Goal: Task Accomplishment & Management: Manage account settings

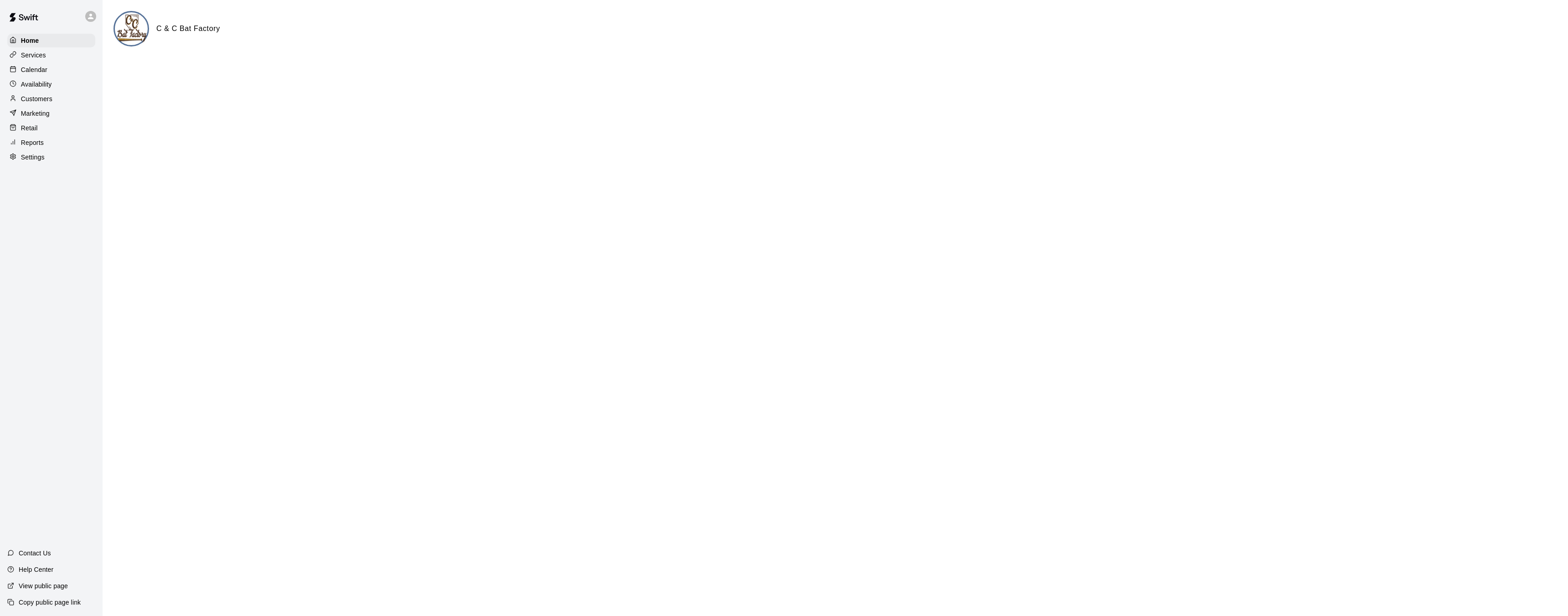
click at [58, 73] on div "Calendar" at bounding box center [51, 69] width 88 height 13
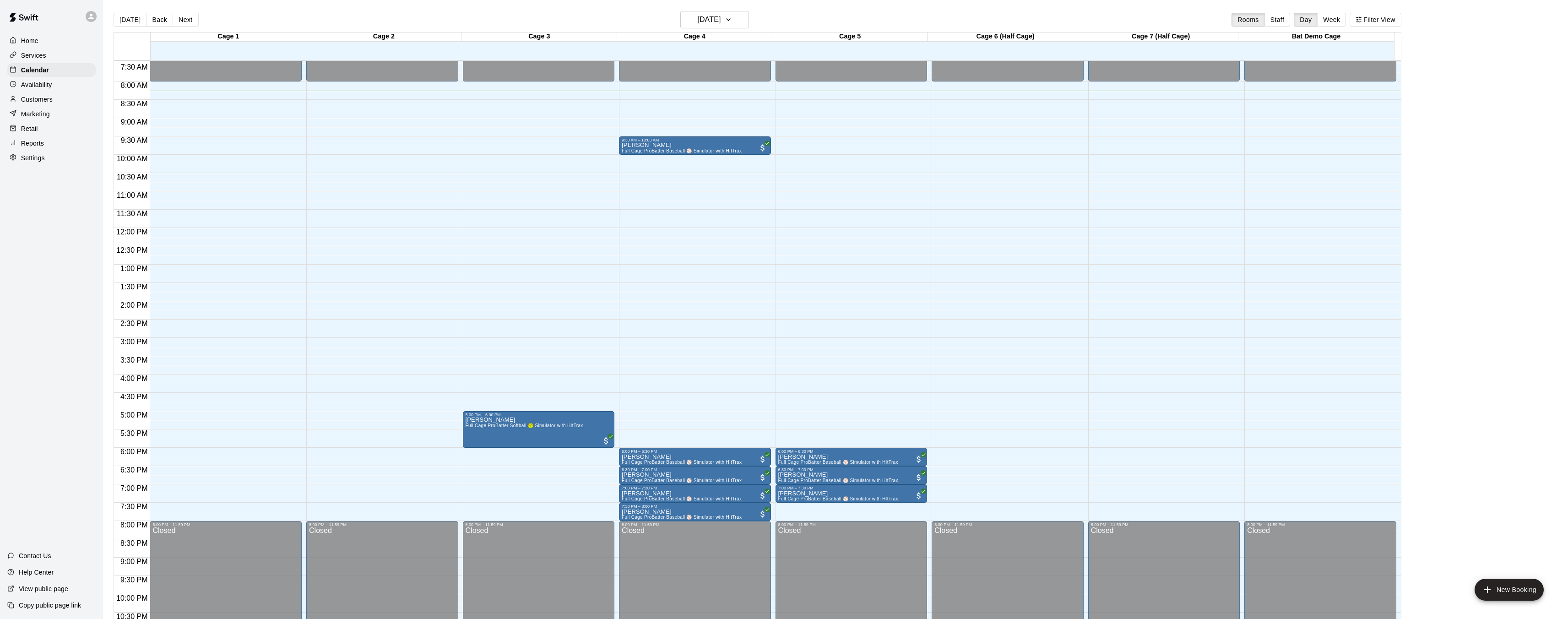
scroll to position [272, 0]
click at [734, 151] on span "Full Cage ProBatter Baseball ⚾ Simulator with HItTrax" at bounding box center [682, 151] width 120 height 5
drag, startPoint x: 709, startPoint y: 147, endPoint x: 704, endPoint y: 150, distance: 5.8
click at [708, 148] on div at bounding box center [787, 310] width 1575 height 619
click at [698, 154] on span "Full Cage ProBatter Baseball ⚾ Simulator with HItTrax" at bounding box center [682, 151] width 120 height 5
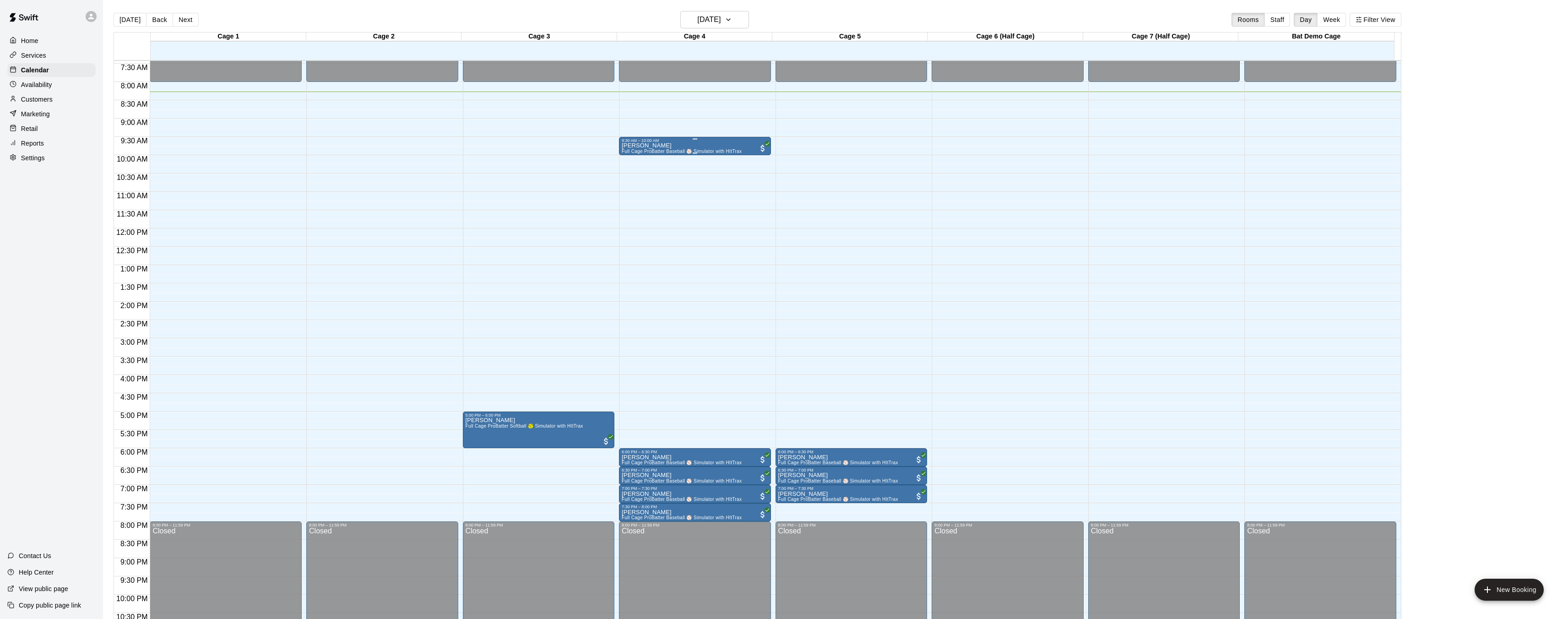
click at [699, 149] on span "Full Cage ProBatter Baseball ⚾ Simulator with HItTrax" at bounding box center [682, 151] width 120 height 5
drag, startPoint x: 701, startPoint y: 148, endPoint x: 698, endPoint y: 154, distance: 6.7
click at [699, 158] on div at bounding box center [787, 310] width 1575 height 619
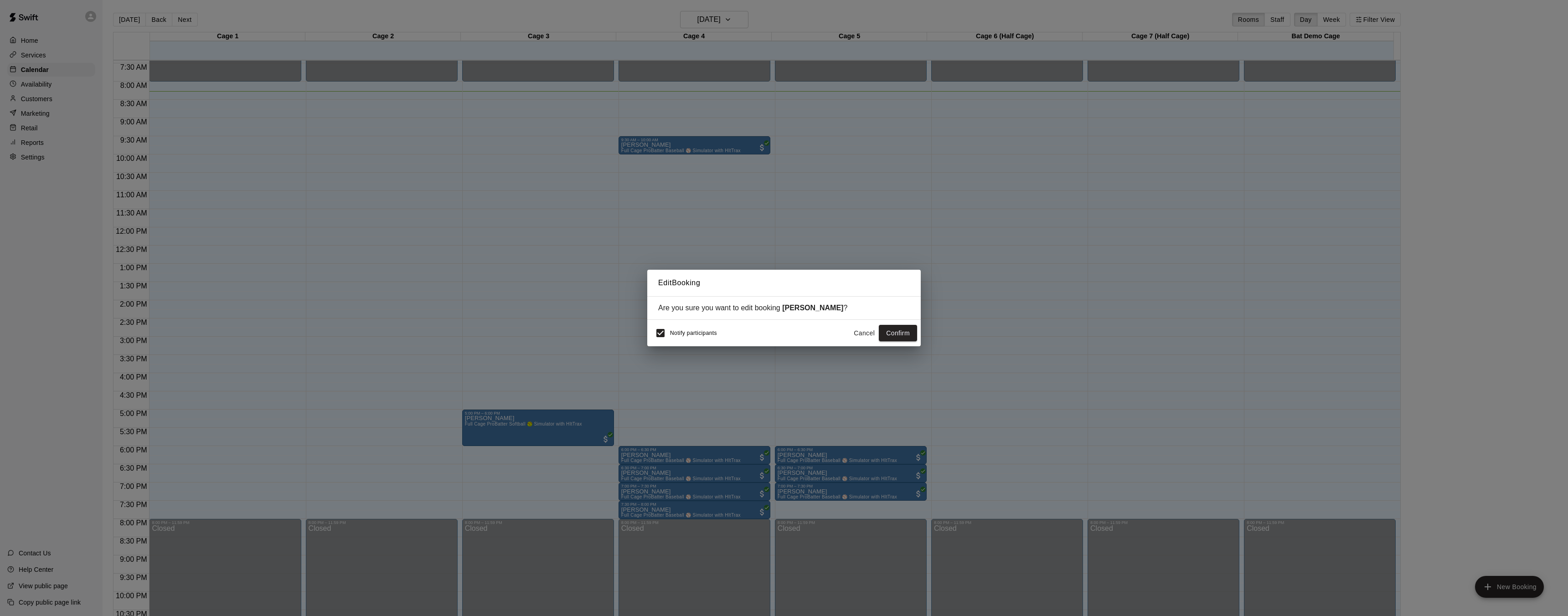
click at [692, 150] on div "Edit Booking Are you sure you want to edit booking [PERSON_NAME] ? Notify parti…" at bounding box center [784, 308] width 1568 height 616
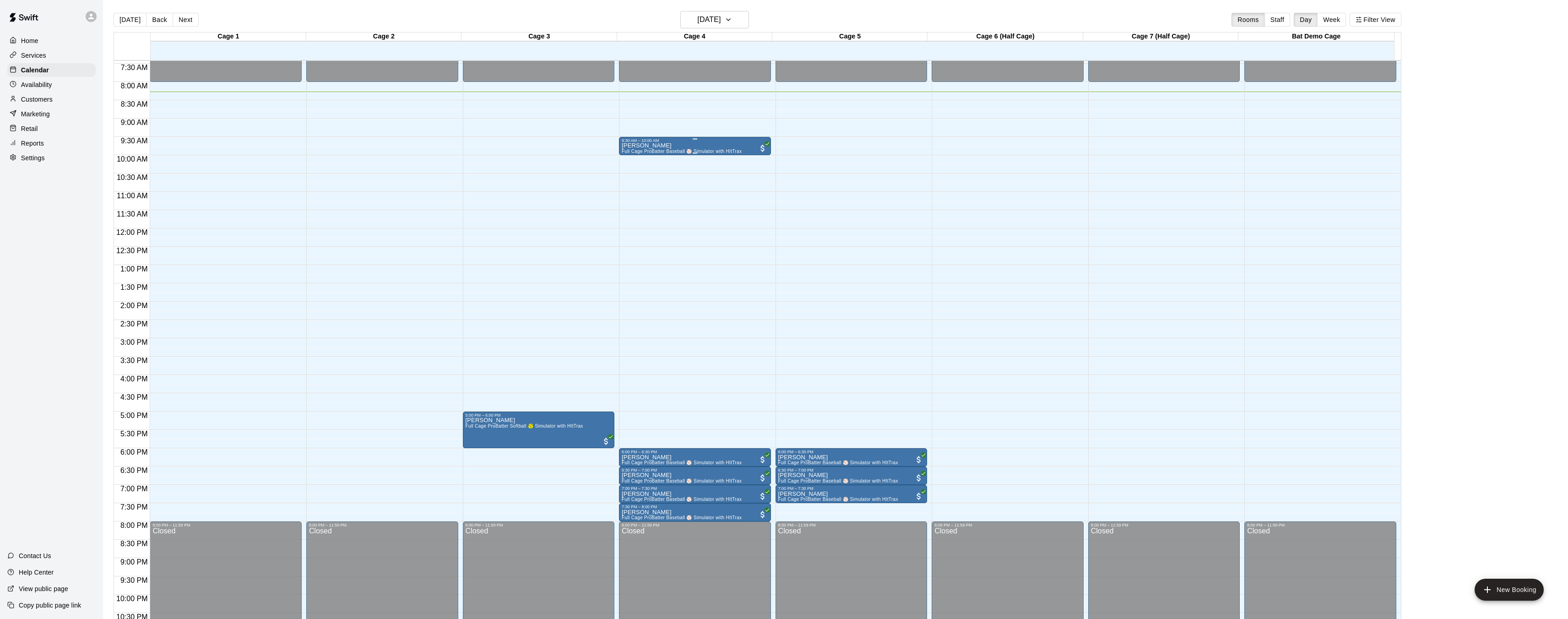
click at [702, 148] on div "[PERSON_NAME] Full Cage ProBatter Baseball ⚾ Simulator with HItTrax" at bounding box center [682, 453] width 120 height 619
click at [702, 149] on div at bounding box center [787, 310] width 1575 height 619
click at [702, 149] on div at bounding box center [784, 310] width 1568 height 619
click at [694, 150] on span "Full Cage ProBatter Baseball ⚾ Simulator with HItTrax" at bounding box center [682, 151] width 120 height 5
click at [641, 144] on div at bounding box center [787, 310] width 1575 height 619
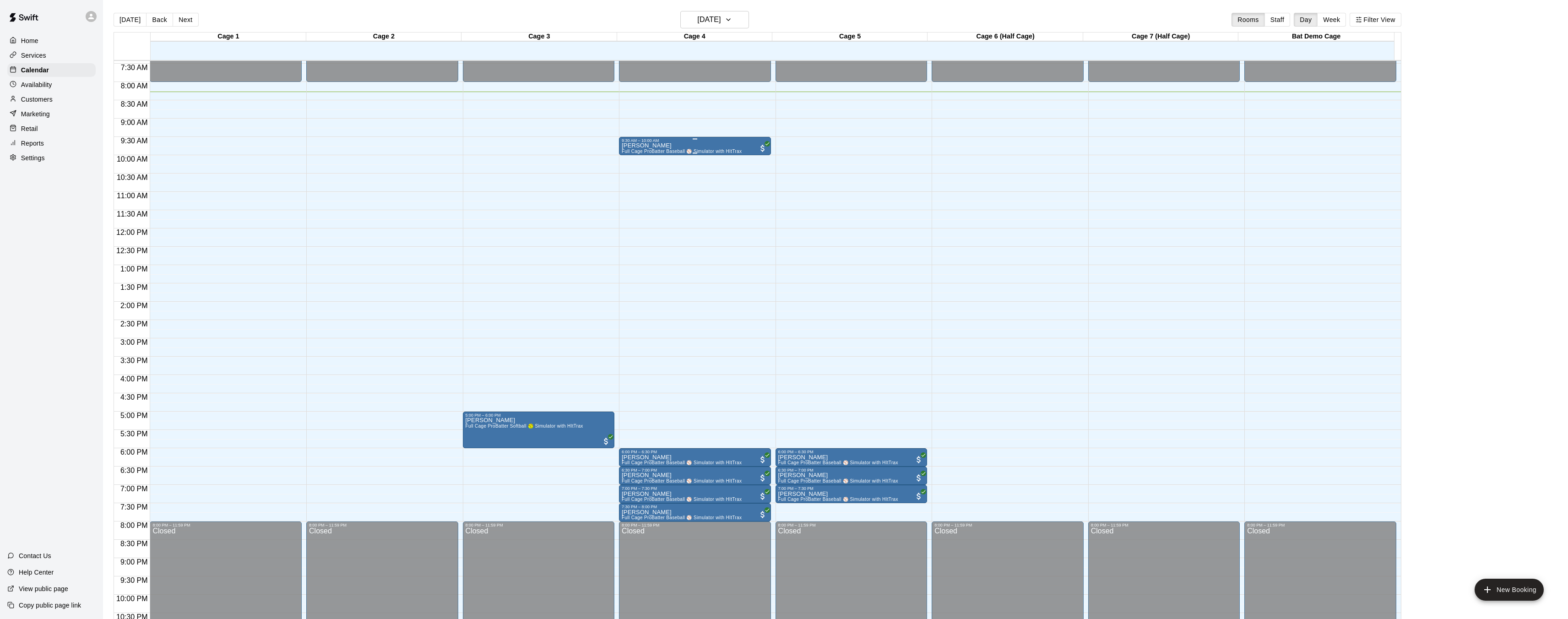
click at [642, 146] on p "[PERSON_NAME]" at bounding box center [682, 146] width 120 height 0
click at [701, 170] on div "Manage participants & payments" at bounding box center [686, 174] width 81 height 9
click at [714, 145] on div at bounding box center [787, 310] width 1575 height 619
click at [754, 145] on div "[PERSON_NAME] Full Cage ProBatter Baseball ⚾ Simulator with HItTrax" at bounding box center [695, 453] width 147 height 619
click at [754, 145] on div at bounding box center [787, 310] width 1575 height 619
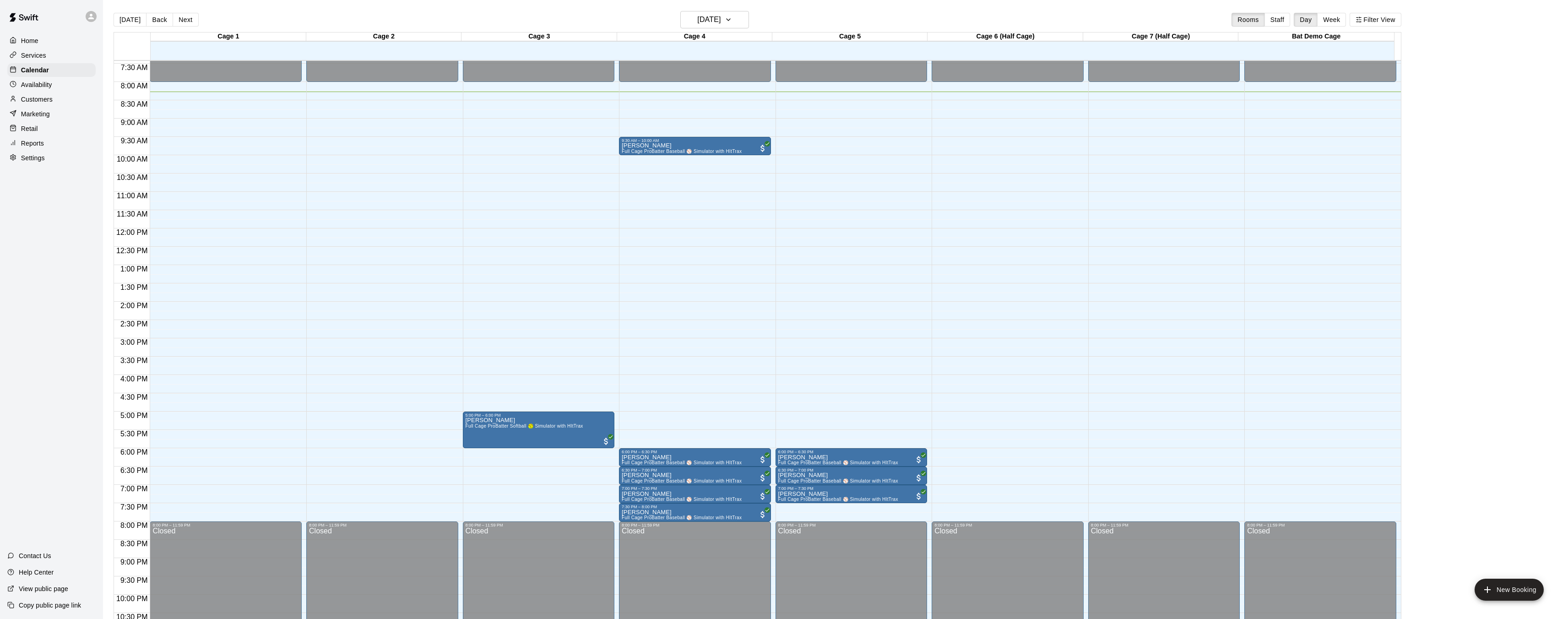
click at [753, 145] on div at bounding box center [784, 310] width 1568 height 619
click at [753, 146] on div "[PERSON_NAME] Full Cage ProBatter Baseball ⚾ Simulator with HItTrax" at bounding box center [695, 453] width 147 height 619
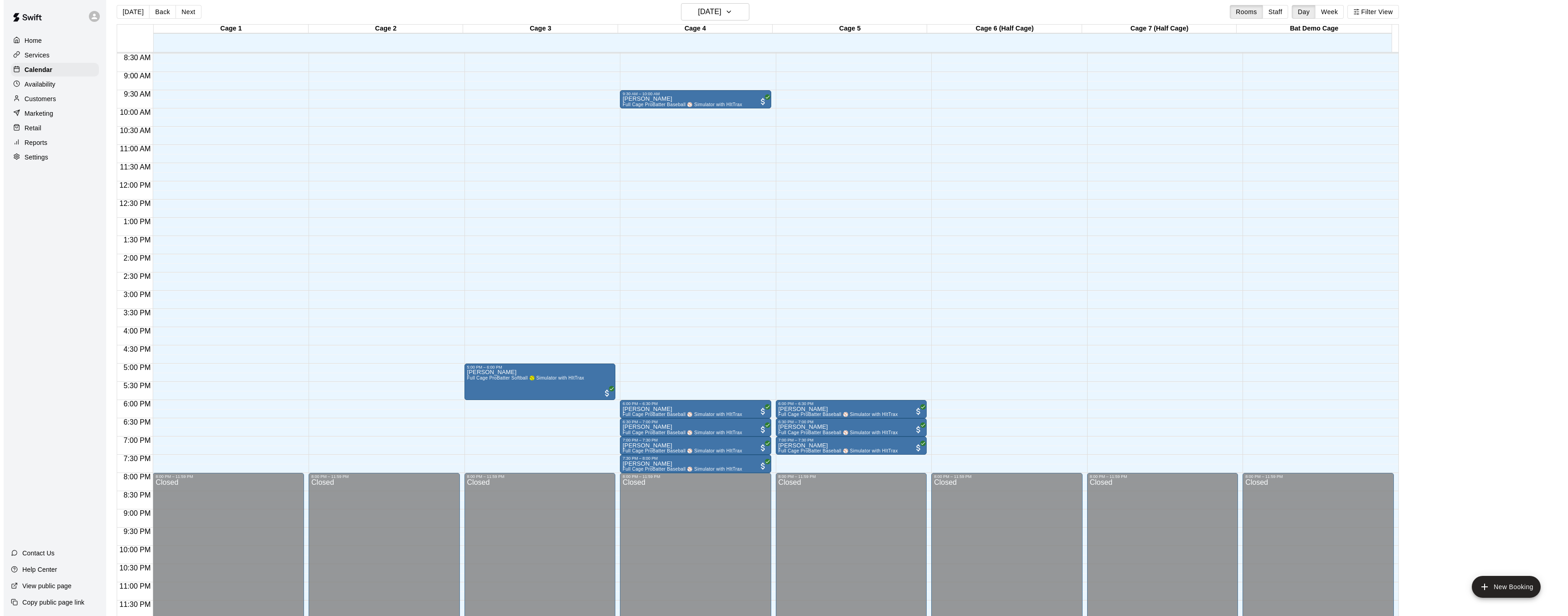
scroll to position [15, 0]
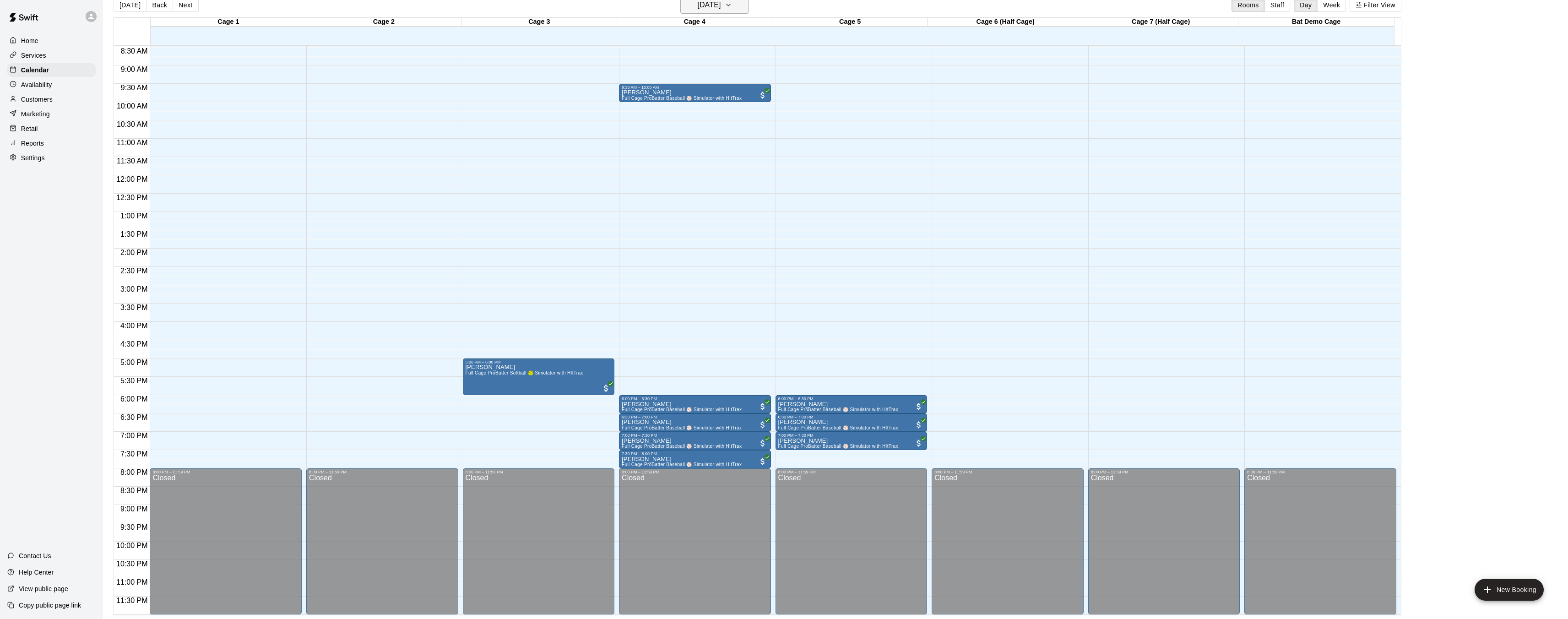
click at [712, 4] on h6 "[DATE]" at bounding box center [709, 5] width 23 height 13
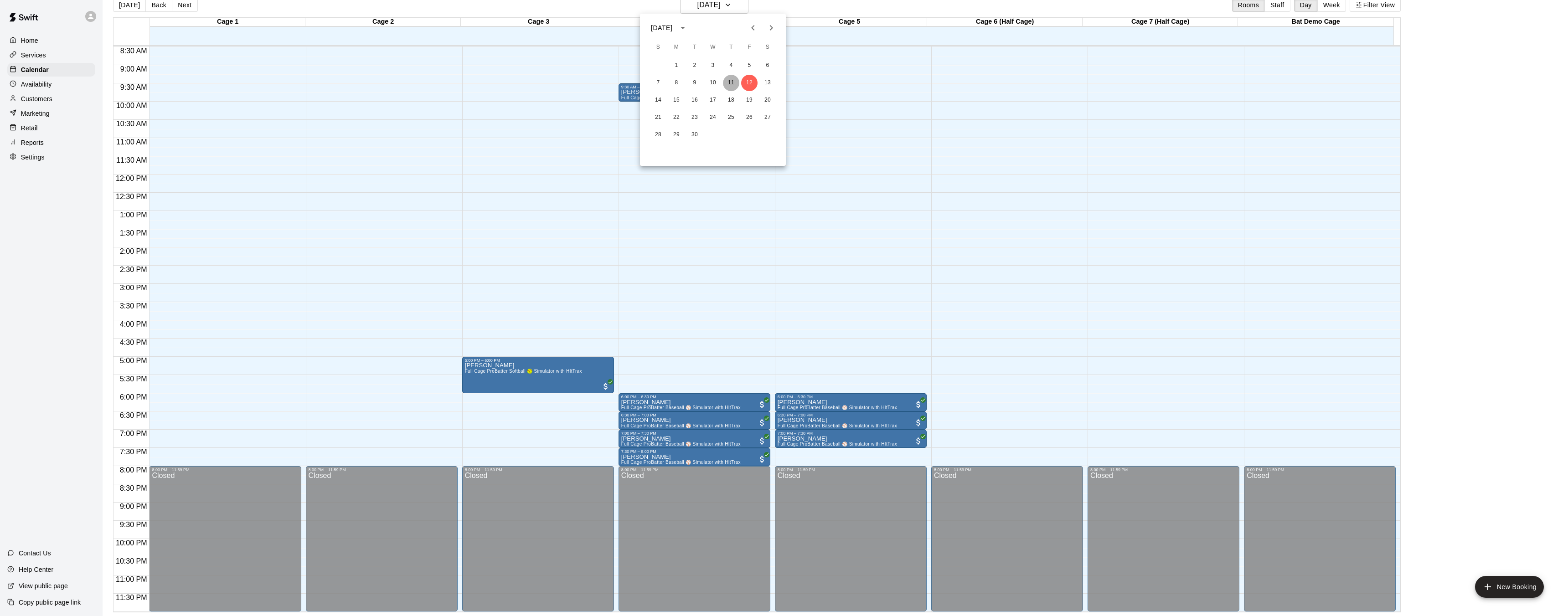
click at [728, 79] on button "11" at bounding box center [731, 83] width 16 height 16
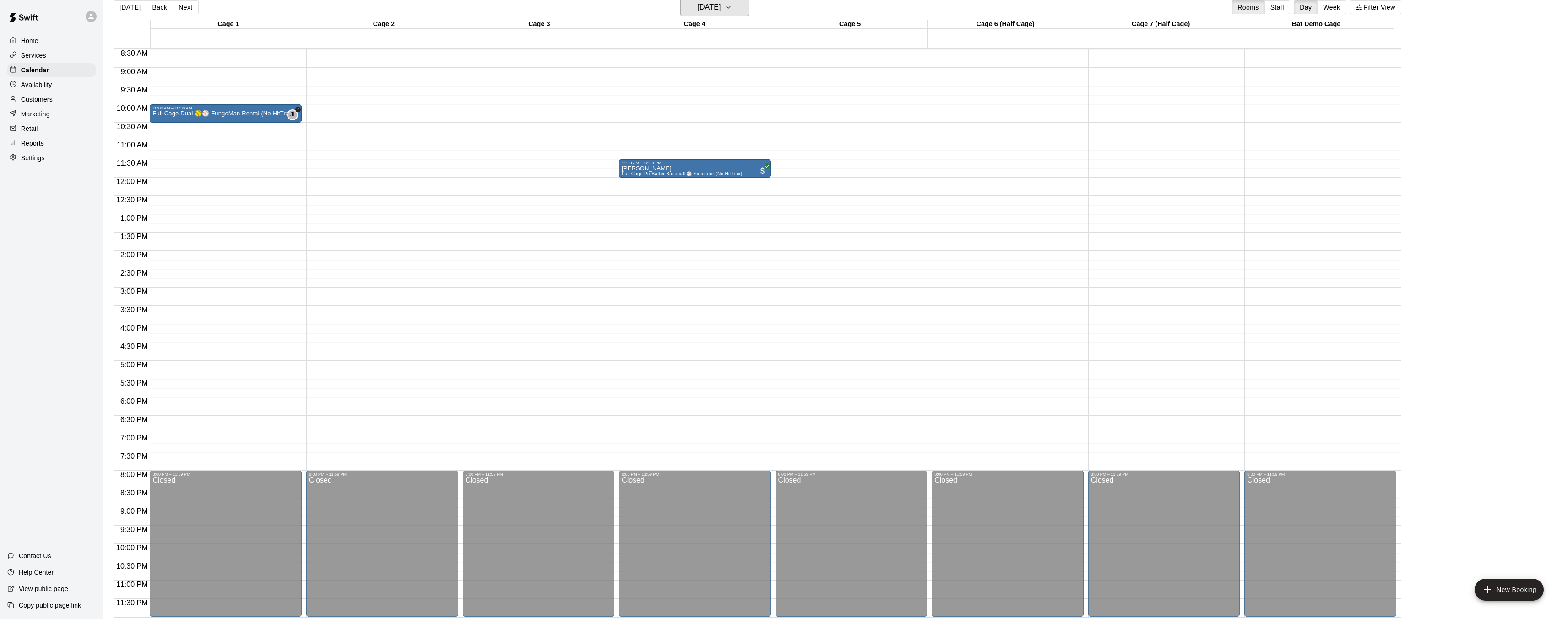
scroll to position [13, 0]
click at [218, 113] on p "Full Cage Dual 🥎⚾ FungoMan Rental (No HitTrax)" at bounding box center [223, 113] width 141 height 0
click at [196, 111] on div at bounding box center [787, 310] width 1575 height 619
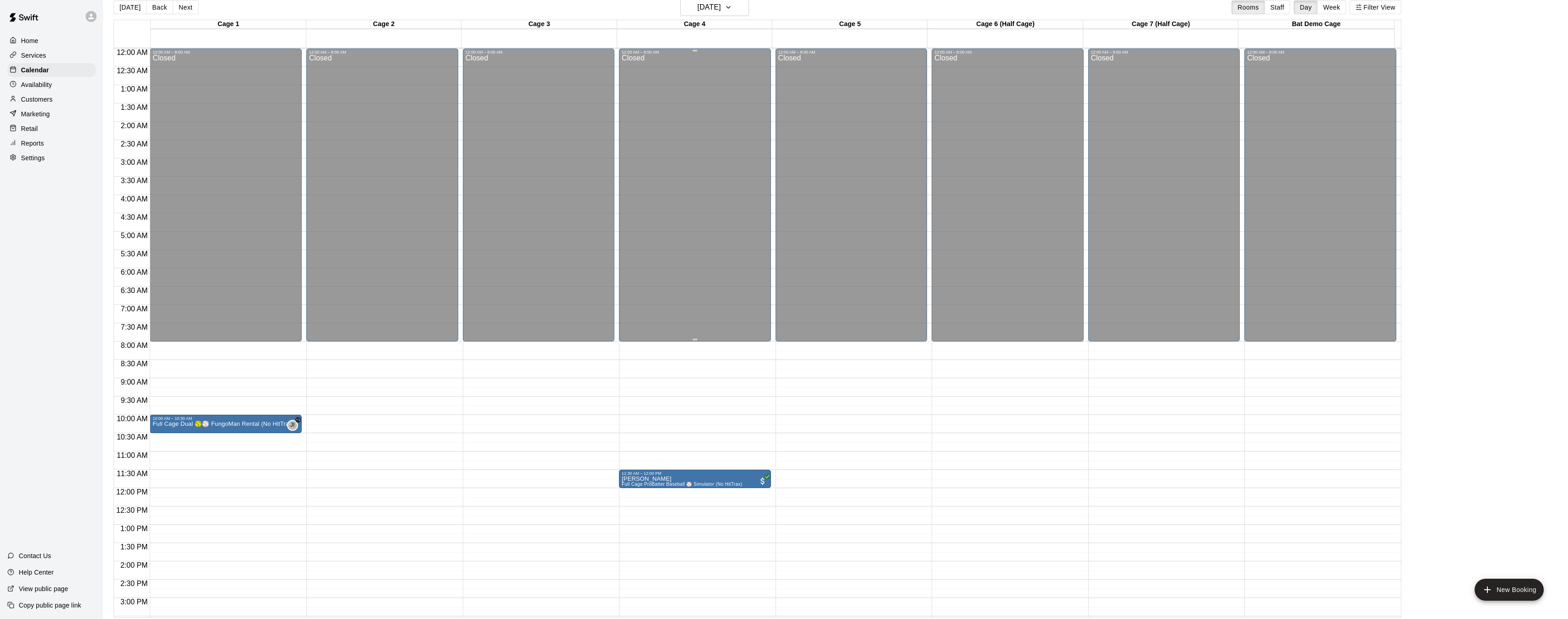
scroll to position [0, 0]
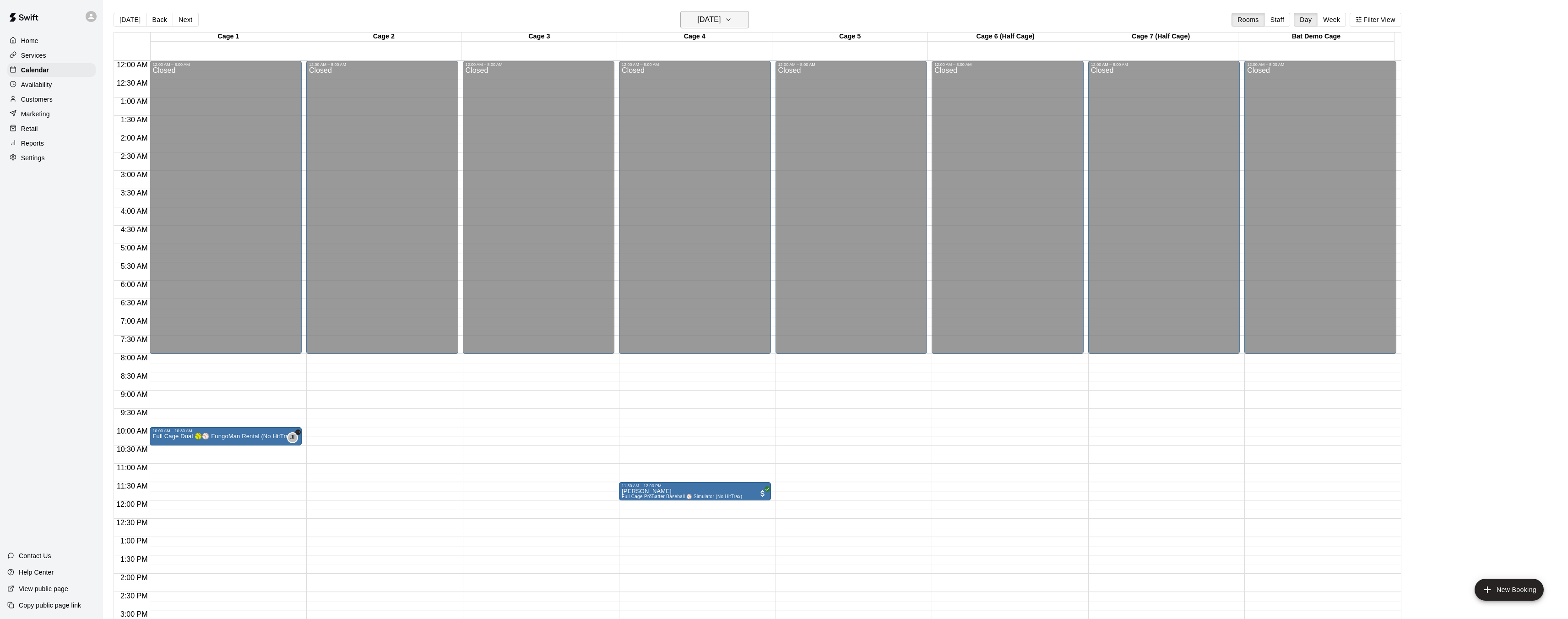
click at [715, 18] on h6 "[DATE]" at bounding box center [709, 20] width 23 height 13
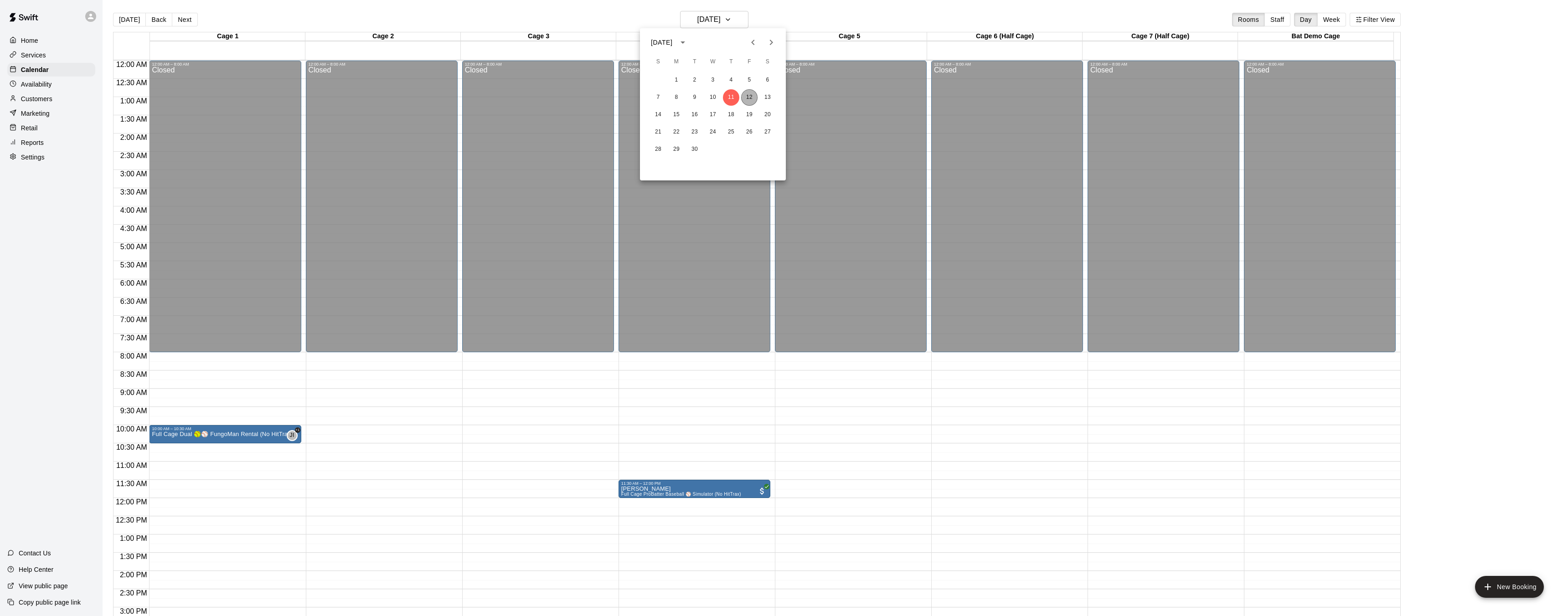
click at [746, 97] on button "12" at bounding box center [749, 97] width 16 height 16
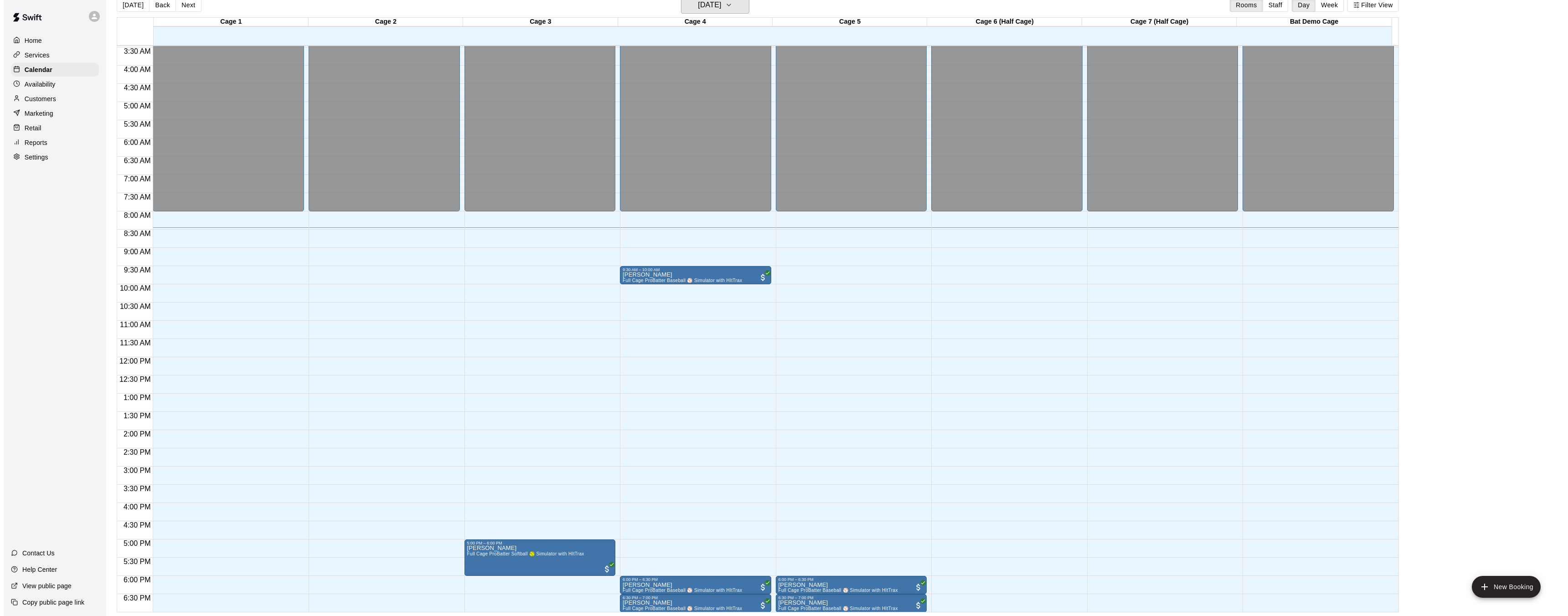
scroll to position [135, 0]
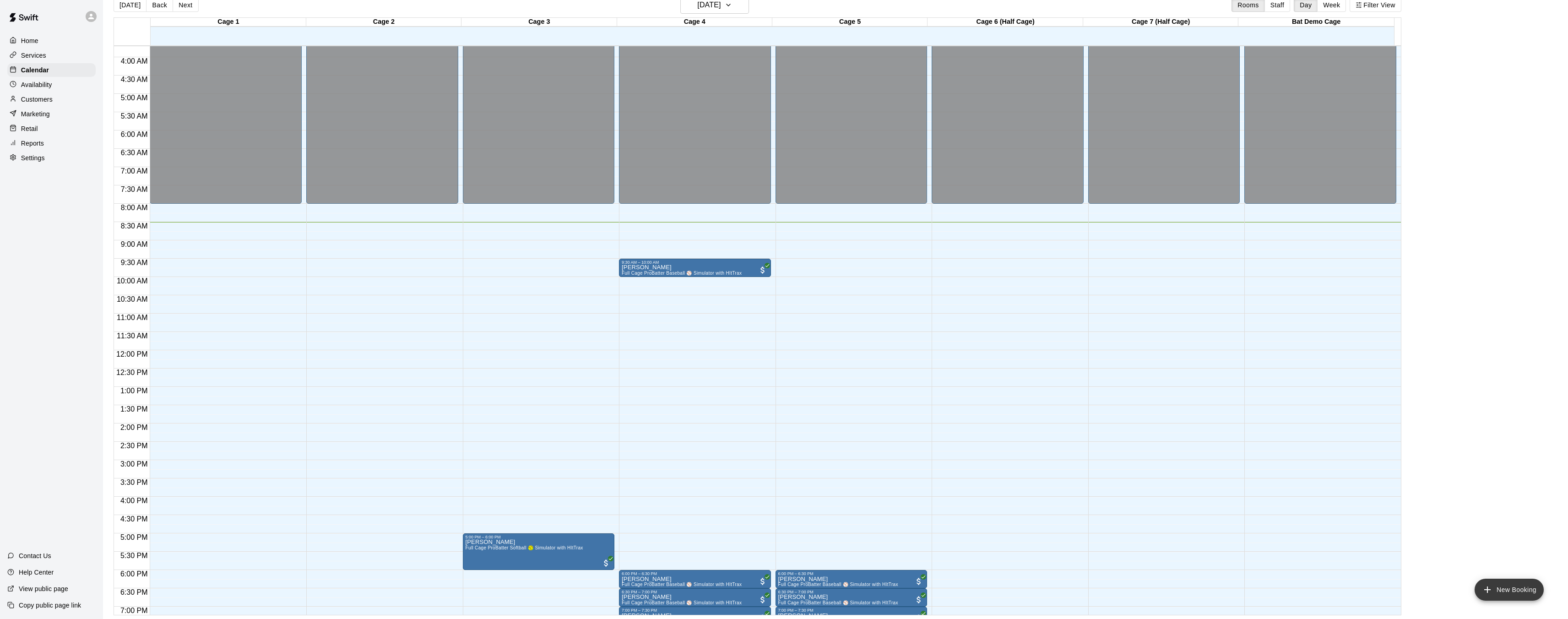
click at [1522, 590] on button "New Booking" at bounding box center [1509, 590] width 69 height 22
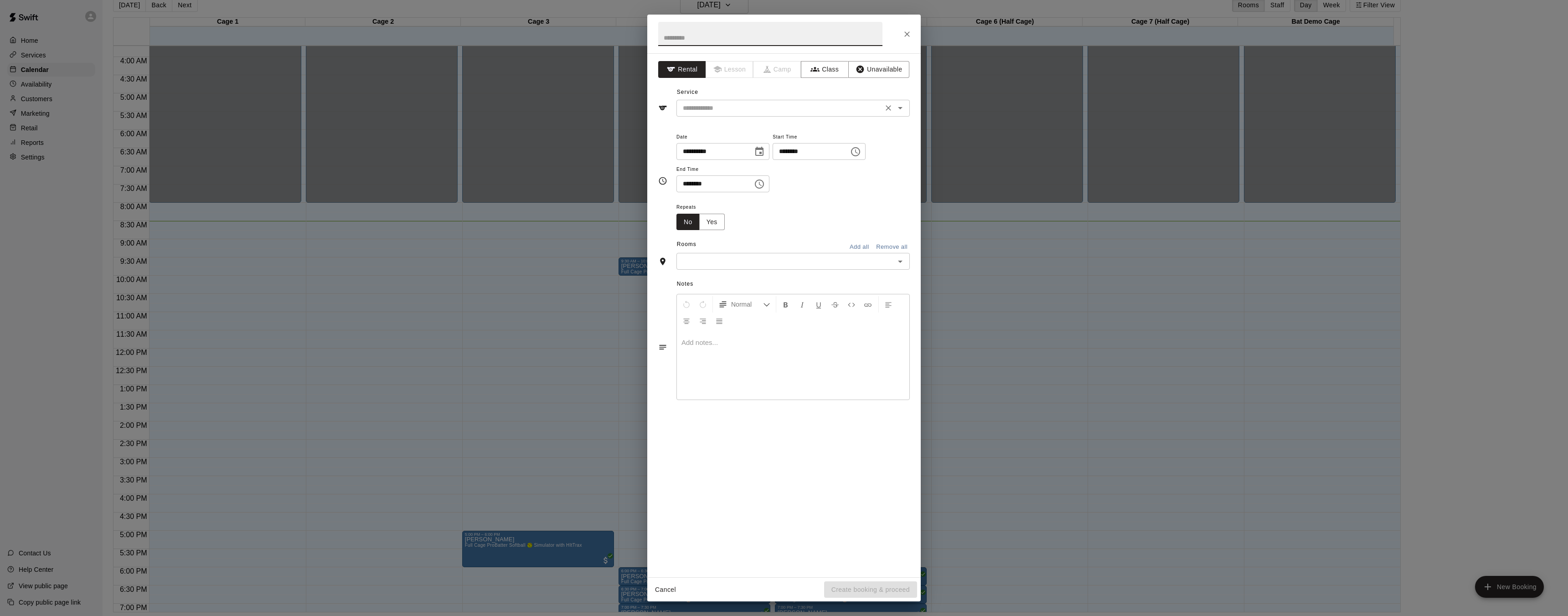
click at [824, 108] on input "text" at bounding box center [780, 108] width 201 height 12
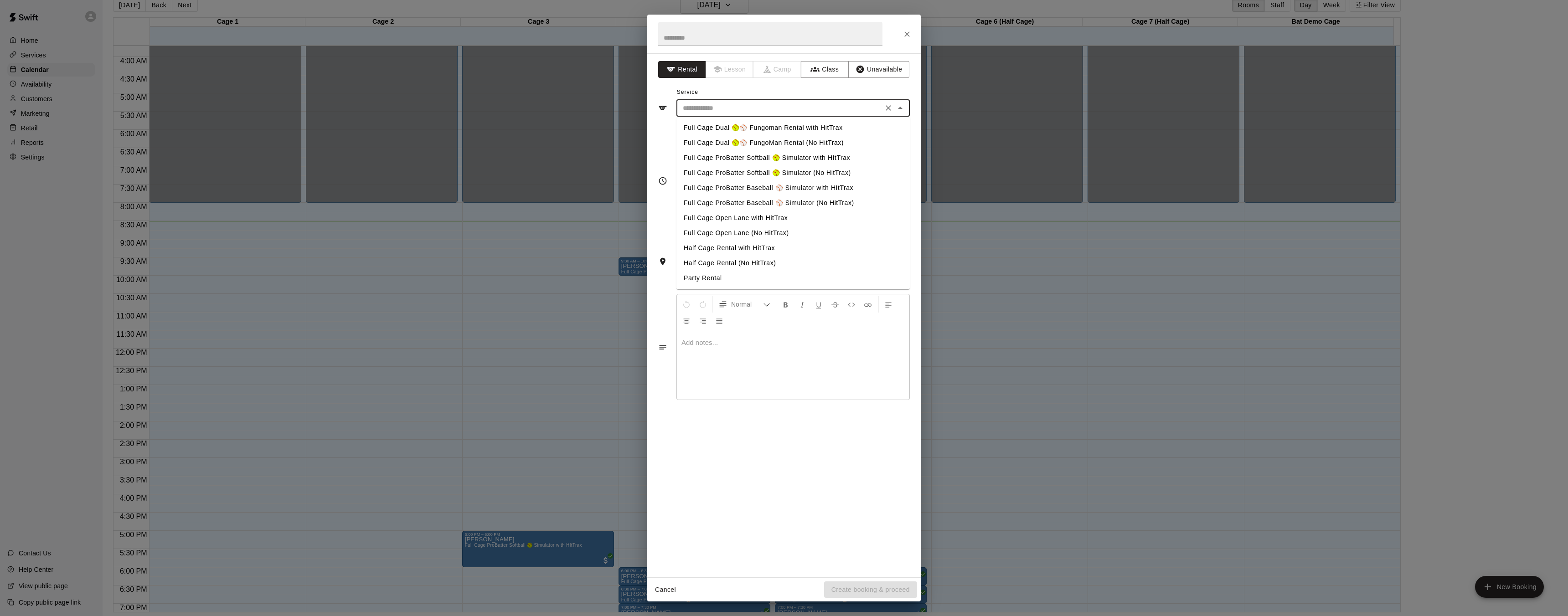
click at [826, 177] on li "Full Cage ProBatter Softball 🥎 Simulator (No HitTrax)" at bounding box center [793, 173] width 233 height 15
type input "**********"
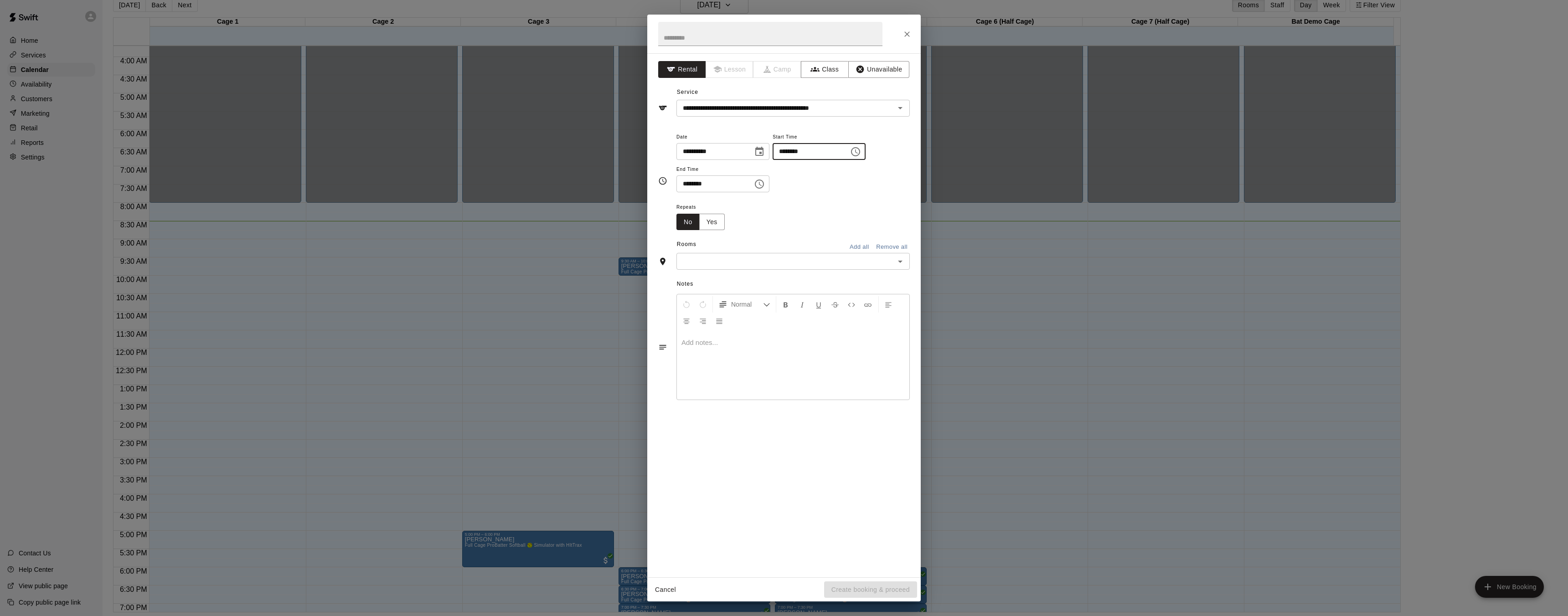
click at [813, 157] on input "********" at bounding box center [807, 152] width 70 height 17
drag, startPoint x: 815, startPoint y: 153, endPoint x: 809, endPoint y: 154, distance: 6.1
click at [815, 153] on input "********" at bounding box center [807, 152] width 70 height 17
click at [858, 151] on icon "Choose time, selected time is 8:00 AM" at bounding box center [856, 152] width 11 height 11
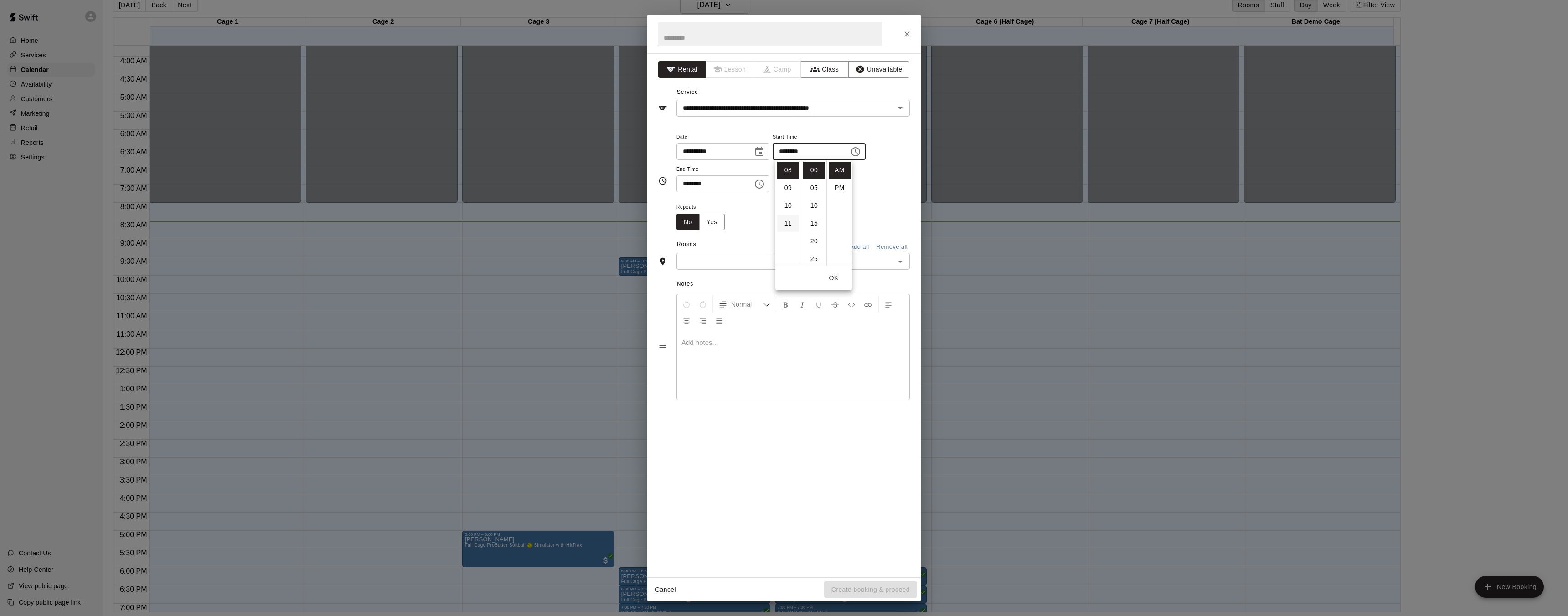
click at [788, 219] on li "11" at bounding box center [788, 223] width 22 height 17
type input "********"
click at [746, 190] on input "********" at bounding box center [711, 184] width 70 height 17
click at [765, 183] on icon "Choose time, selected time is 8:30 AM" at bounding box center [760, 184] width 11 height 11
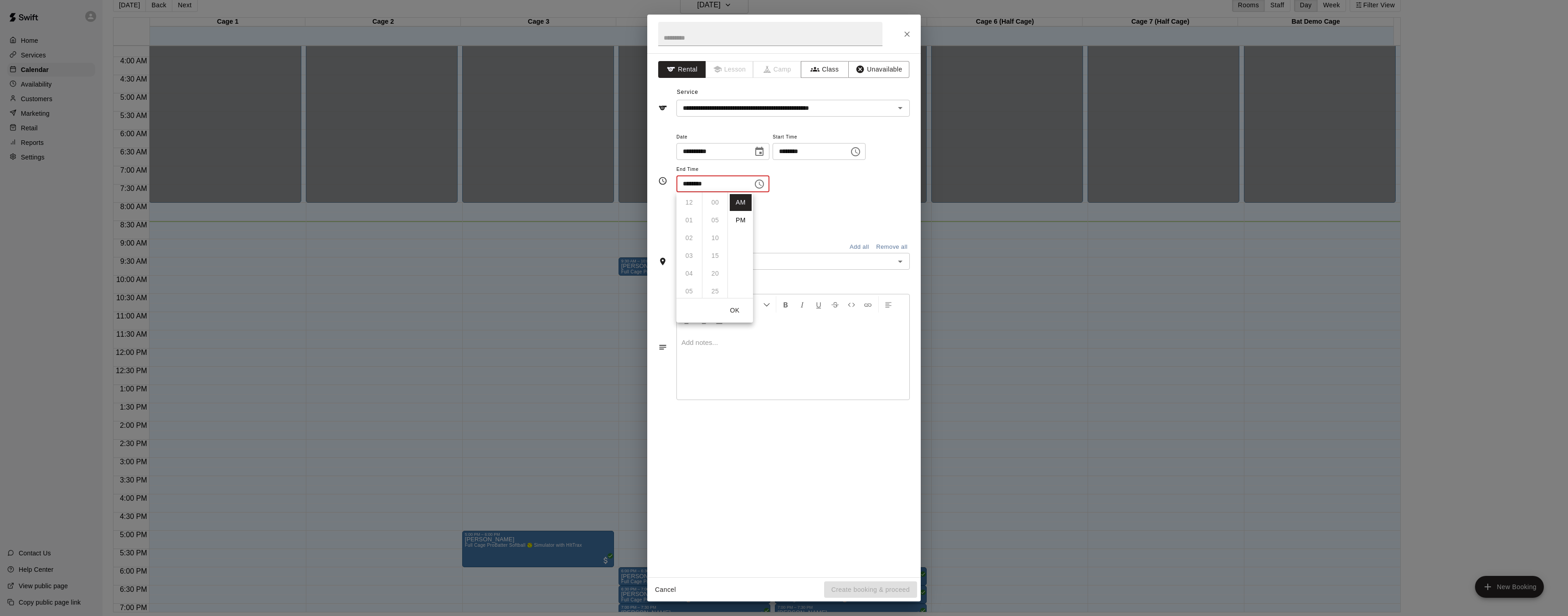
scroll to position [107, 0]
click at [715, 204] on ul "00 05 10 15 20 25 30 35 40 45 50 55" at bounding box center [715, 245] width 26 height 106
click at [718, 235] on ul "00 05 10 15 20 25 30 35 40 45 50 55" at bounding box center [715, 245] width 26 height 106
click at [690, 256] on li "11" at bounding box center [689, 256] width 22 height 17
type input "********"
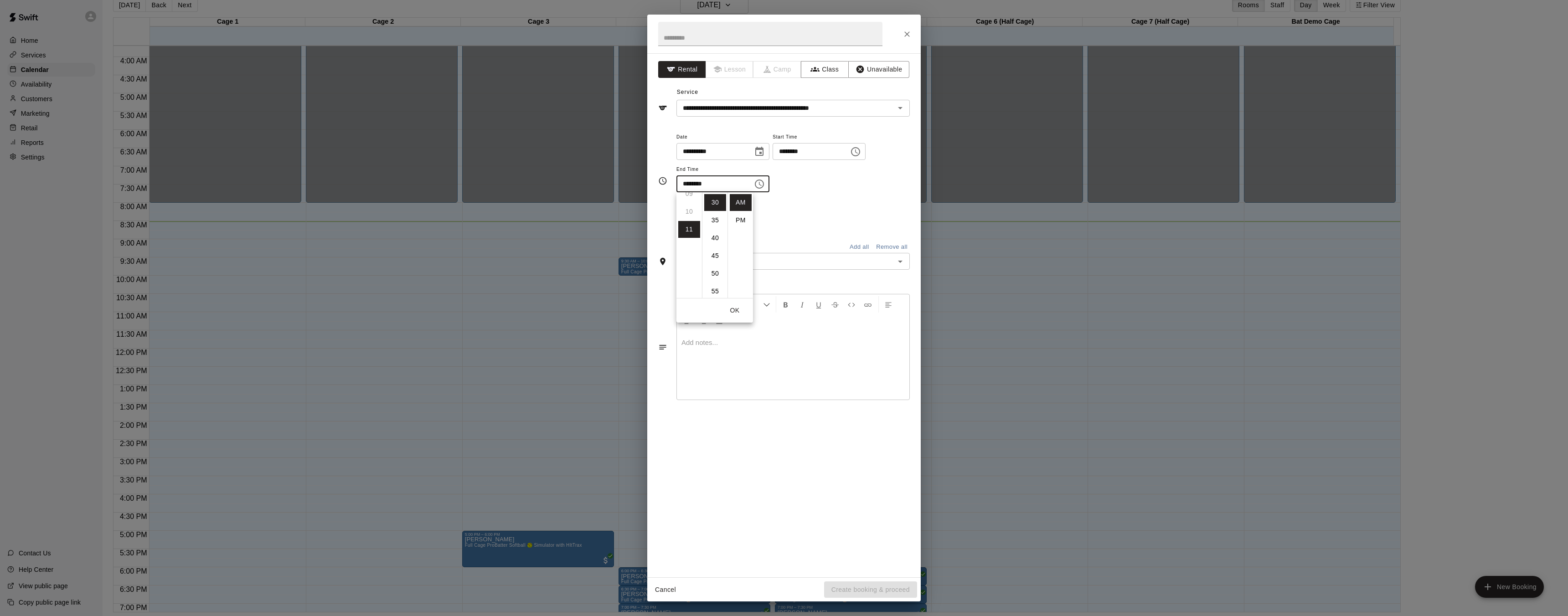
scroll to position [194, 0]
click at [737, 312] on button "OK" at bounding box center [735, 310] width 29 height 17
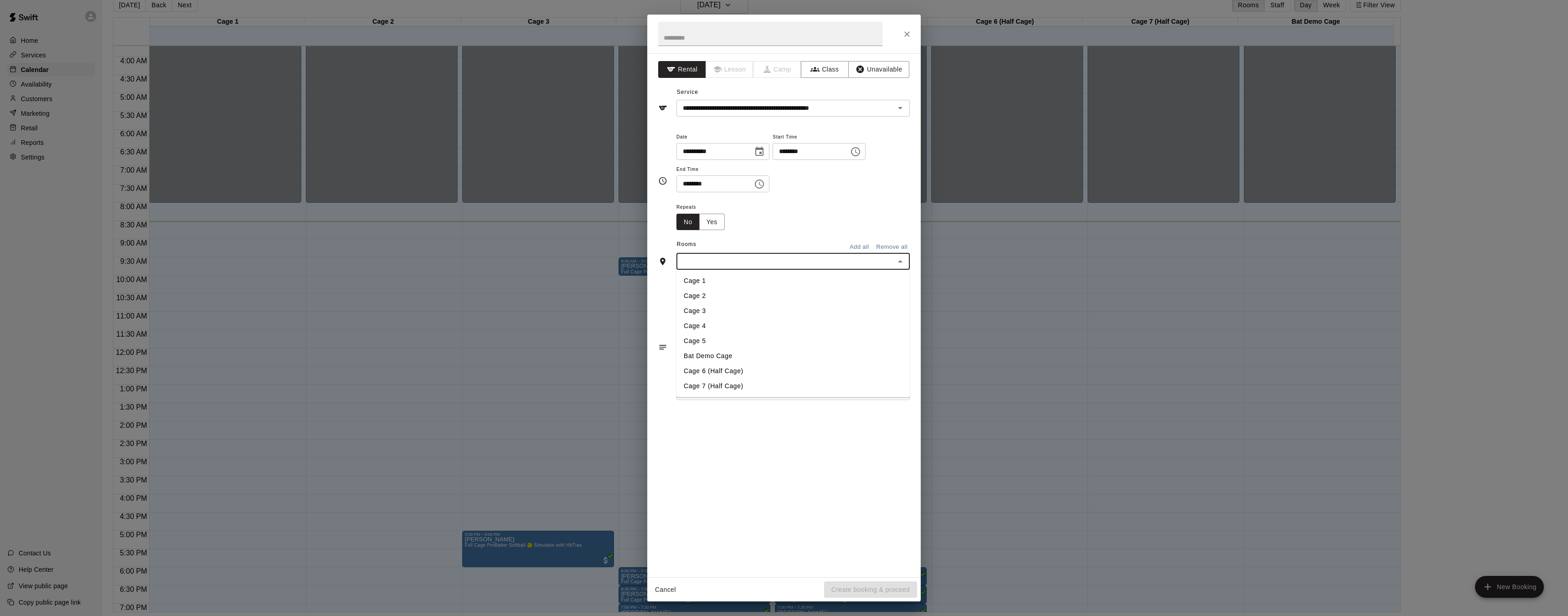
click at [792, 264] on input "text" at bounding box center [786, 261] width 213 height 12
click at [741, 313] on li "Cage 3" at bounding box center [793, 311] width 233 height 15
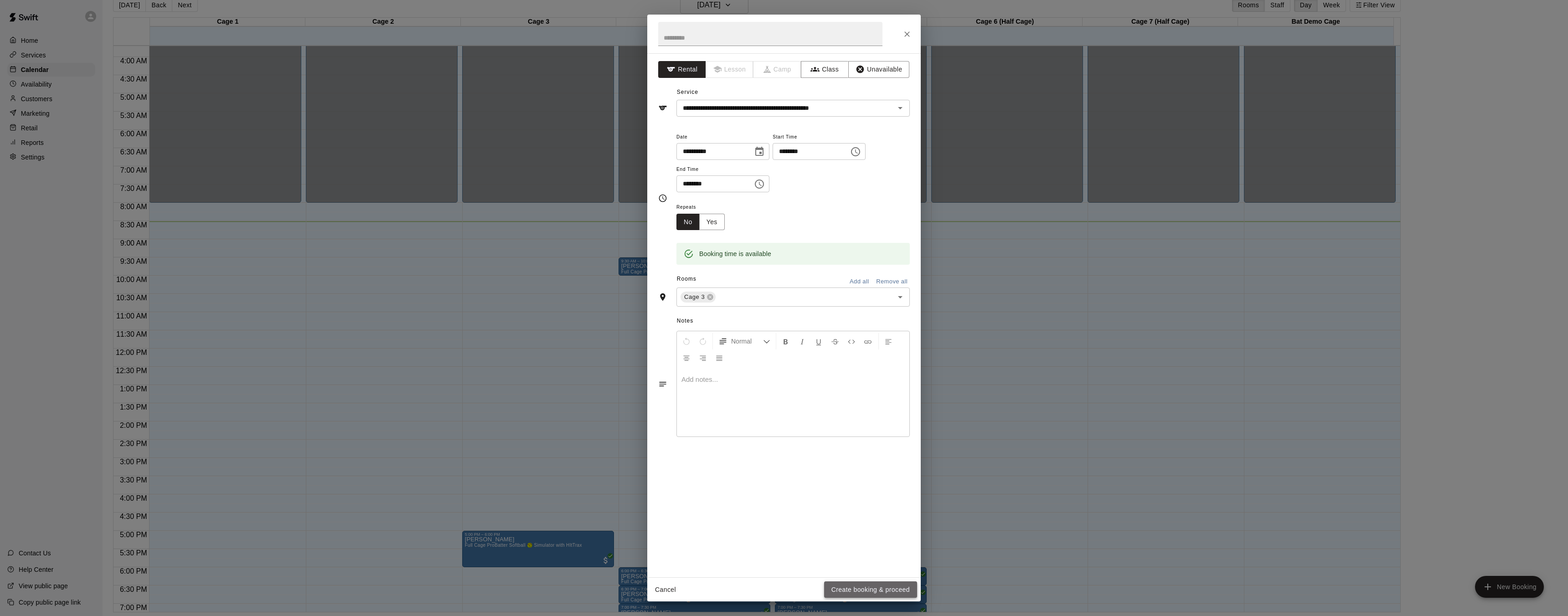
click at [864, 594] on button "Create booking & proceed" at bounding box center [870, 590] width 93 height 17
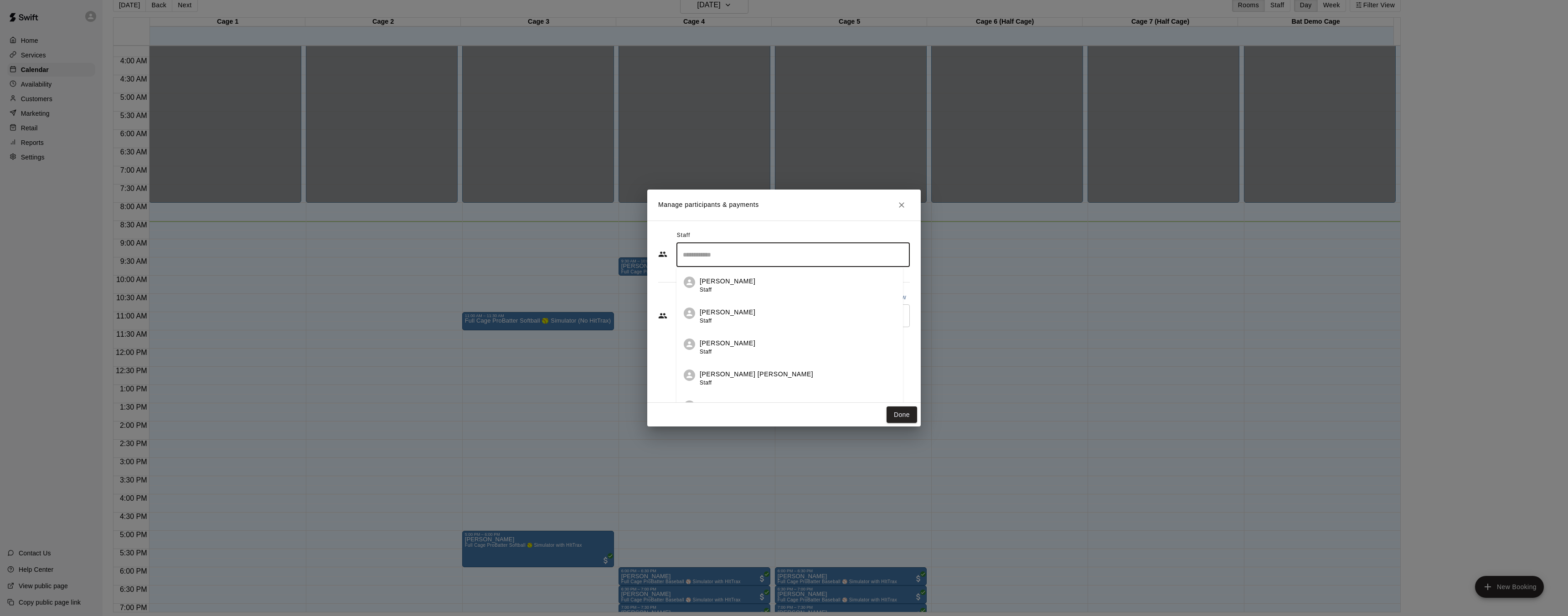
click at [784, 254] on input "Search staff" at bounding box center [793, 255] width 225 height 16
click at [761, 335] on li "[PERSON_NAME] Staff" at bounding box center [789, 345] width 226 height 31
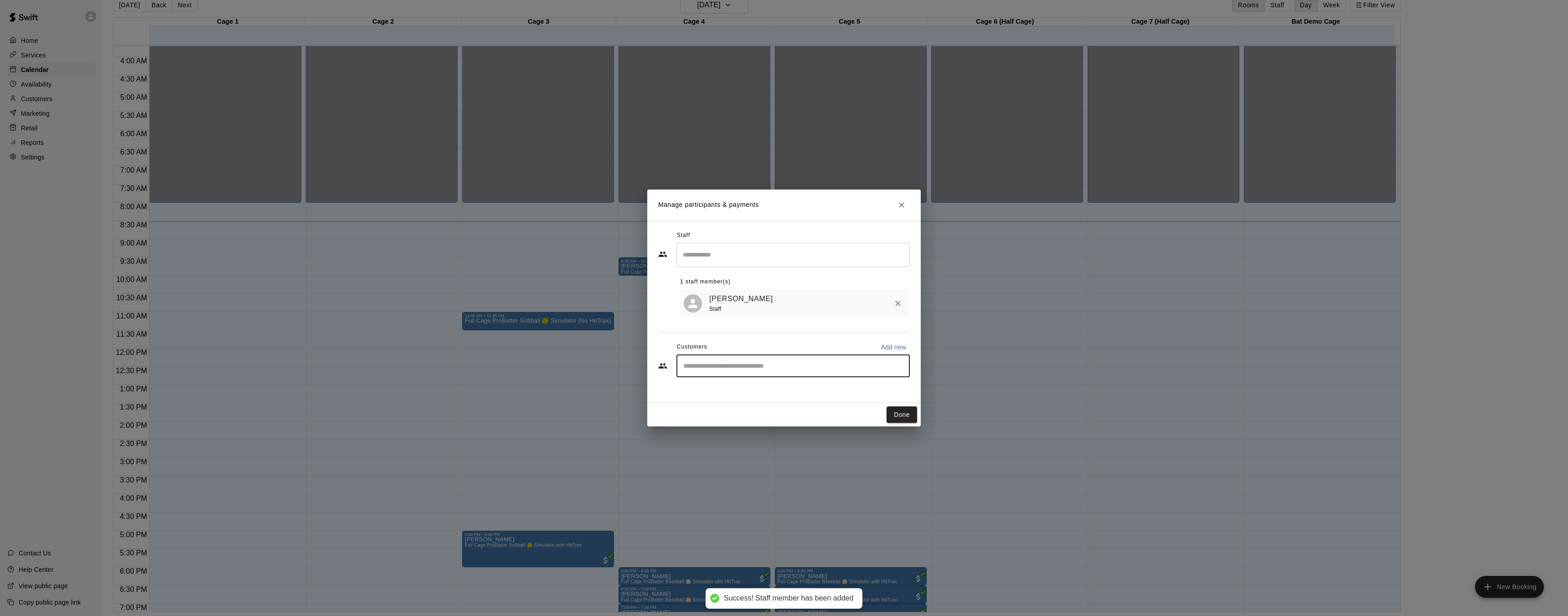
click at [810, 366] on input "Start typing to search customers..." at bounding box center [793, 366] width 225 height 9
click at [890, 351] on p "Add new" at bounding box center [894, 347] width 26 height 9
select select "**"
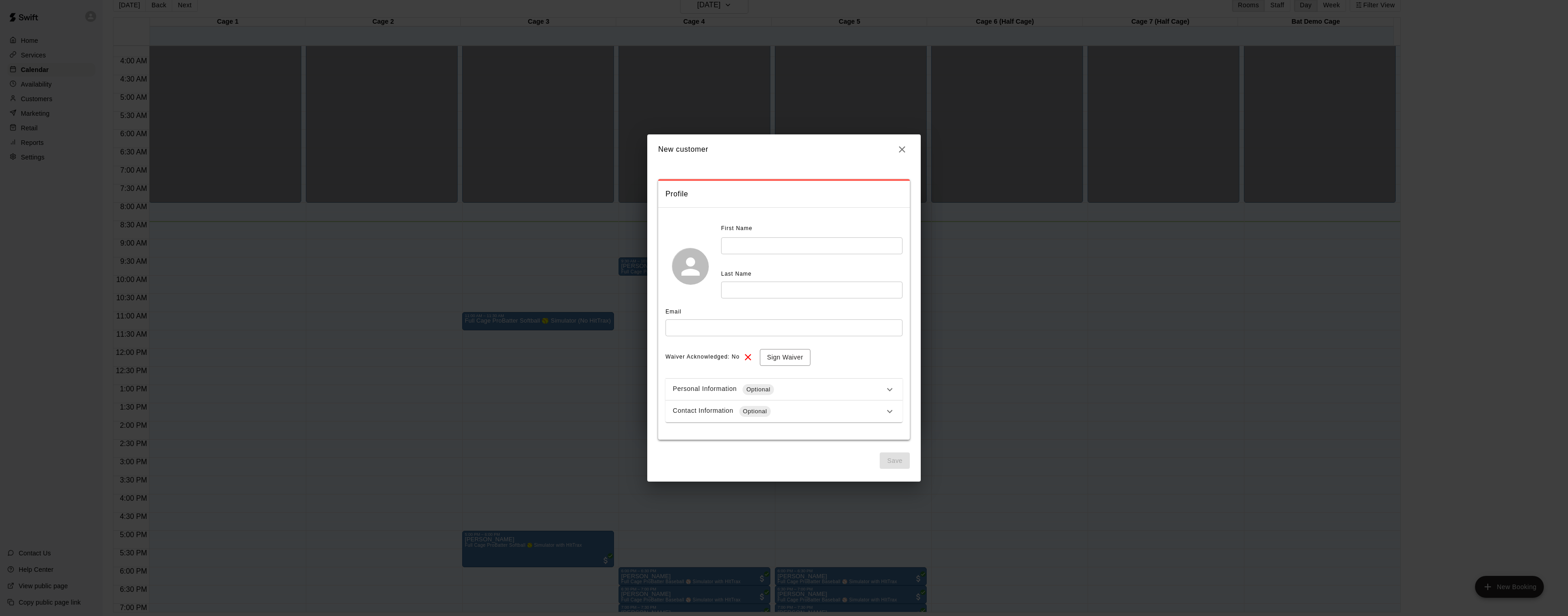
click at [777, 248] on input "text" at bounding box center [812, 246] width 181 height 17
drag, startPoint x: 912, startPoint y: 149, endPoint x: 902, endPoint y: 153, distance: 10.8
click at [911, 149] on h2 "New customer" at bounding box center [783, 149] width 273 height 30
click at [899, 153] on icon "button" at bounding box center [902, 150] width 11 height 11
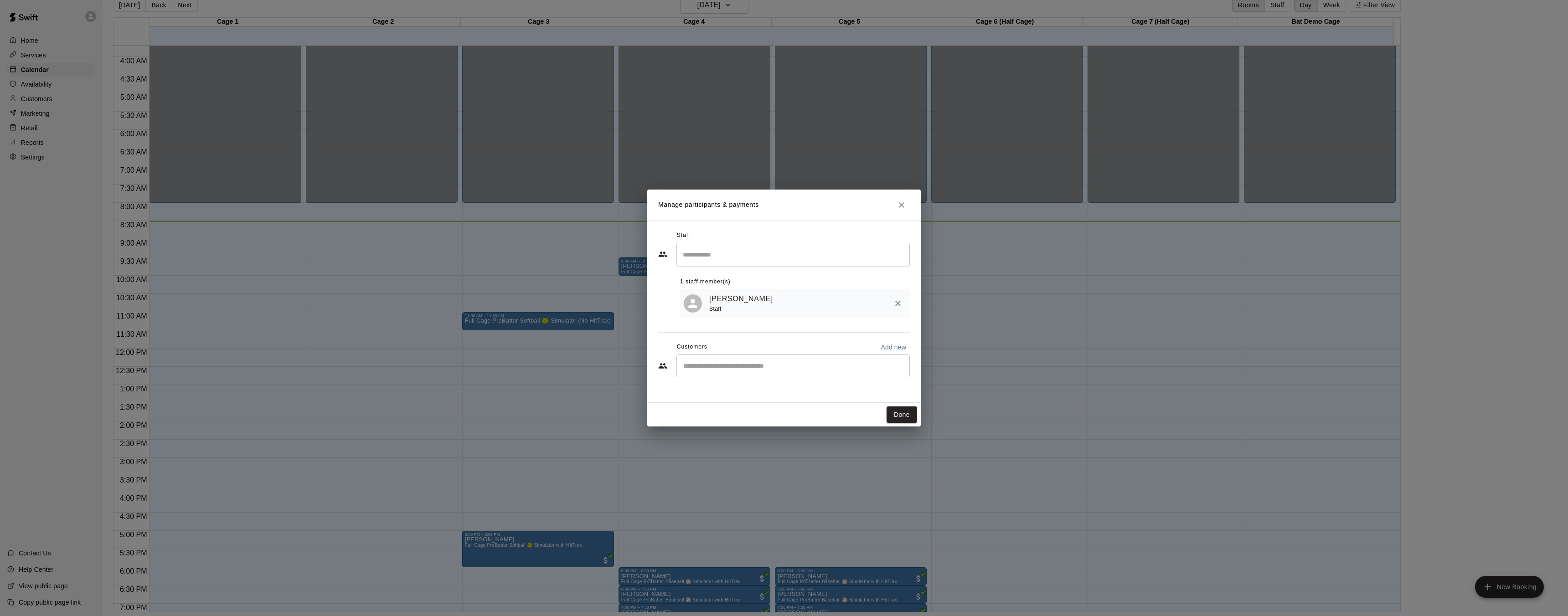
click at [768, 374] on div "​" at bounding box center [793, 366] width 233 height 23
type input "****"
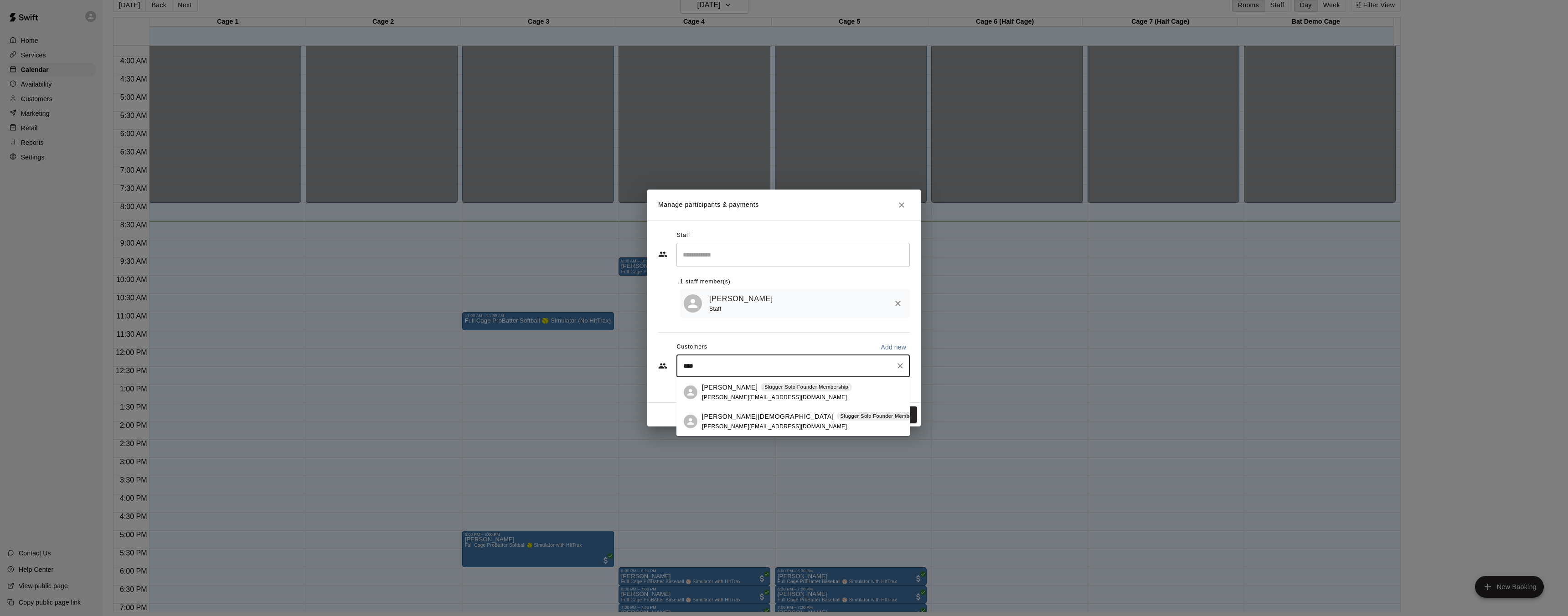
click at [745, 393] on div "[PERSON_NAME] Slugger Solo Founder Membership [PERSON_NAME][EMAIL_ADDRESS][DOMA…" at bounding box center [777, 393] width 150 height 19
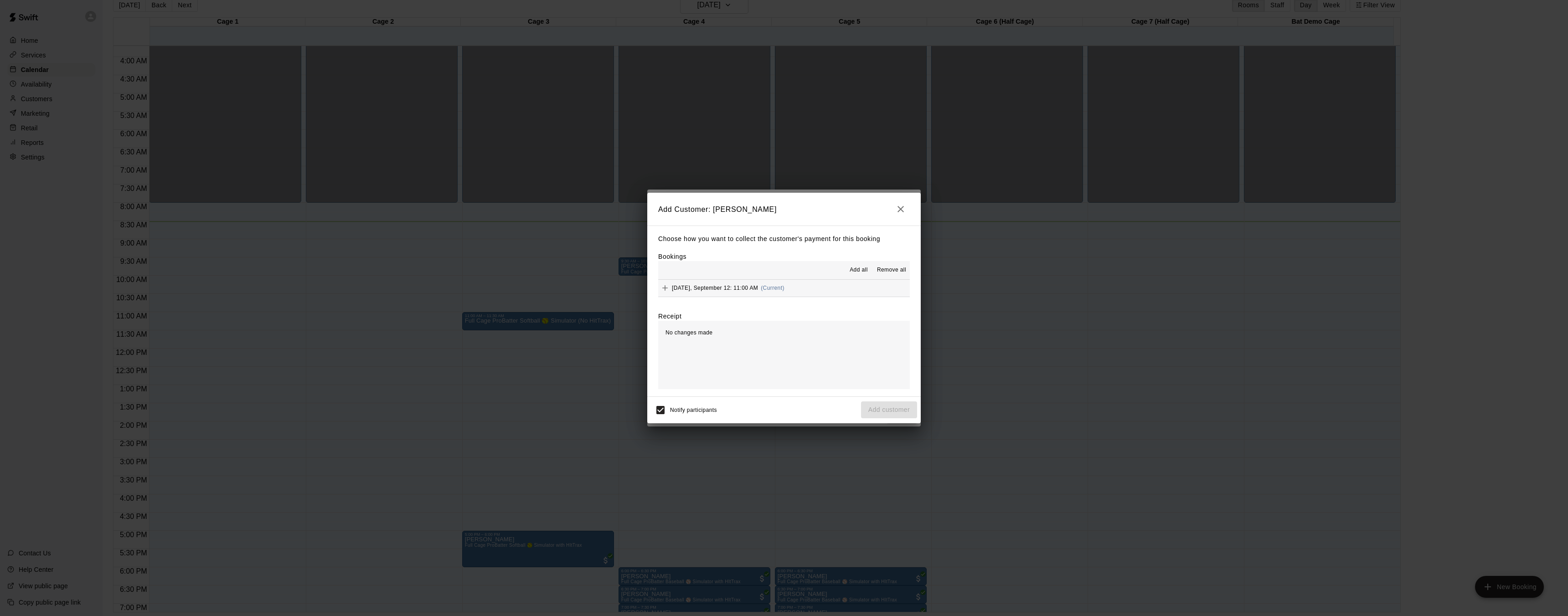
click at [850, 269] on span "Add all" at bounding box center [859, 270] width 18 height 9
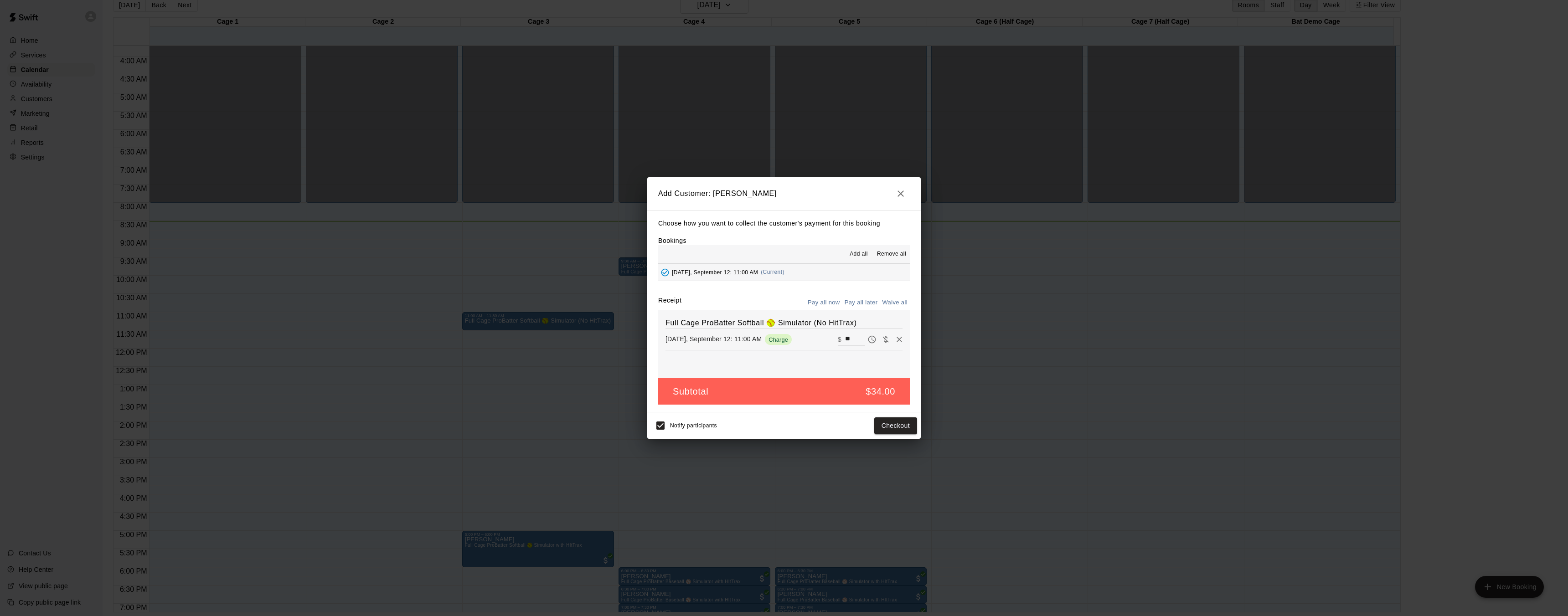
click at [901, 194] on icon "button" at bounding box center [900, 194] width 6 height 6
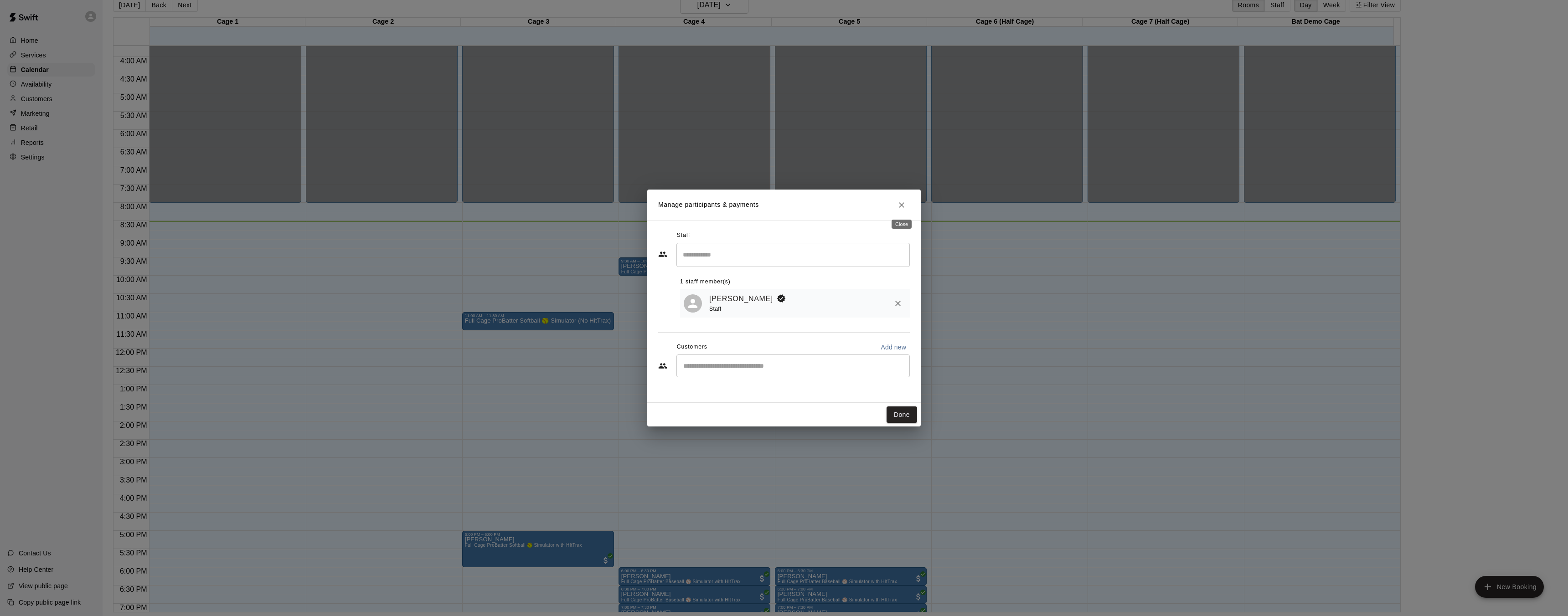
click at [901, 201] on icon "Close" at bounding box center [901, 205] width 9 height 9
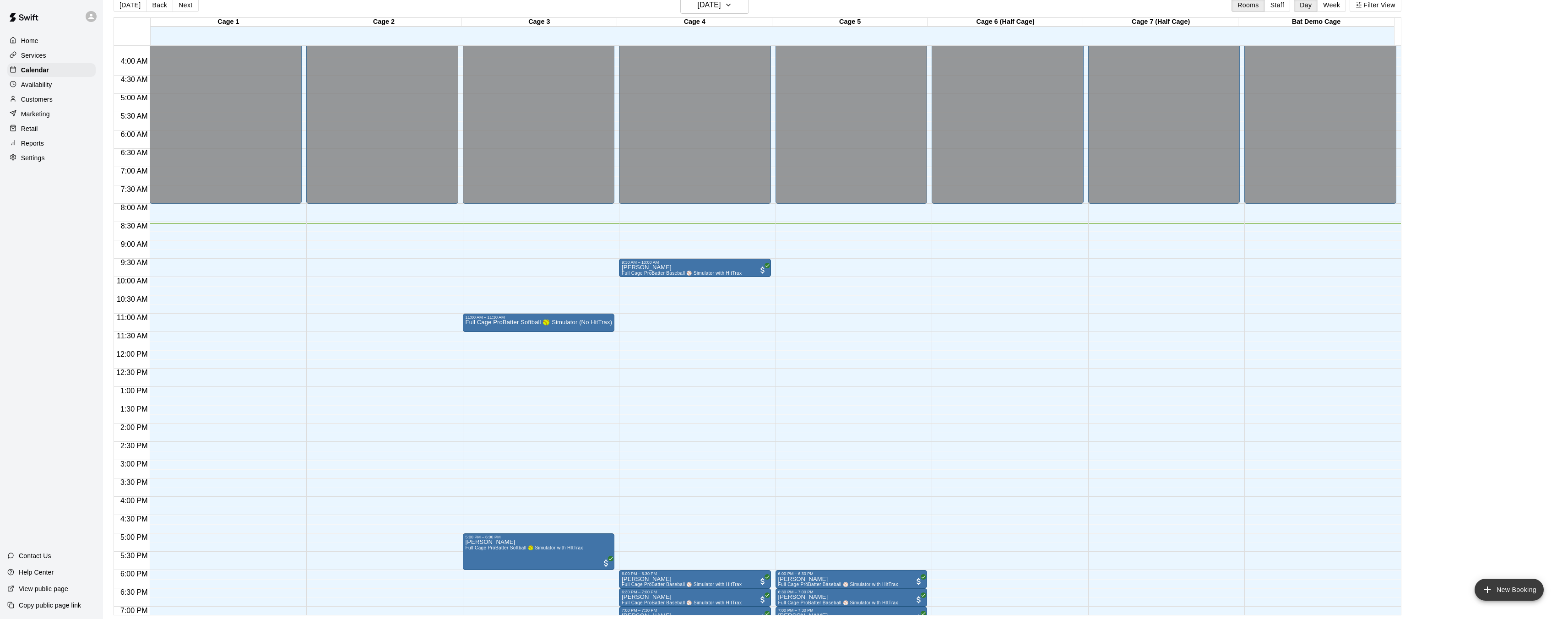
click at [1512, 582] on button "New Booking" at bounding box center [1509, 590] width 69 height 22
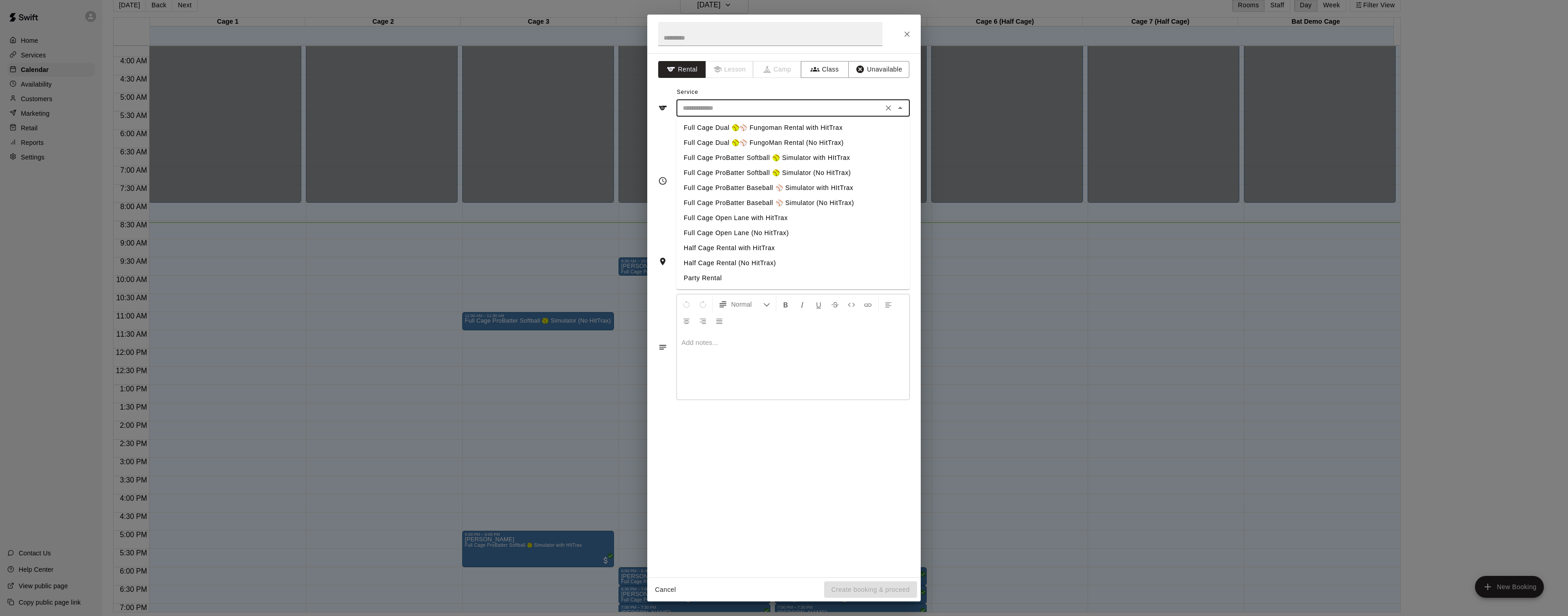
click at [835, 113] on input "text" at bounding box center [780, 108] width 201 height 12
click at [755, 188] on li "Full Cage ProBatter Baseball ⚾ Simulator with HItTrax" at bounding box center [793, 188] width 233 height 15
type input "**********"
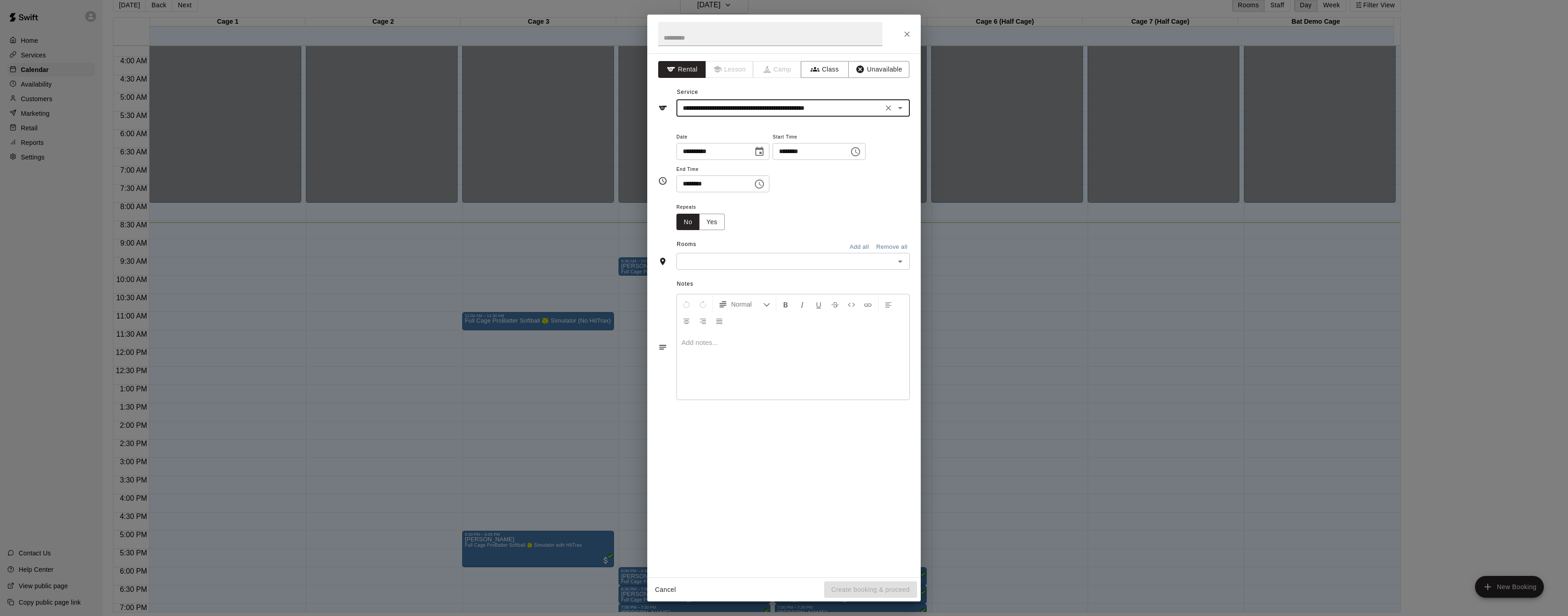
click at [860, 155] on icon "Choose time, selected time is 8:00 AM" at bounding box center [855, 152] width 9 height 9
click at [793, 223] on li "11" at bounding box center [788, 223] width 22 height 17
type input "********"
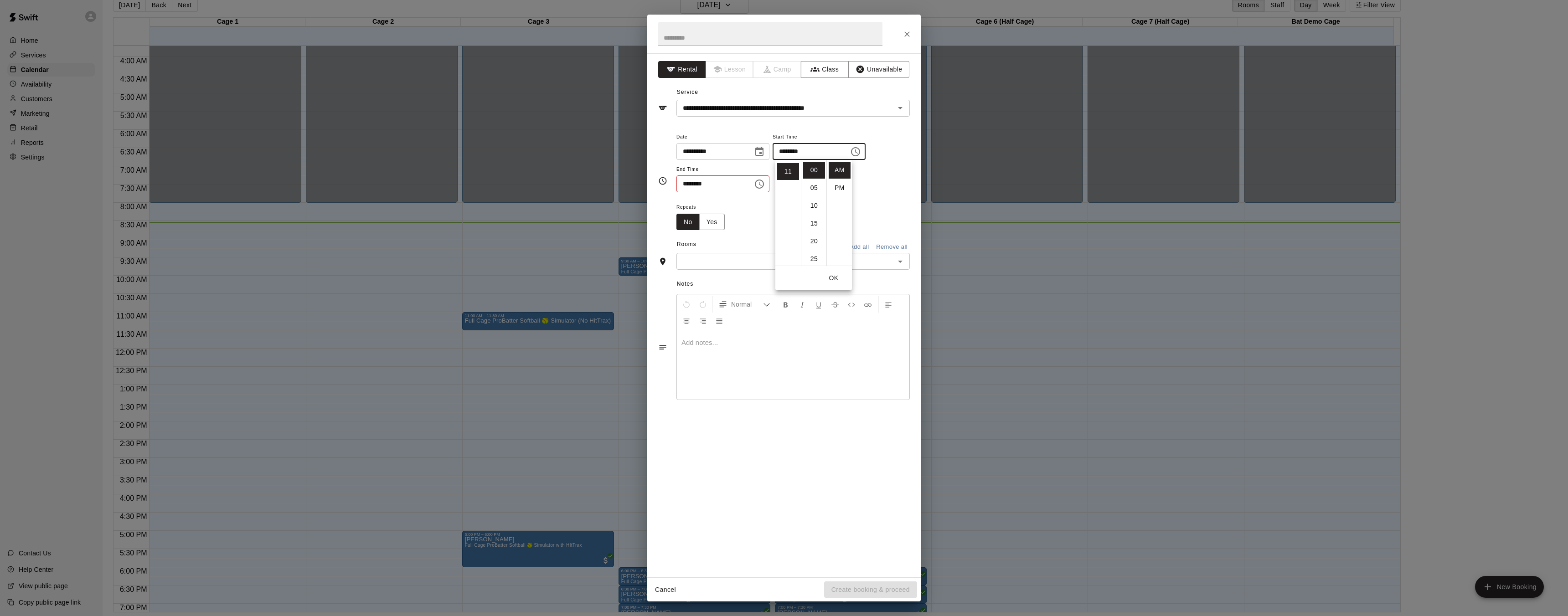
click at [741, 183] on input "********" at bounding box center [711, 184] width 70 height 17
click at [758, 183] on icon "Choose time, selected time is 8:30 AM" at bounding box center [759, 184] width 9 height 9
click at [821, 227] on div "Repeats No Yes" at bounding box center [793, 215] width 233 height 29
click at [760, 184] on icon "Choose time, selected time is 8:30 AM" at bounding box center [760, 184] width 11 height 11
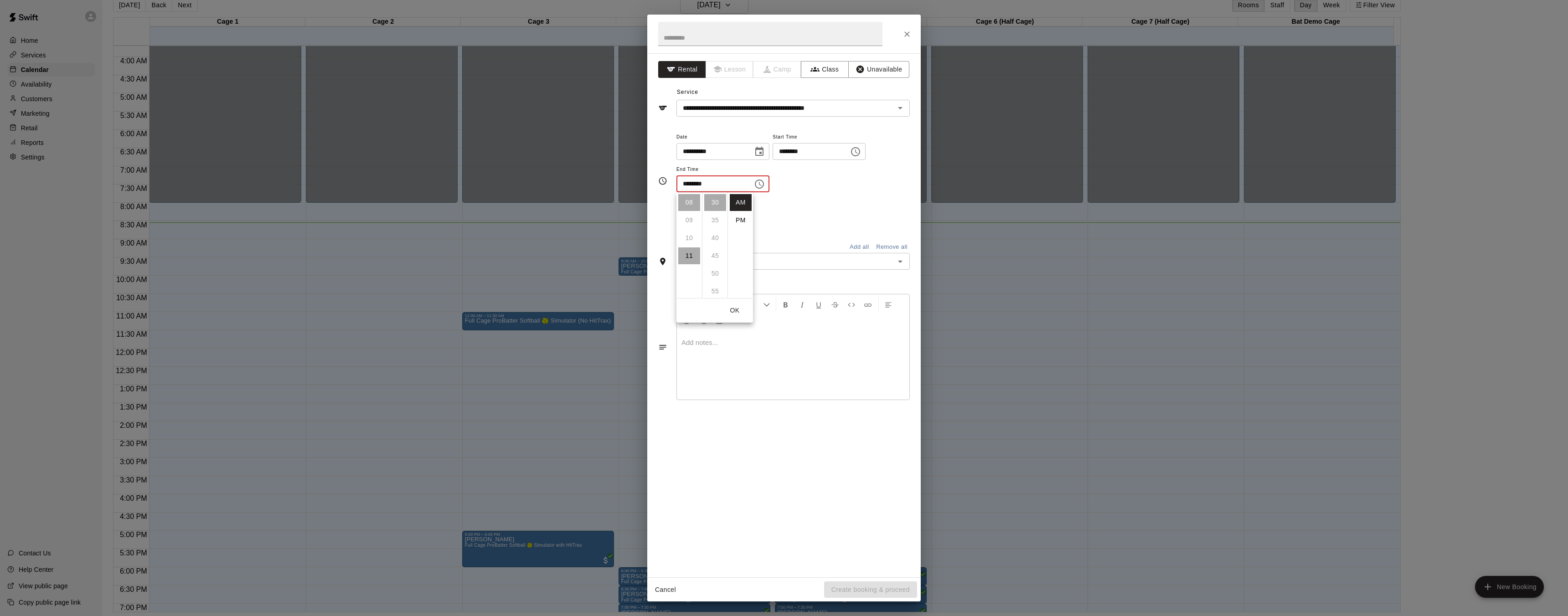
click at [694, 253] on li "11" at bounding box center [689, 256] width 22 height 17
type input "********"
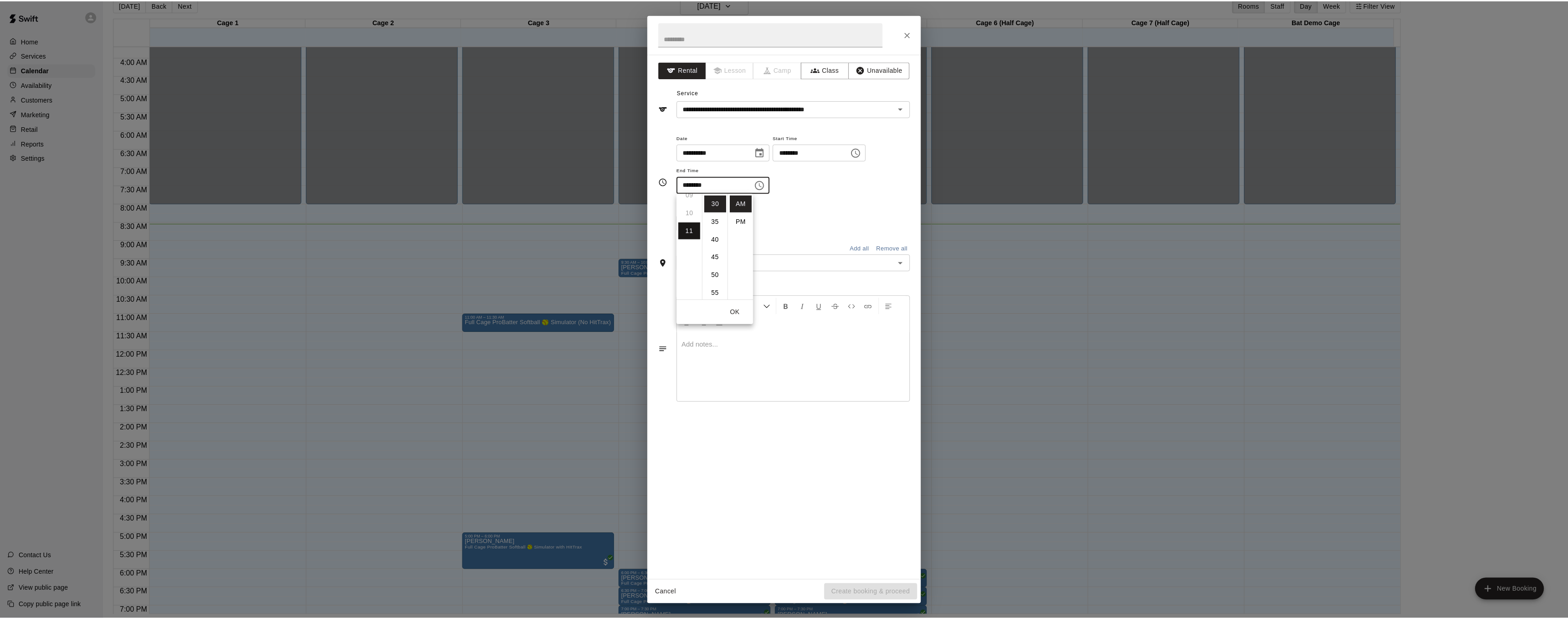
scroll to position [195, 0]
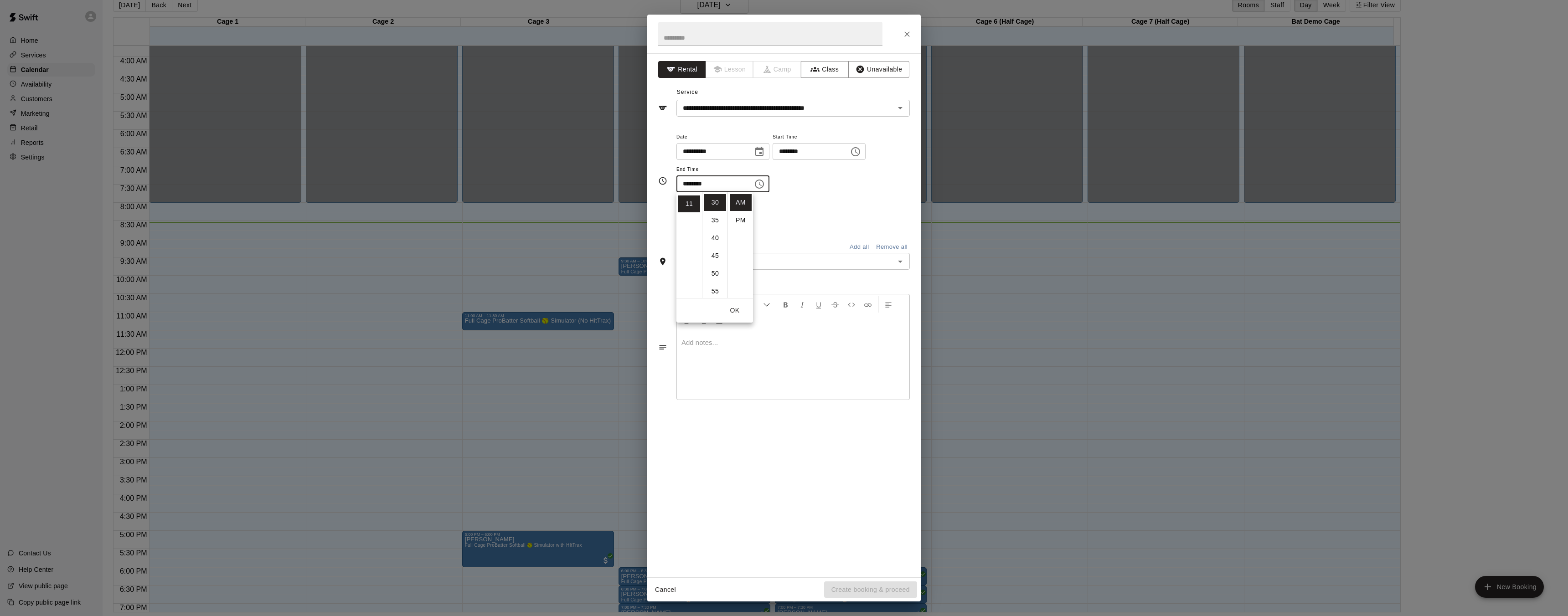
click at [783, 203] on div "Repeats No Yes" at bounding box center [793, 215] width 233 height 29
click at [899, 262] on icon "Open" at bounding box center [900, 262] width 11 height 11
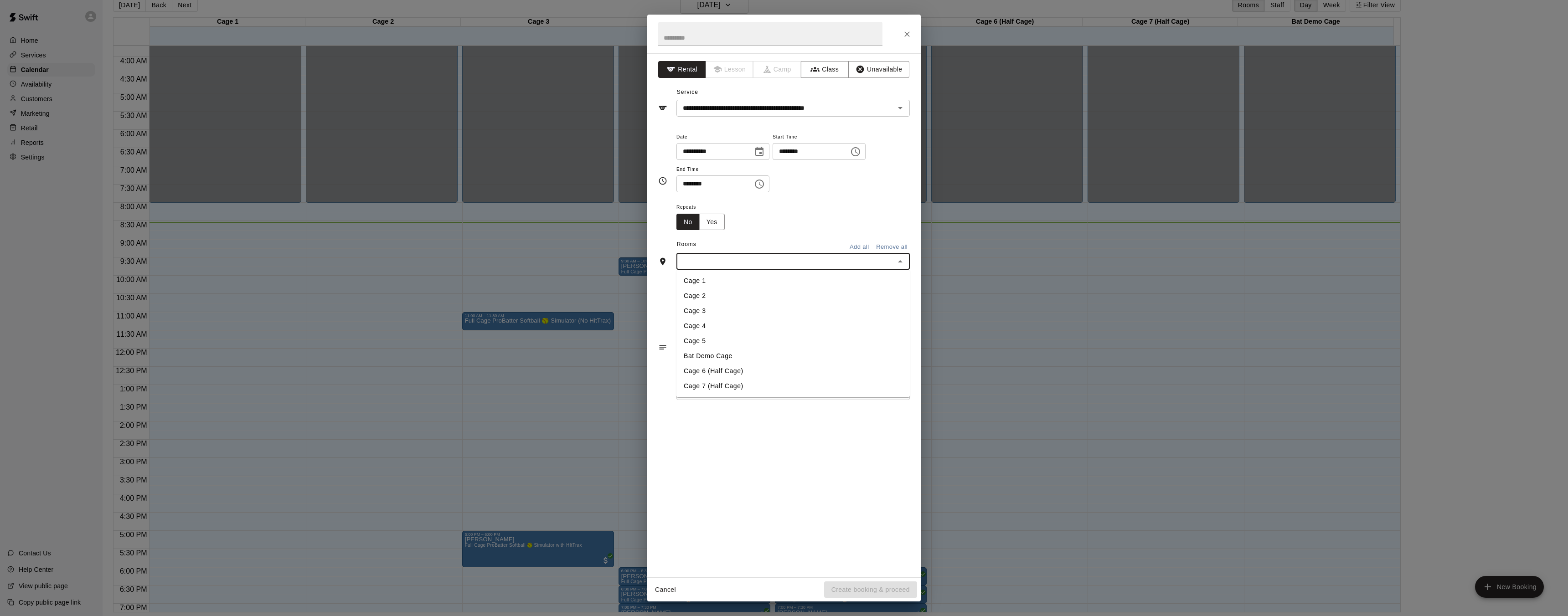
click at [724, 329] on li "Cage 4" at bounding box center [793, 326] width 233 height 15
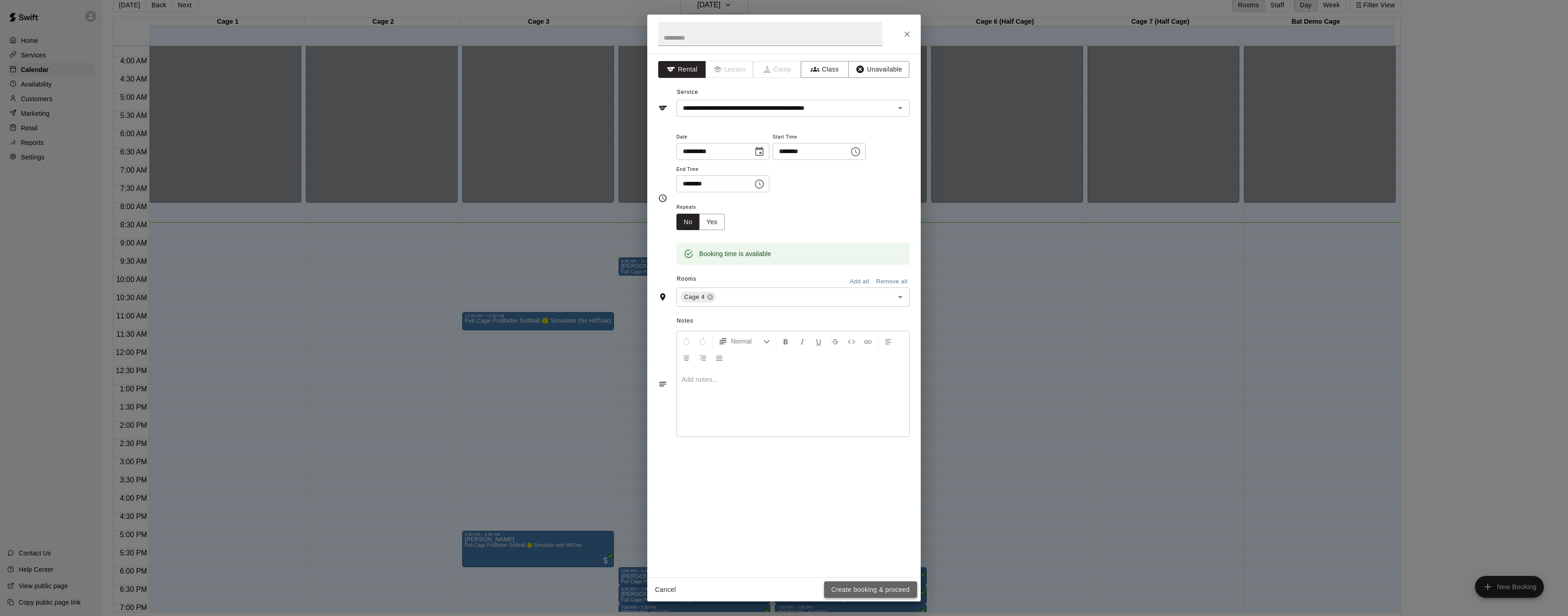
click at [900, 590] on button "Create booking & proceed" at bounding box center [870, 590] width 93 height 17
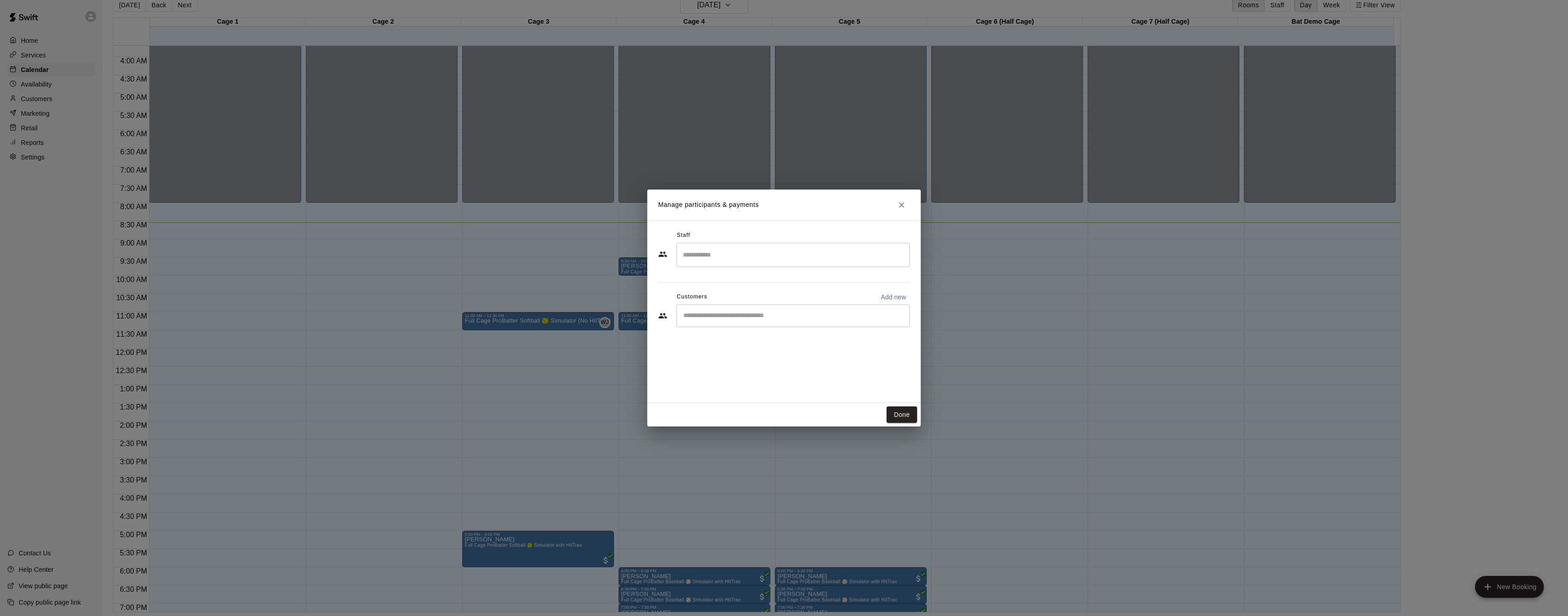
click at [734, 252] on input "Search staff" at bounding box center [793, 255] width 225 height 16
click at [750, 279] on div "[PERSON_NAME] Staff" at bounding box center [797, 285] width 196 height 18
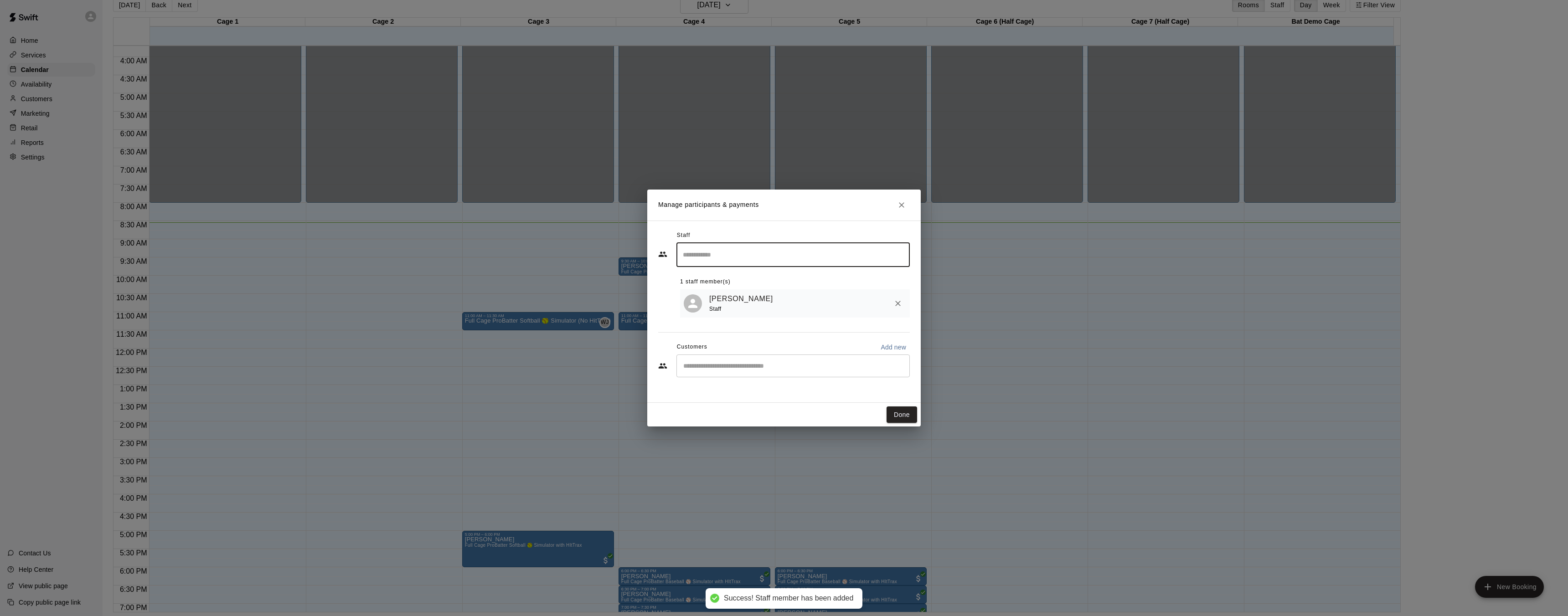
click at [710, 259] on input "Search staff" at bounding box center [793, 255] width 225 height 16
click at [723, 348] on p "[PERSON_NAME] [PERSON_NAME]" at bounding box center [753, 343] width 113 height 10
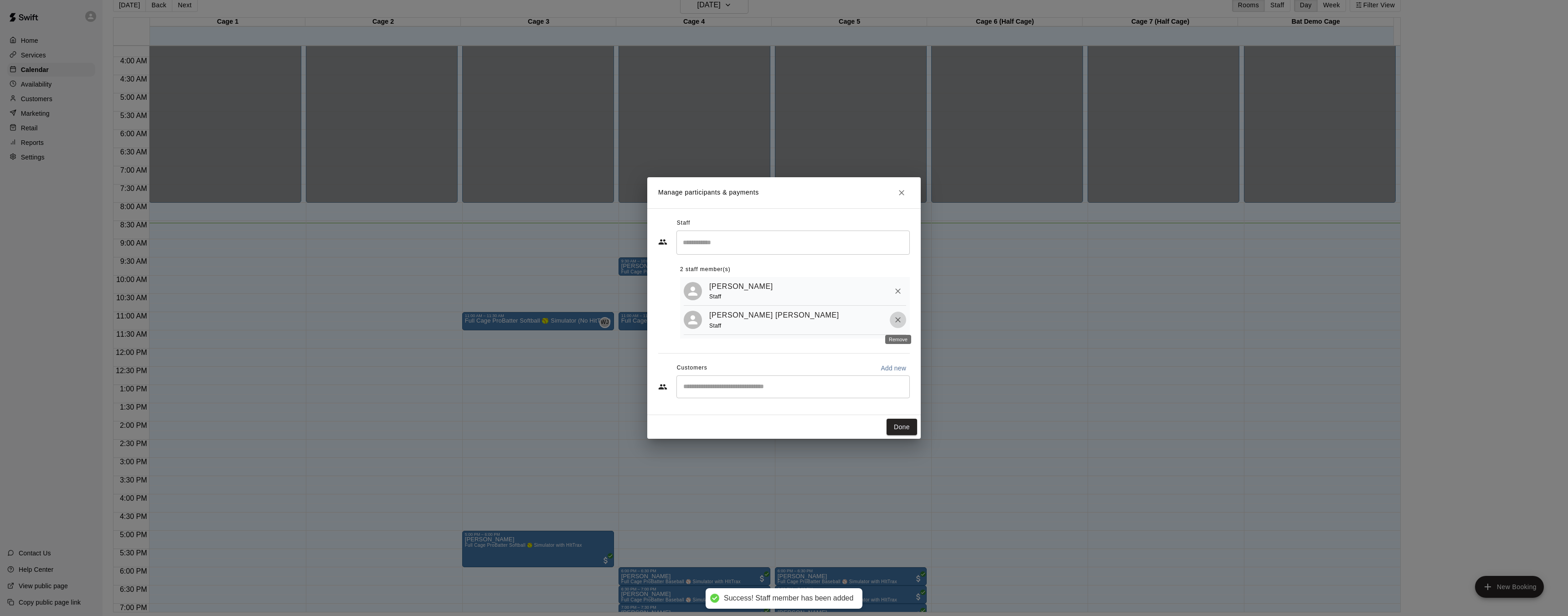
click at [899, 321] on icon "Remove" at bounding box center [898, 320] width 9 height 9
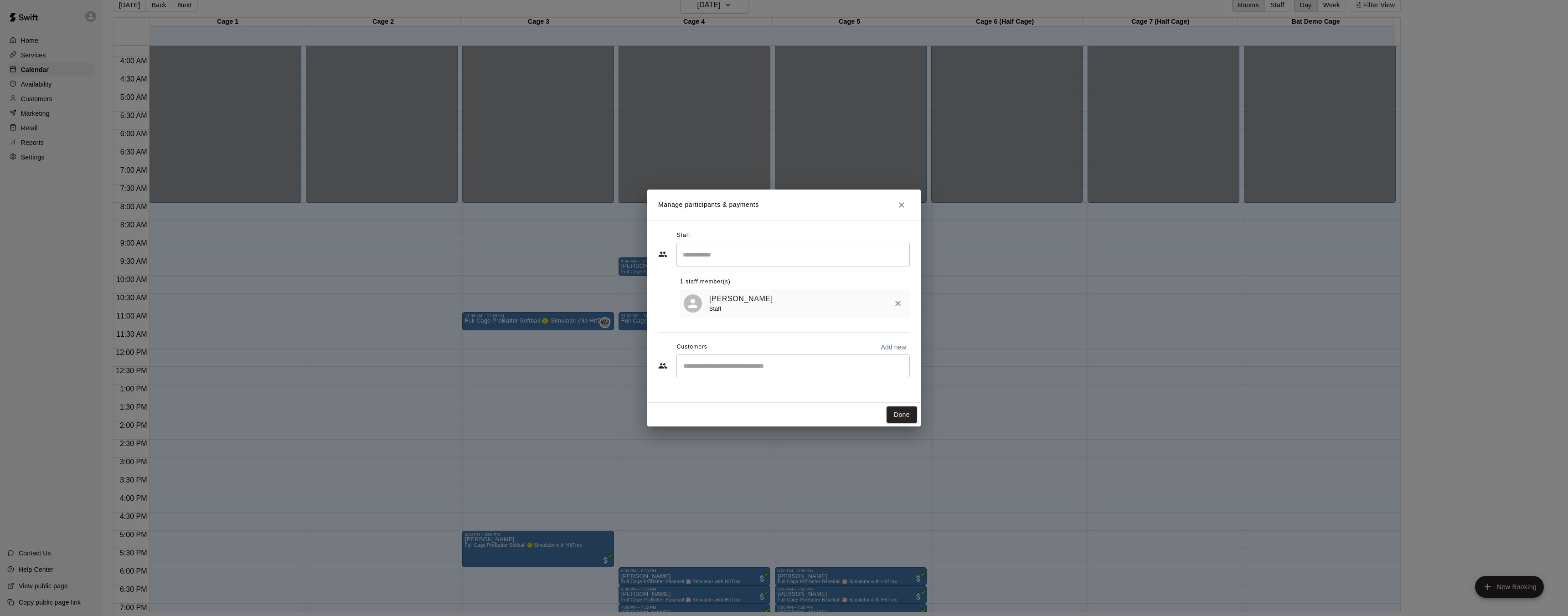
click at [760, 363] on input "Start typing to search customers..." at bounding box center [793, 366] width 225 height 9
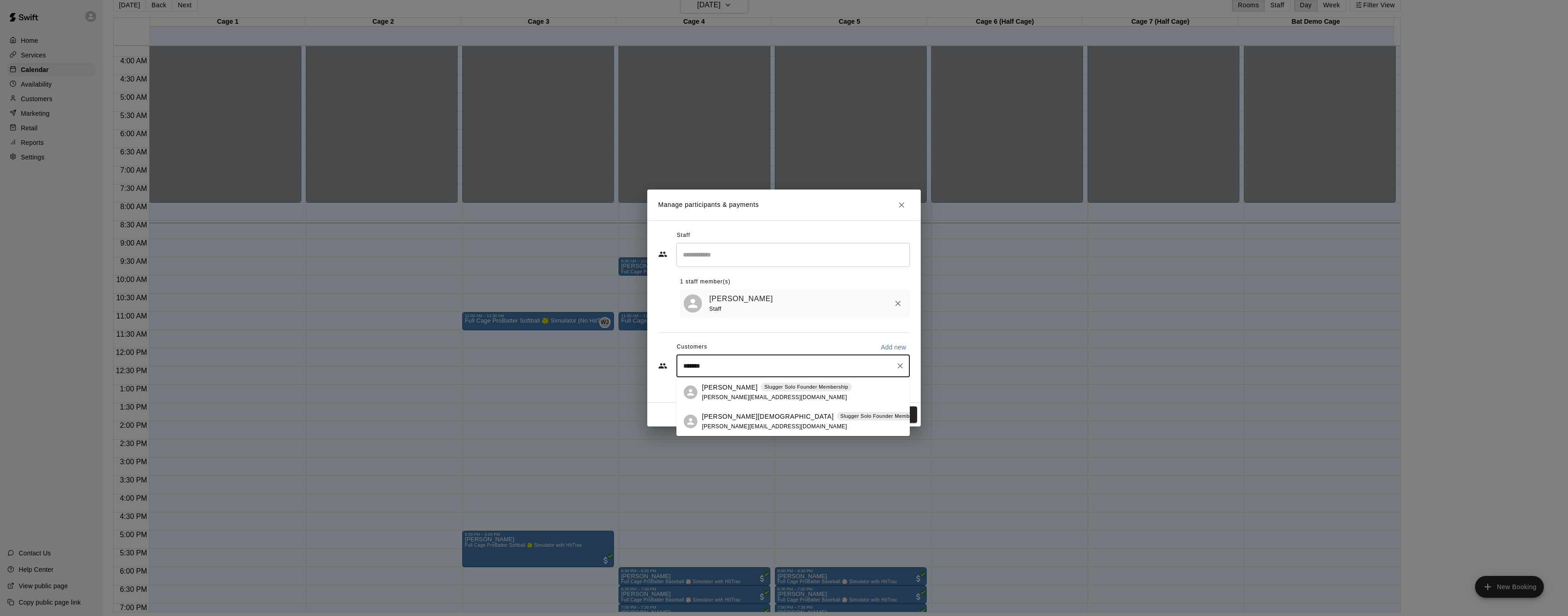
type input "*******"
click at [982, 428] on div "Manage participants & payments Staff ​ 1 staff member(s) [PERSON_NAME] Staff Cu…" at bounding box center [784, 308] width 1568 height 616
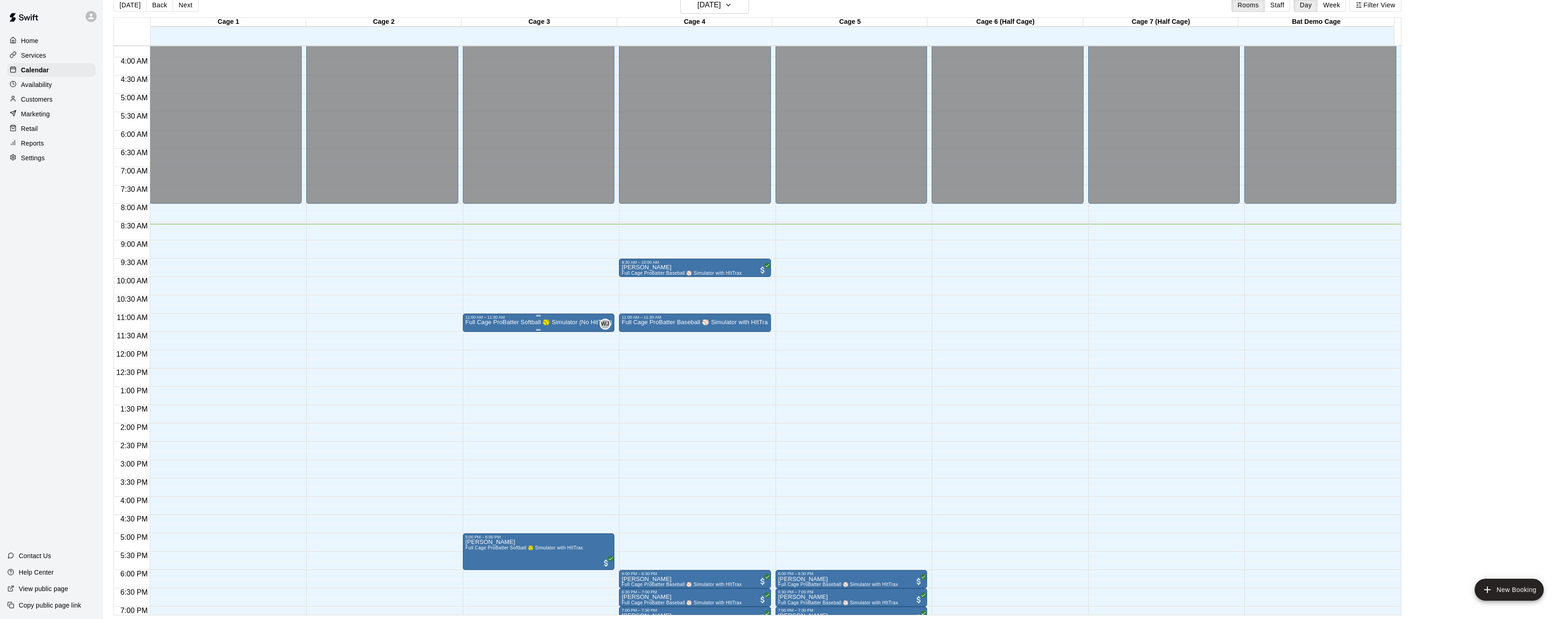
click at [534, 322] on p "Full Cage ProBatter Softball 🥎 Simulator (No HitTrax)" at bounding box center [539, 322] width 147 height 0
click at [533, 326] on div at bounding box center [787, 310] width 1575 height 619
click at [531, 322] on p "Full Cage ProBatter Softball 🥎 Simulator (No HitTrax)" at bounding box center [539, 322] width 147 height 0
click at [531, 324] on div at bounding box center [787, 310] width 1575 height 619
click at [516, 322] on p "Full Cage ProBatter Softball 🥎 Simulator (No HitTrax)" at bounding box center [539, 322] width 147 height 0
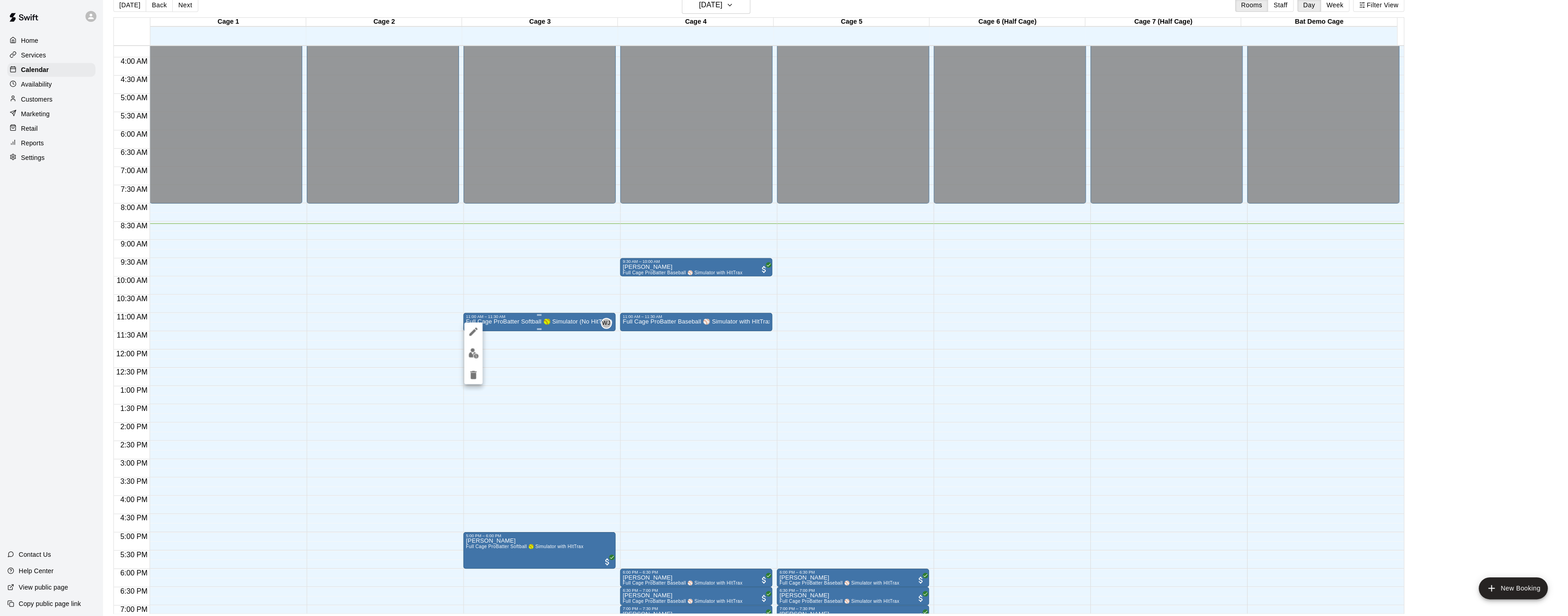
click at [514, 321] on div at bounding box center [784, 308] width 1568 height 616
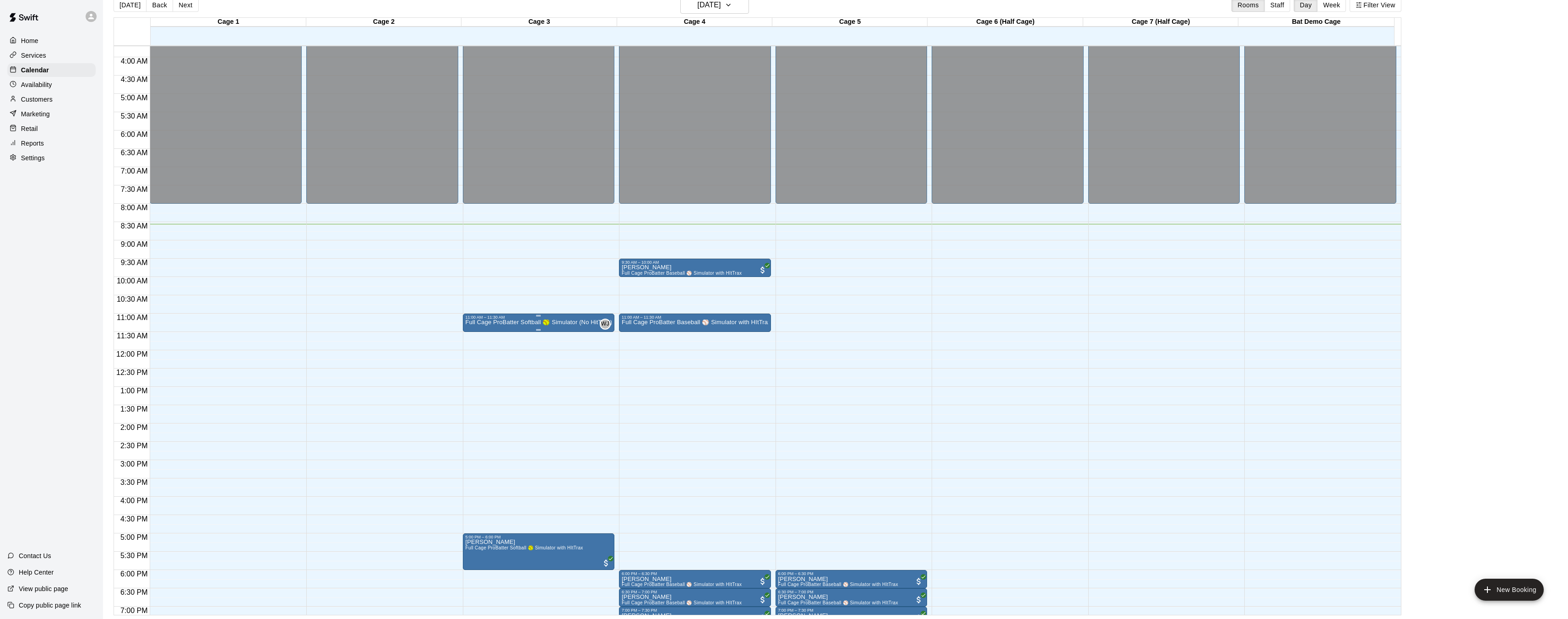
click at [516, 322] on p "Full Cage ProBatter Softball 🥎 Simulator (No HitTrax)" at bounding box center [539, 322] width 147 height 0
click at [474, 371] on icon "delete" at bounding box center [474, 376] width 11 height 11
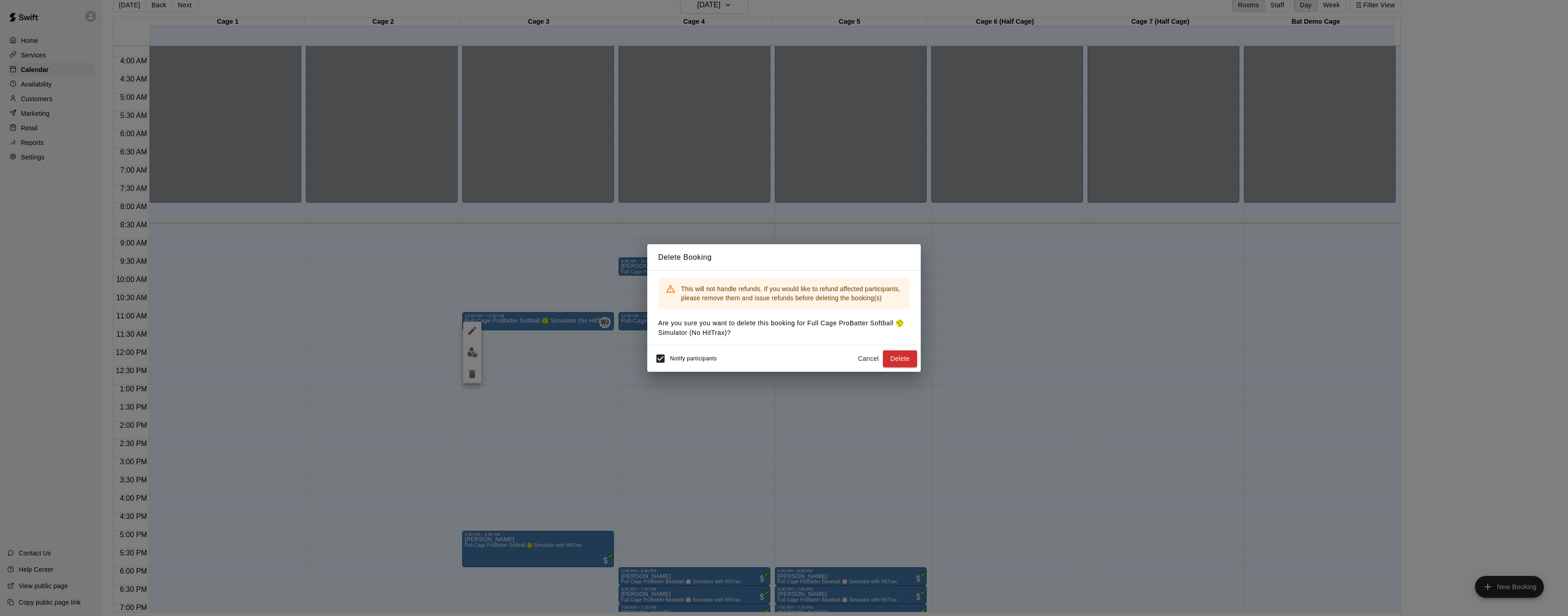
click at [908, 360] on button "Delete" at bounding box center [900, 359] width 34 height 17
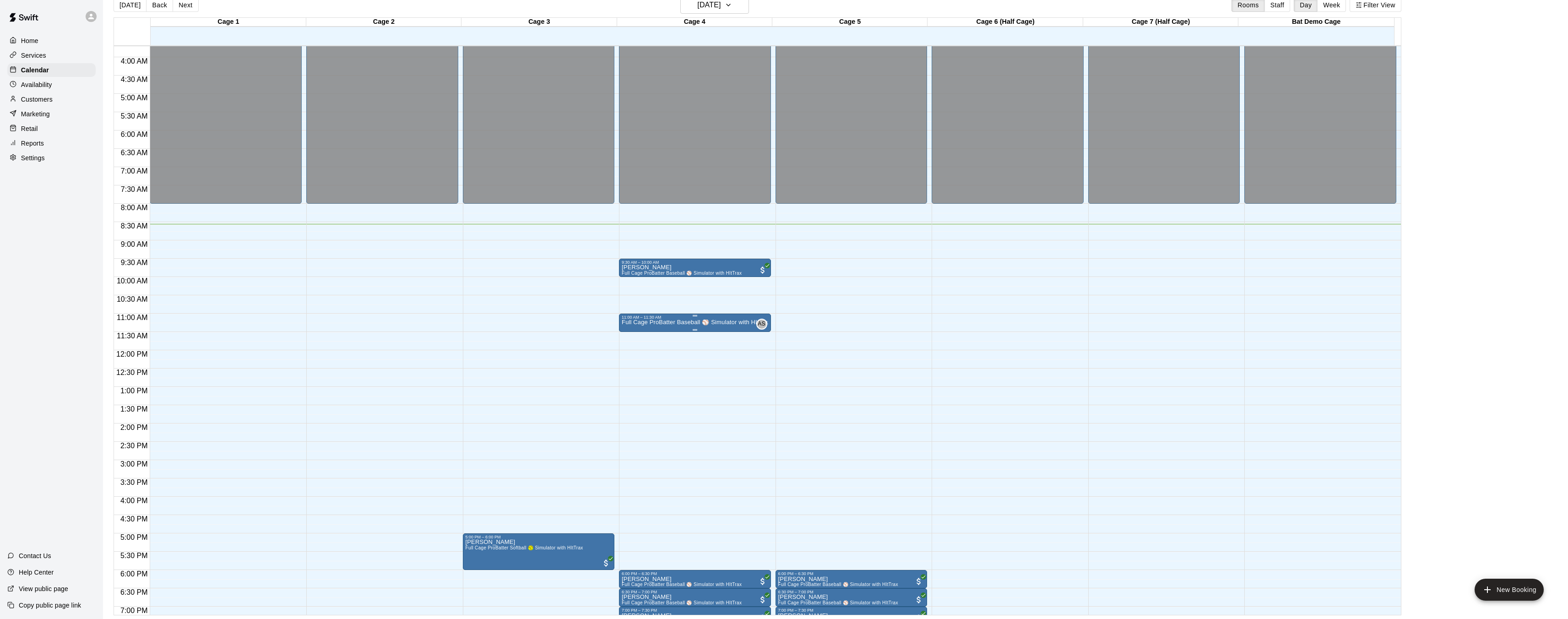
click at [737, 322] on p "Full Cage ProBatter Baseball ⚾ Simulator with HItTrax" at bounding box center [695, 322] width 147 height 0
click at [636, 377] on icon "delete" at bounding box center [631, 376] width 11 height 11
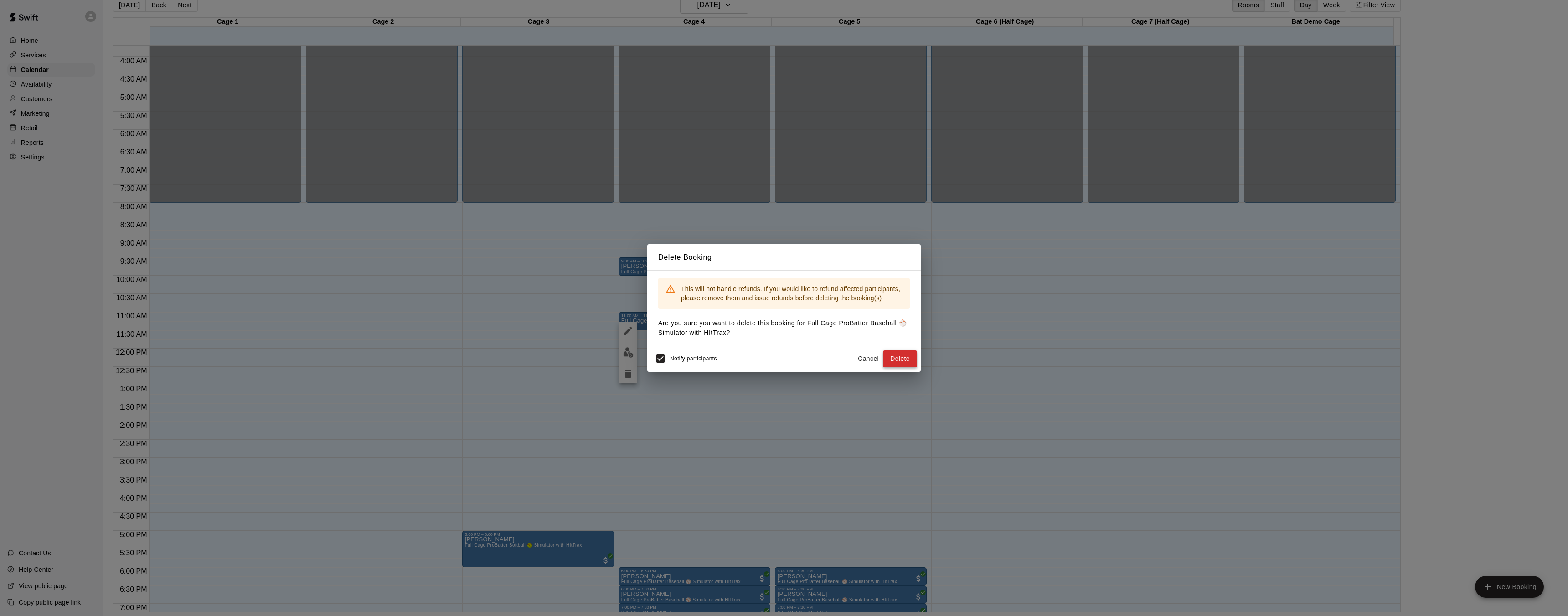
drag, startPoint x: 922, startPoint y: 357, endPoint x: 910, endPoint y: 359, distance: 12.2
click at [922, 357] on div "Delete Booking This will not handle refunds. If you would like to refund affect…" at bounding box center [784, 308] width 1568 height 616
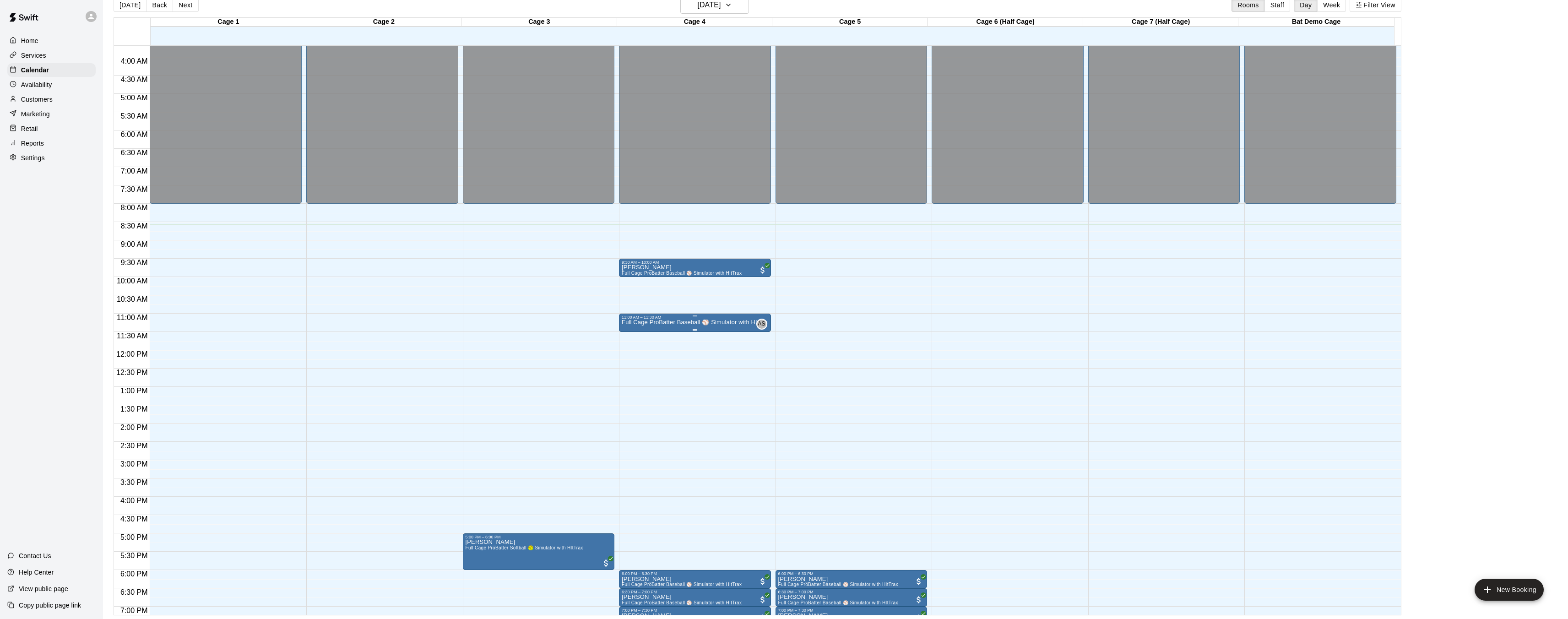
click at [693, 322] on p "Full Cage ProBatter Baseball ⚾ Simulator with HItTrax" at bounding box center [695, 322] width 147 height 0
click at [635, 376] on icon "delete" at bounding box center [631, 376] width 11 height 11
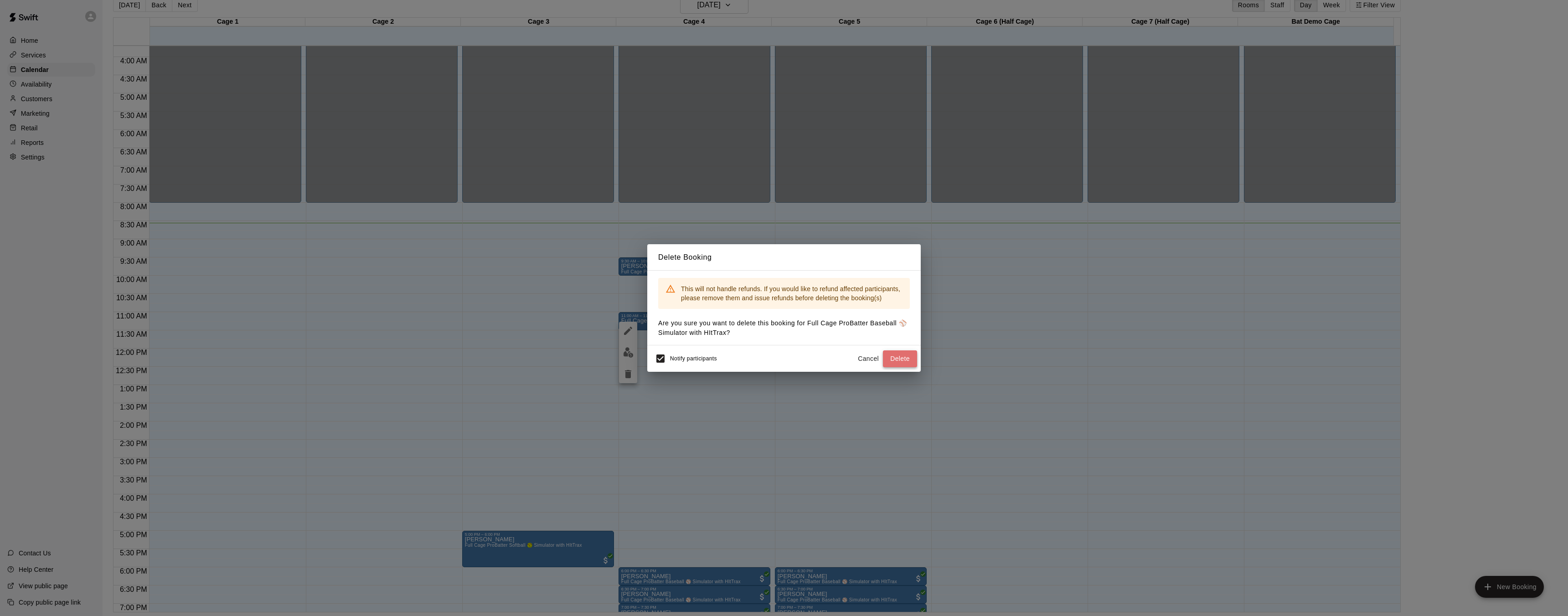
click at [892, 359] on button "Delete" at bounding box center [900, 359] width 34 height 17
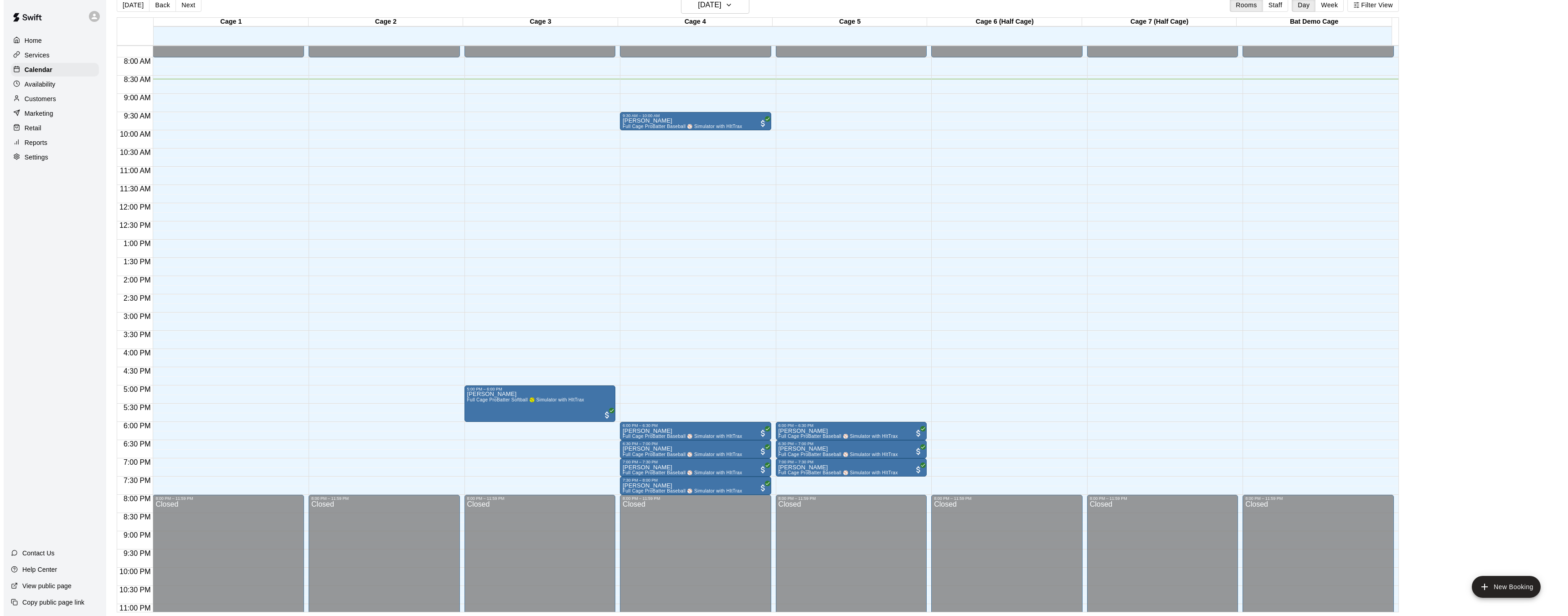
scroll to position [279, 0]
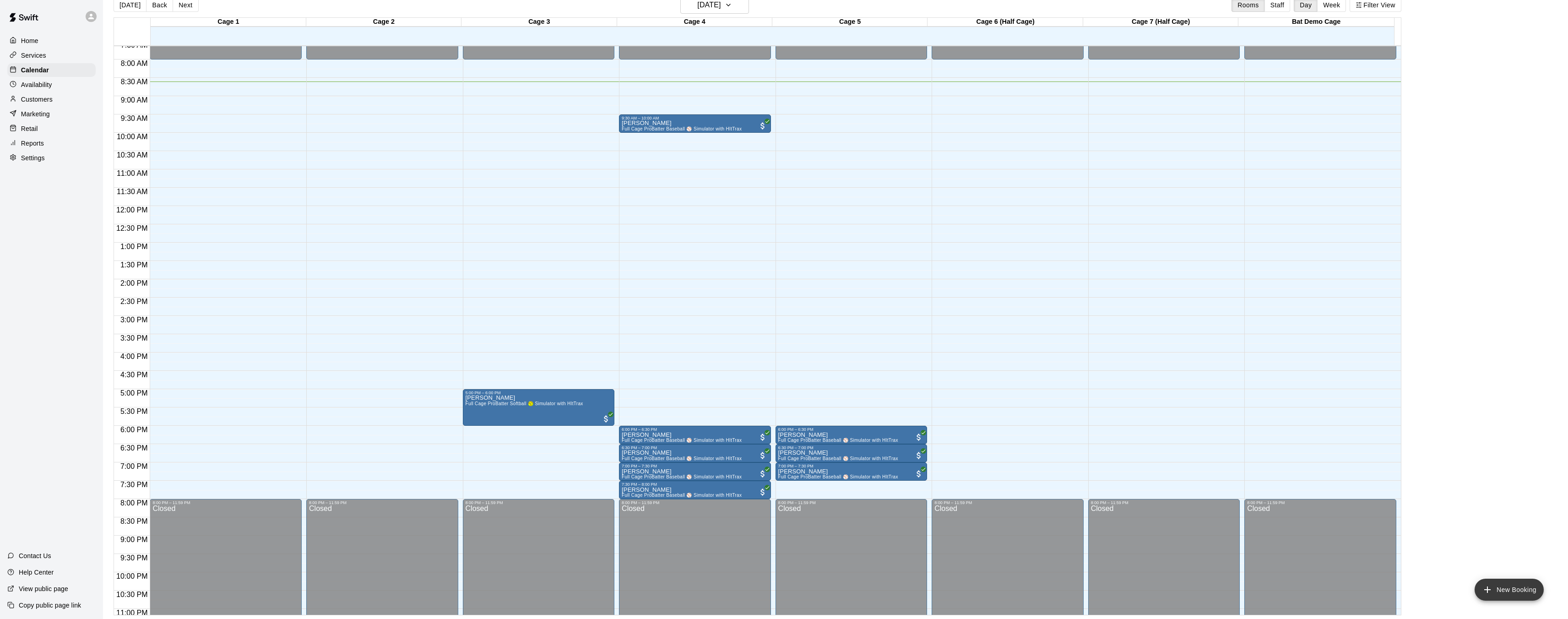
click at [1529, 593] on button "New Booking" at bounding box center [1509, 590] width 69 height 22
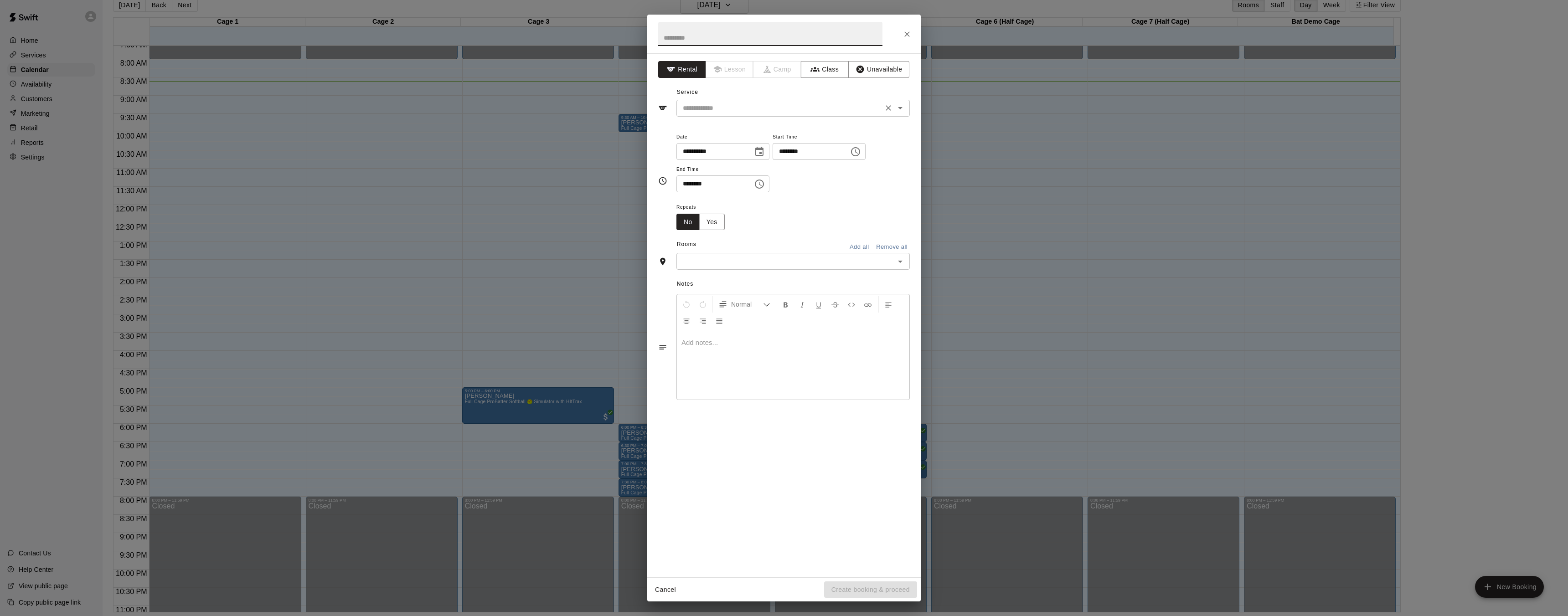
click at [894, 106] on div at bounding box center [894, 108] width 24 height 13
click at [902, 112] on icon "Open" at bounding box center [900, 108] width 11 height 11
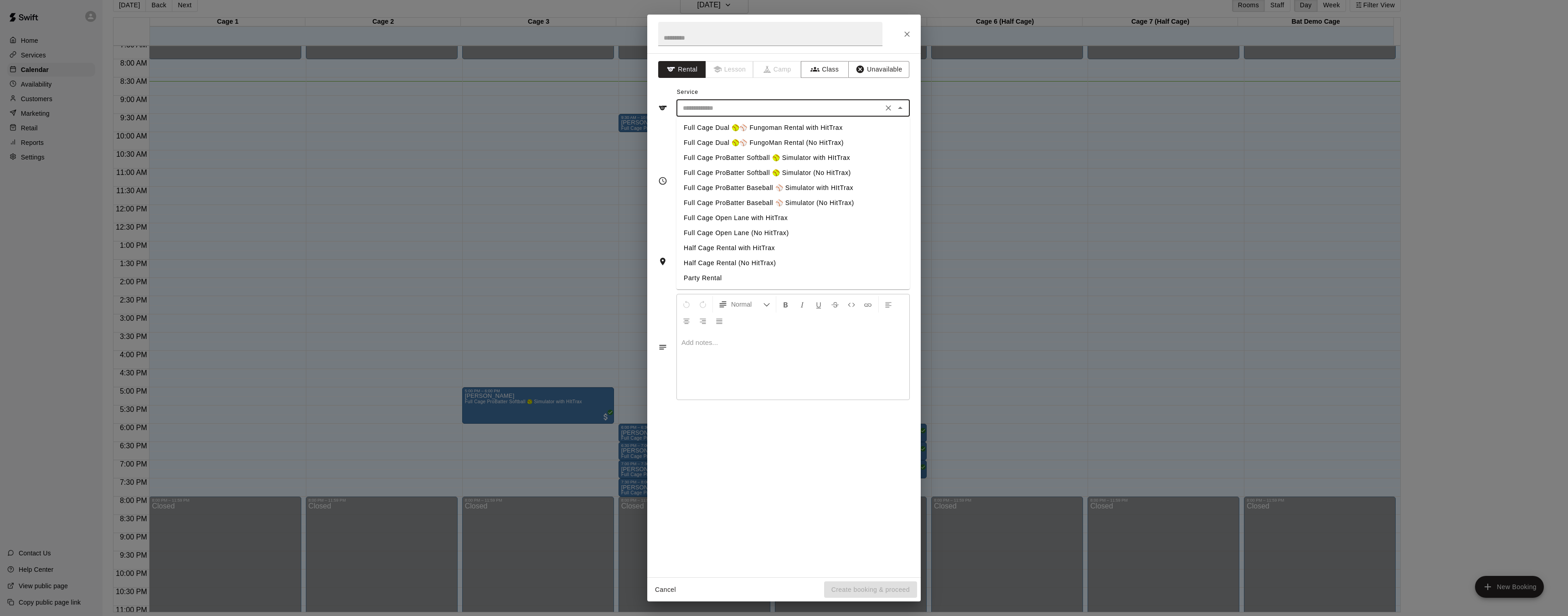
click at [741, 187] on li "Full Cage ProBatter Baseball ⚾ Simulator with HItTrax" at bounding box center [793, 188] width 233 height 15
type input "**********"
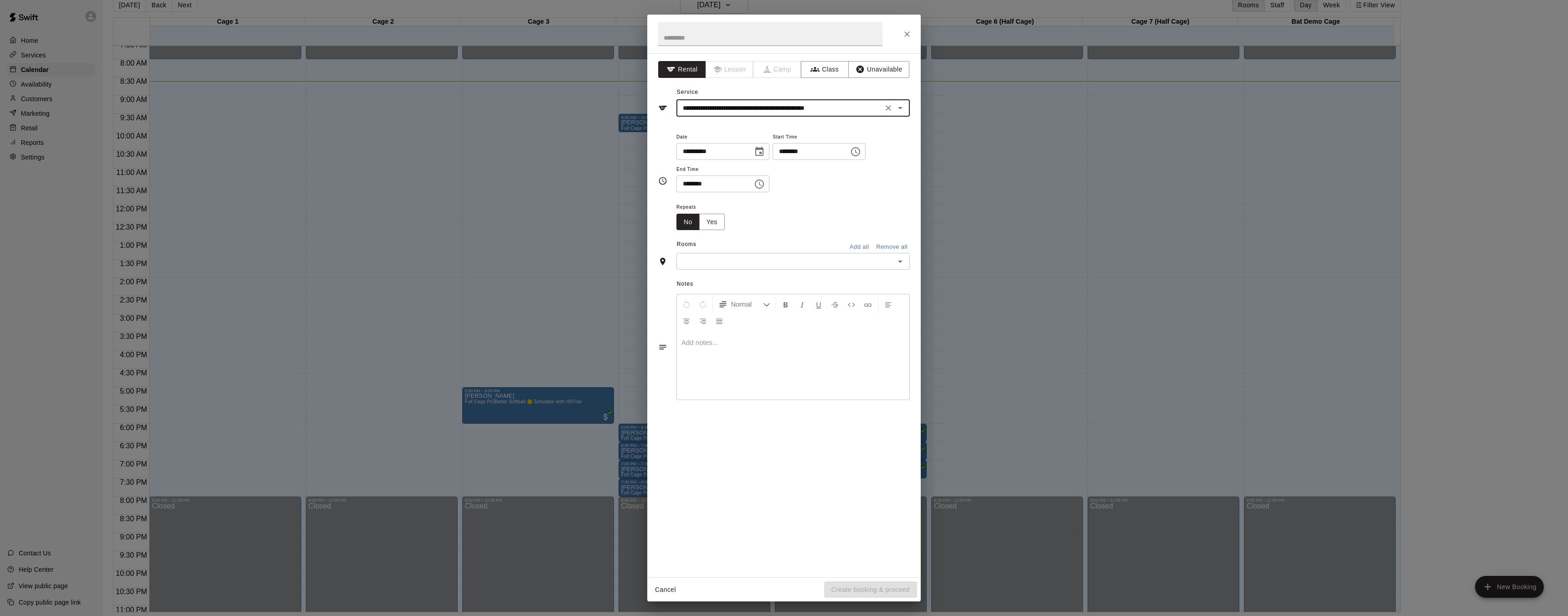
click at [859, 152] on icon "Choose time, selected time is 8:00 AM" at bounding box center [856, 152] width 11 height 11
click at [783, 206] on li "10" at bounding box center [788, 206] width 22 height 17
type input "********"
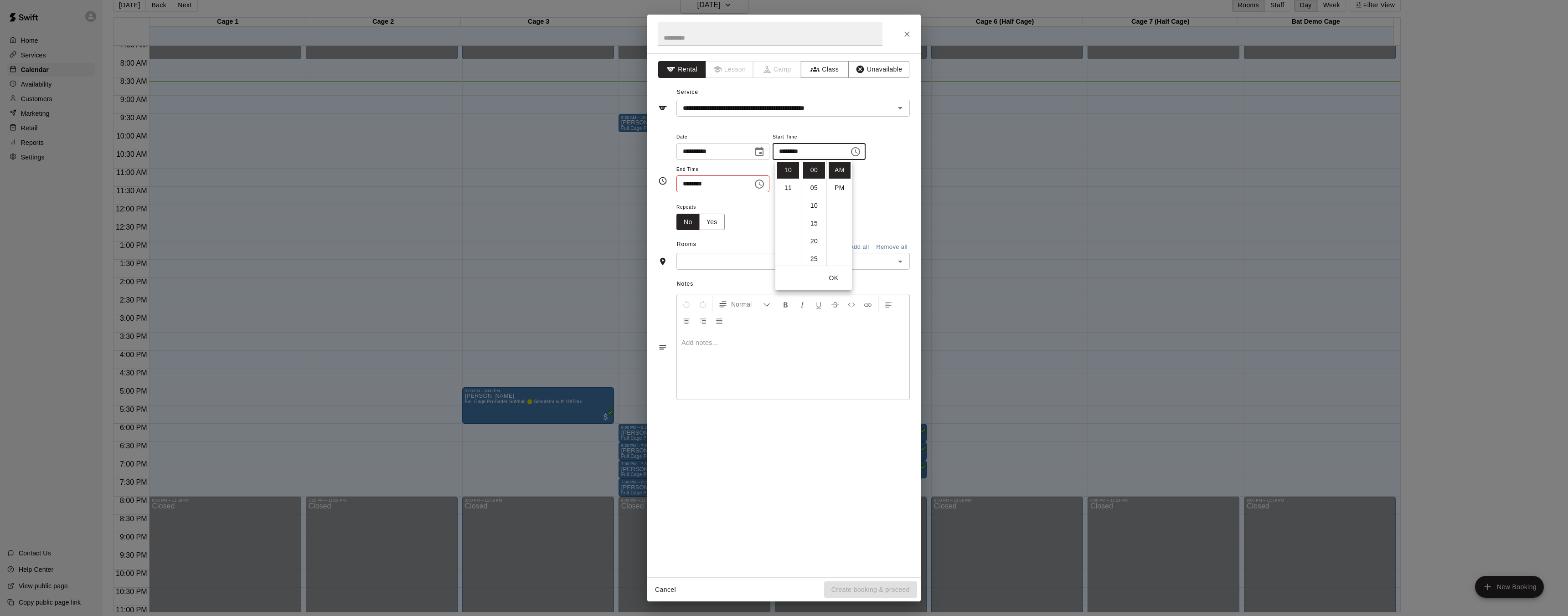
click at [761, 186] on icon "Choose time, selected time is 8:30 AM" at bounding box center [760, 184] width 11 height 11
click at [693, 240] on li "10" at bounding box center [689, 238] width 22 height 17
type input "********"
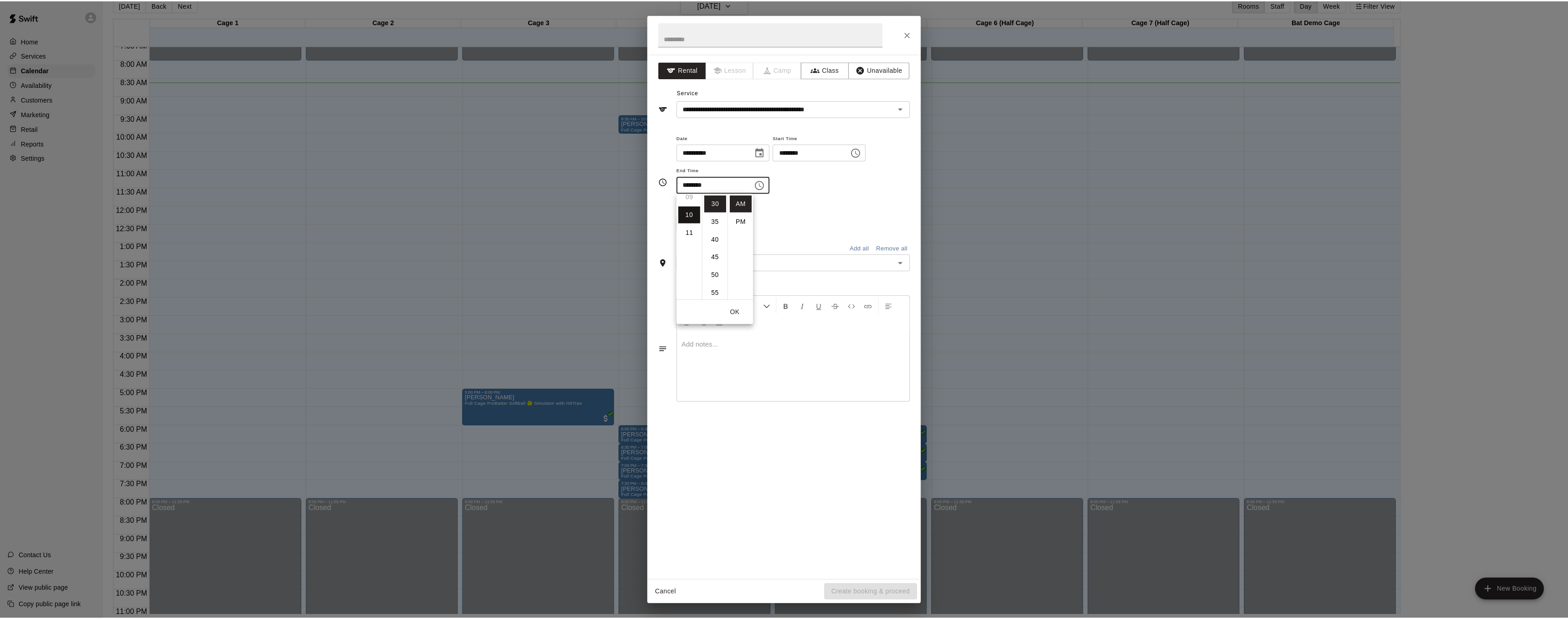
scroll to position [179, 0]
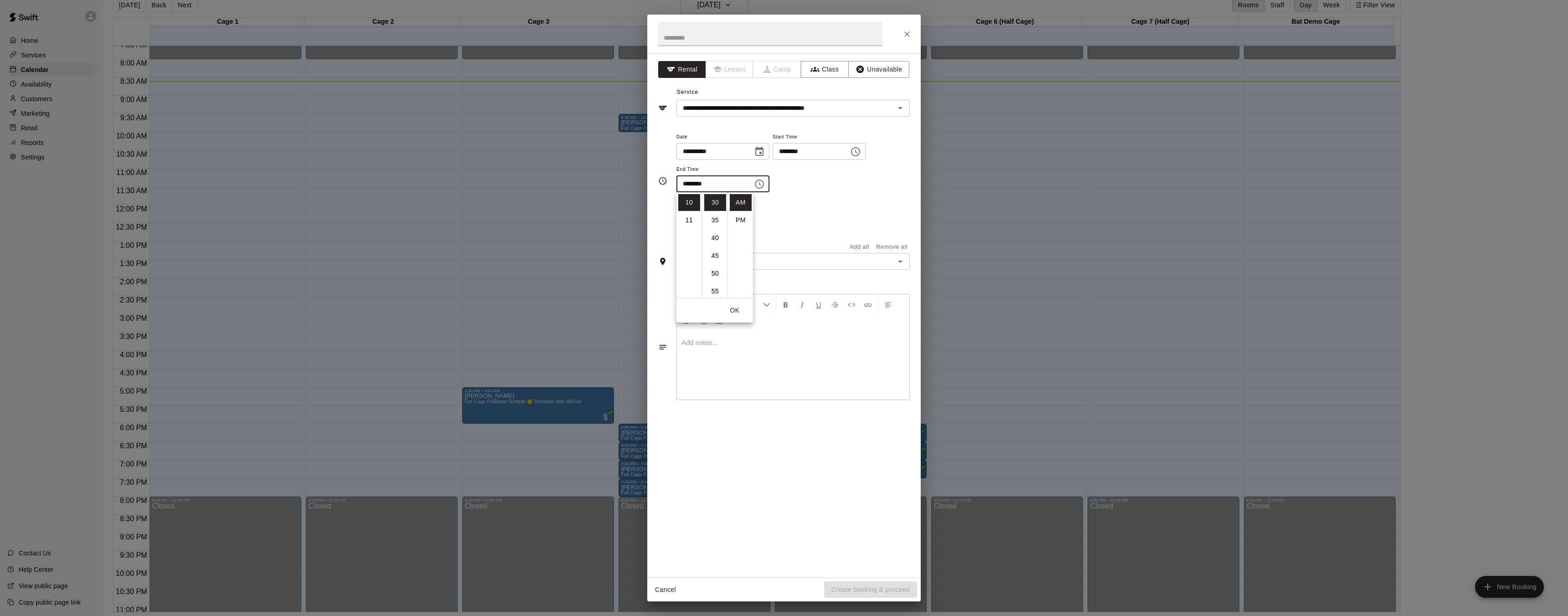
click at [805, 182] on div "**********" at bounding box center [793, 162] width 233 height 61
click at [897, 263] on icon "Open" at bounding box center [900, 262] width 11 height 11
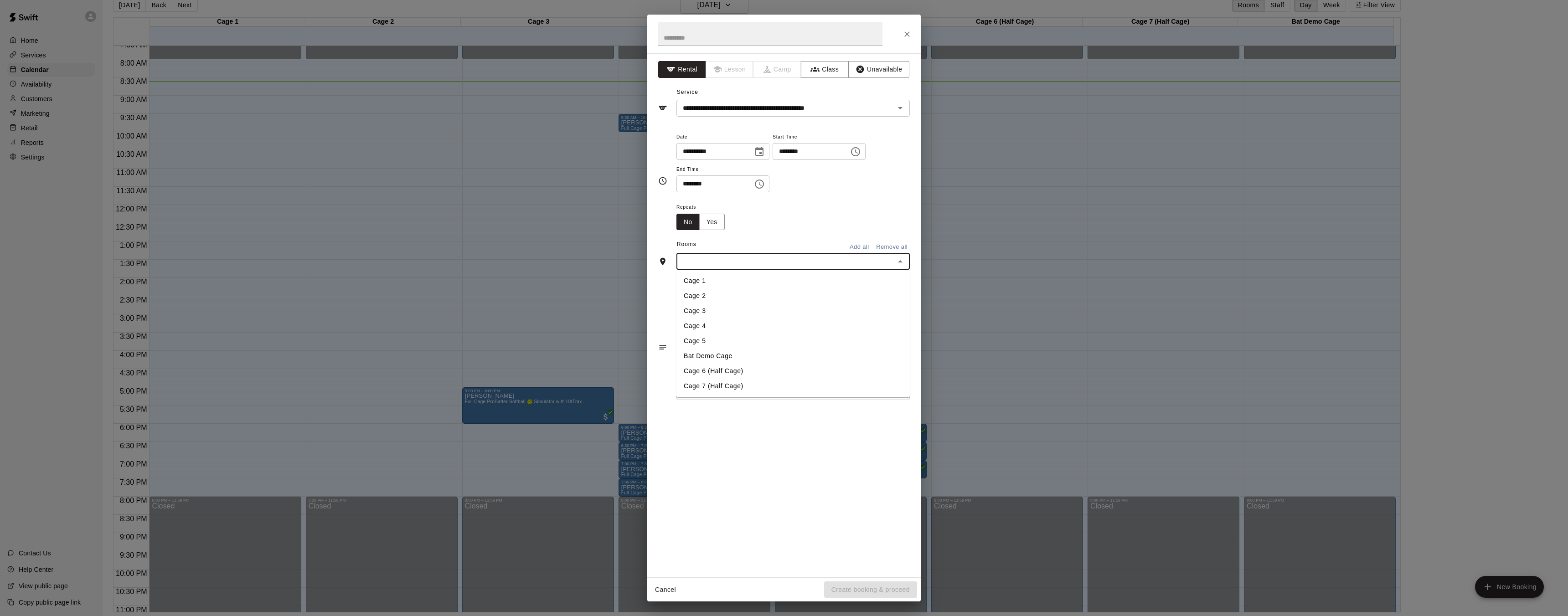
click at [744, 329] on li "Cage 4" at bounding box center [793, 326] width 233 height 15
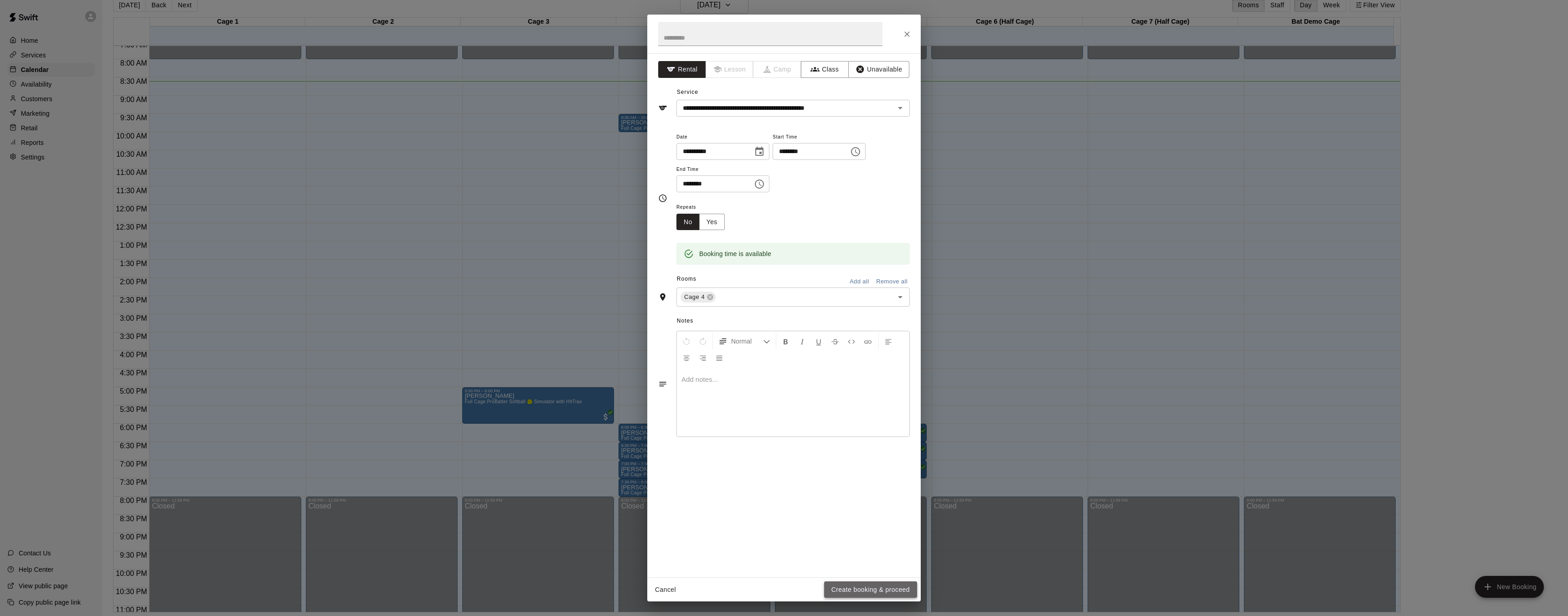
click at [881, 592] on button "Create booking & proceed" at bounding box center [870, 590] width 93 height 17
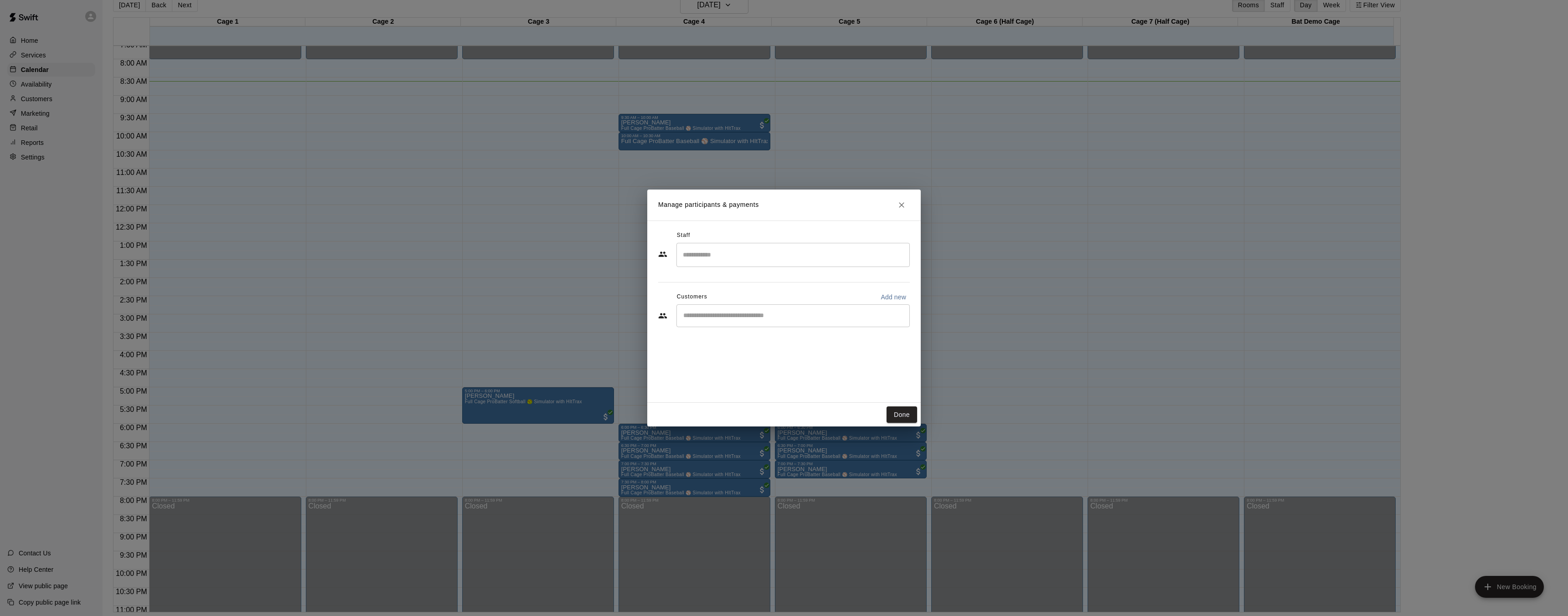
click at [726, 257] on input "Search staff" at bounding box center [793, 255] width 225 height 16
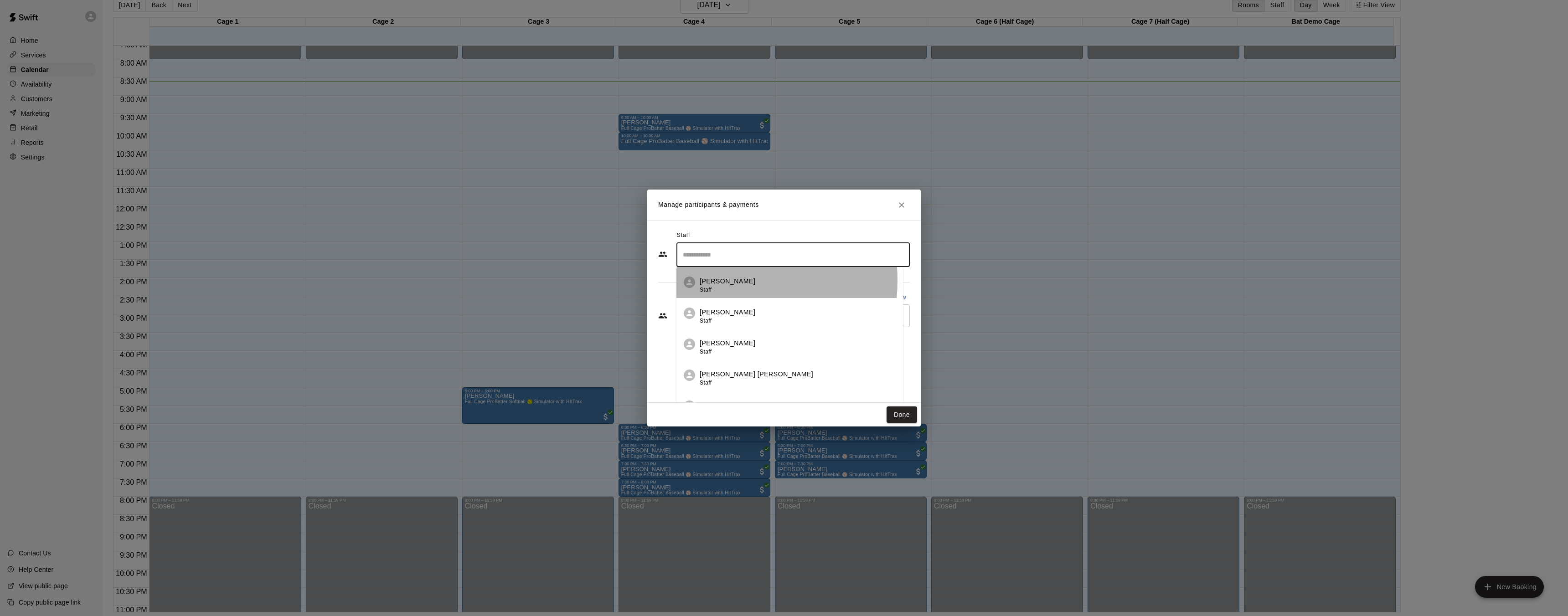
click at [702, 281] on p "[PERSON_NAME]" at bounding box center [727, 282] width 55 height 10
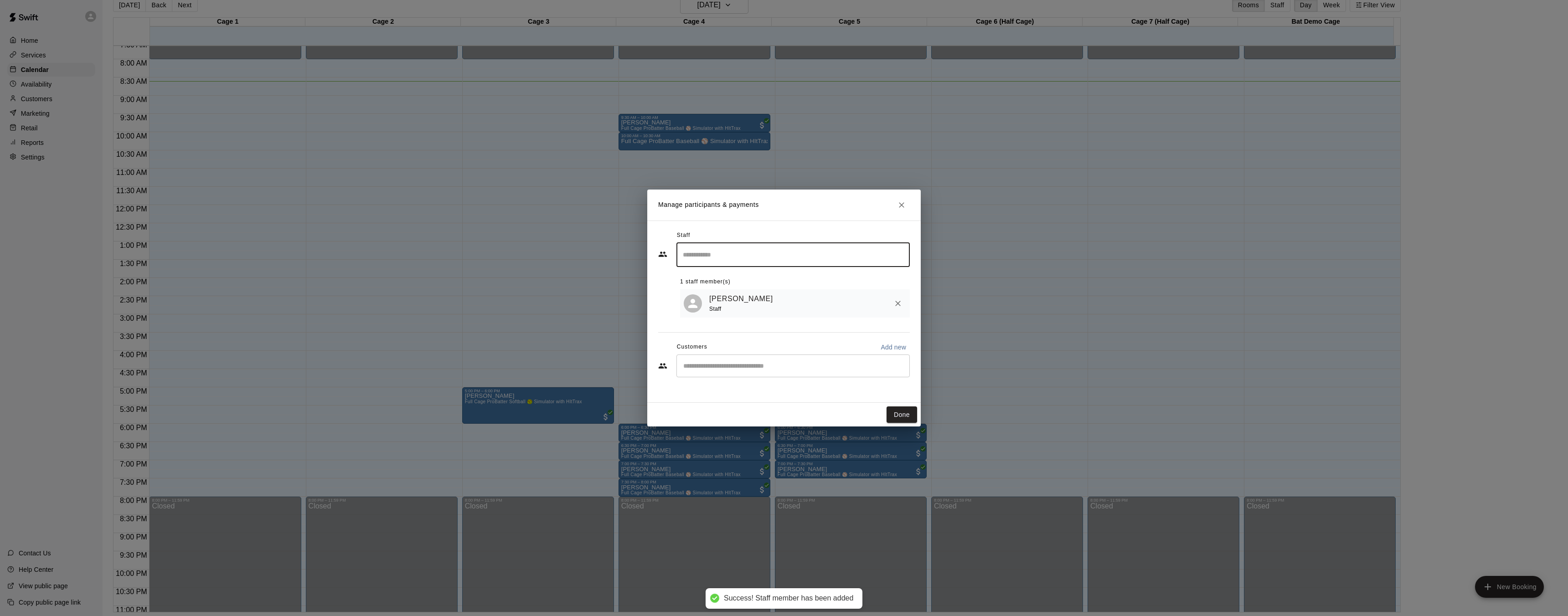
click at [724, 370] on input "Start typing to search customers..." at bounding box center [793, 366] width 225 height 9
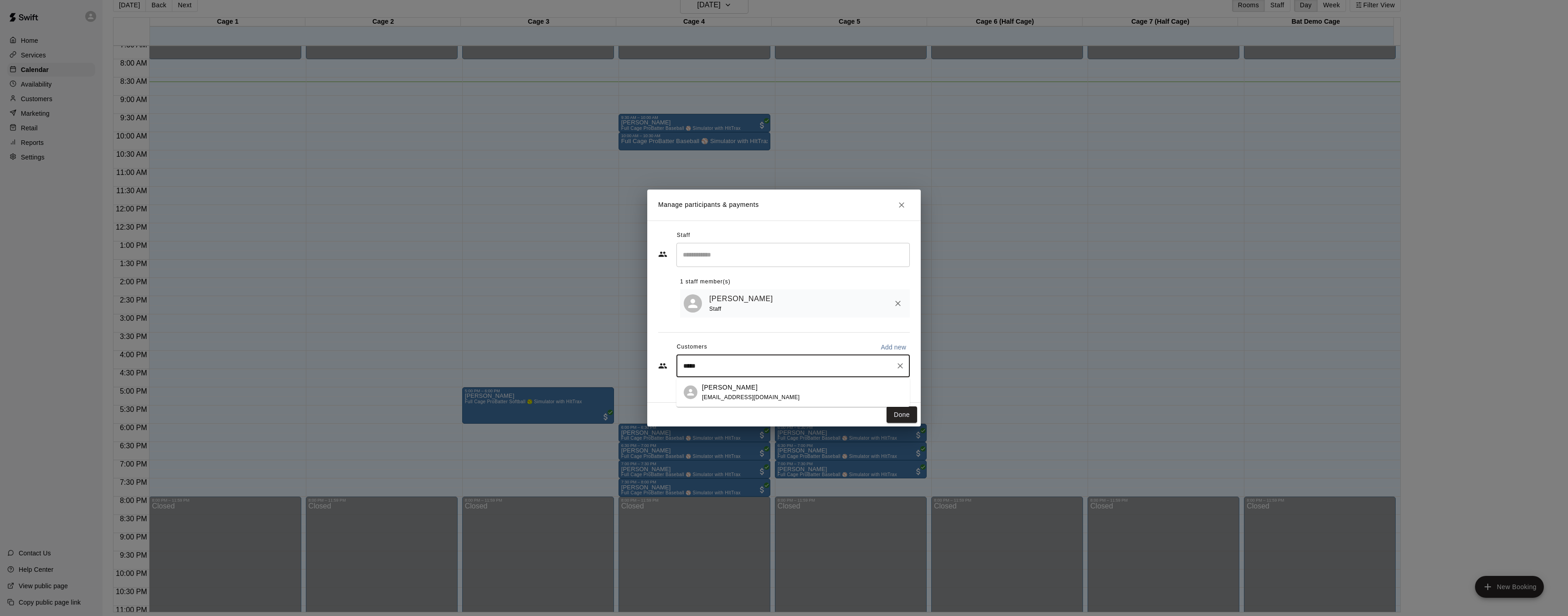
type input "******"
click at [721, 390] on p "[PERSON_NAME]" at bounding box center [729, 388] width 55 height 10
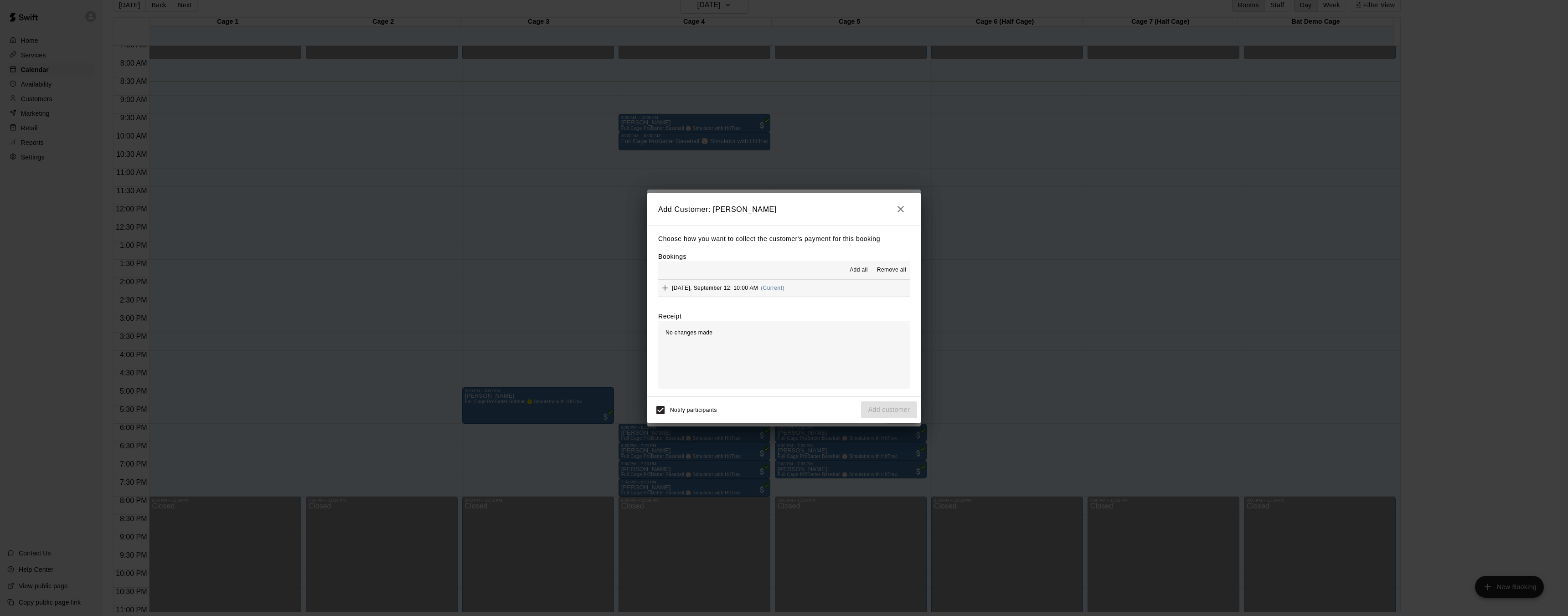
click at [741, 287] on span "[DATE], September 12: 10:00 AM" at bounding box center [715, 288] width 86 height 6
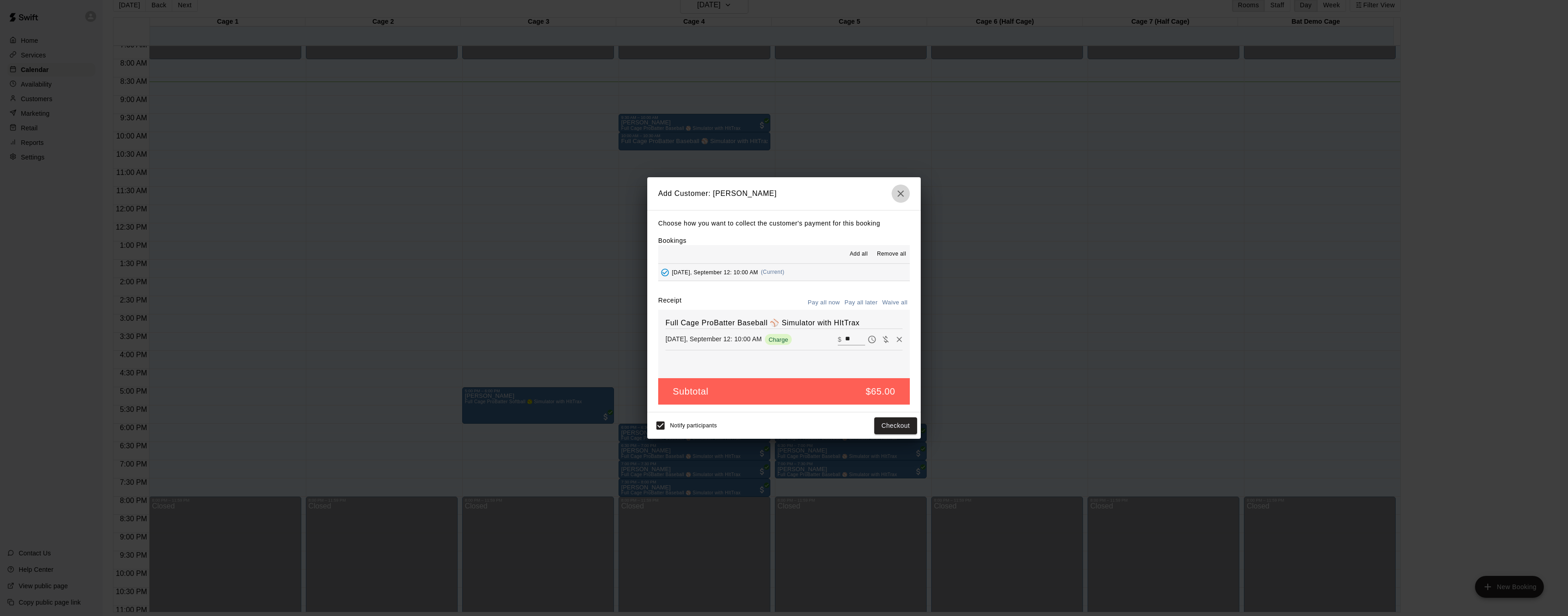
click at [899, 194] on icon "button" at bounding box center [901, 194] width 11 height 11
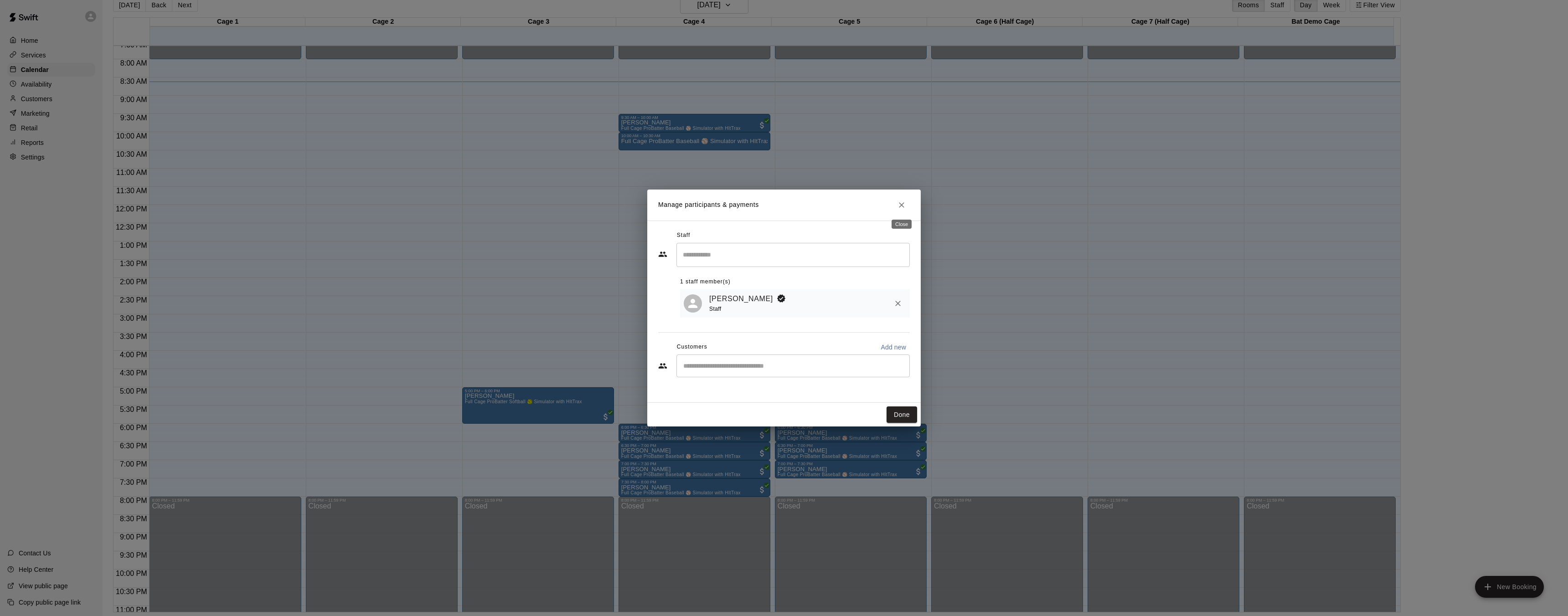
click at [907, 203] on button "Close" at bounding box center [901, 205] width 16 height 16
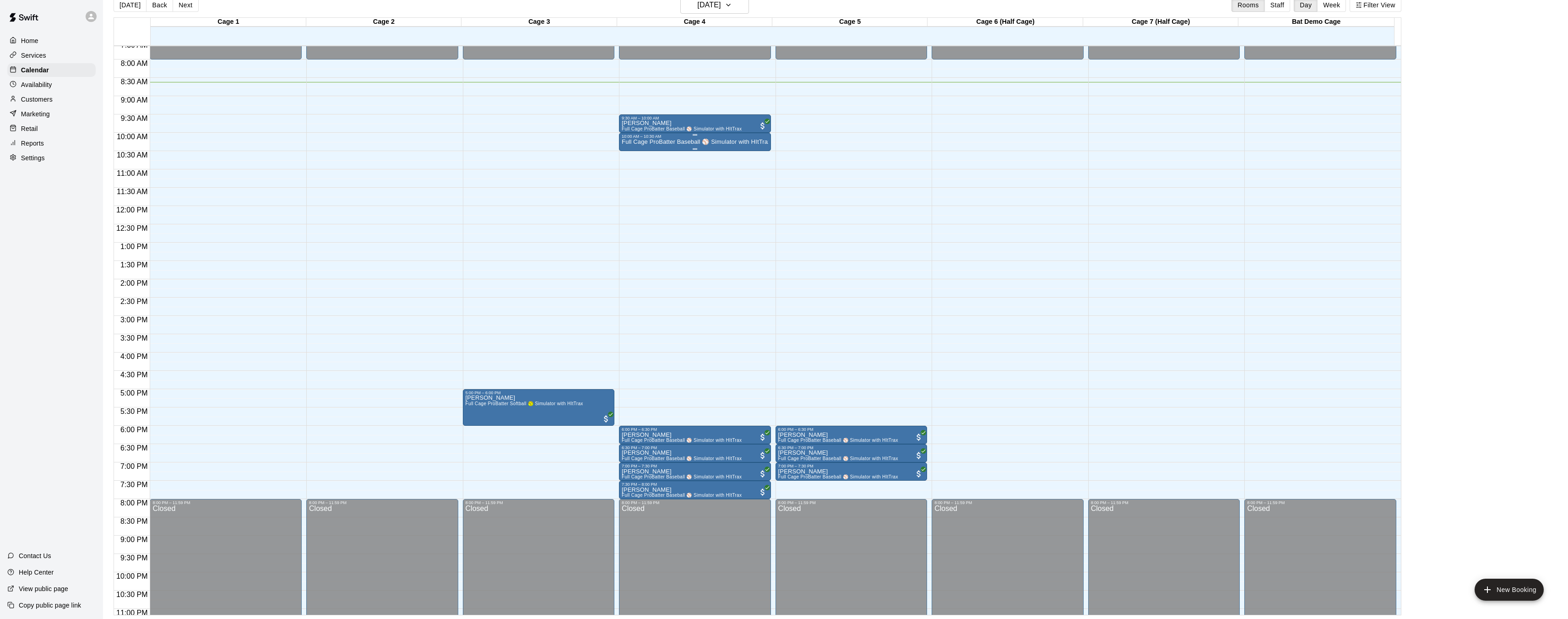
click at [662, 142] on p "Full Cage ProBatter Baseball ⚾ Simulator with HItTrax" at bounding box center [695, 142] width 147 height 0
click at [631, 195] on icon "delete" at bounding box center [631, 195] width 6 height 8
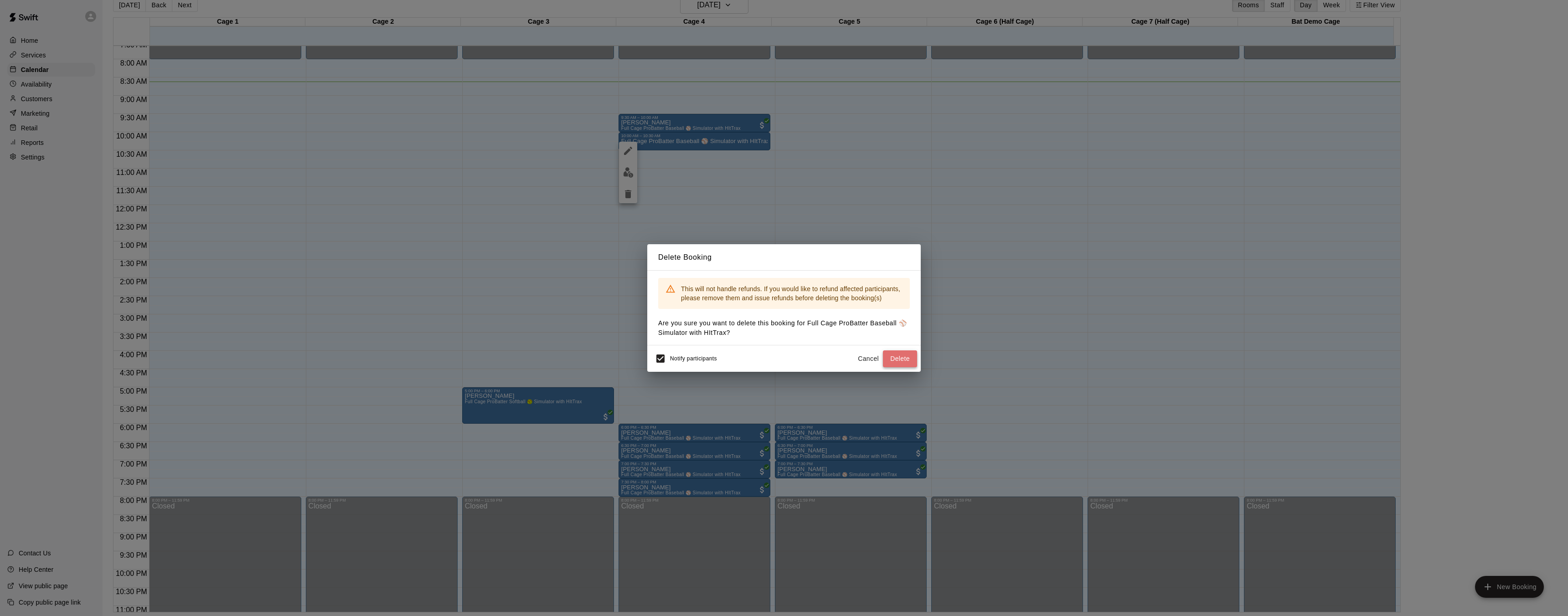
click at [901, 359] on button "Delete" at bounding box center [900, 359] width 34 height 17
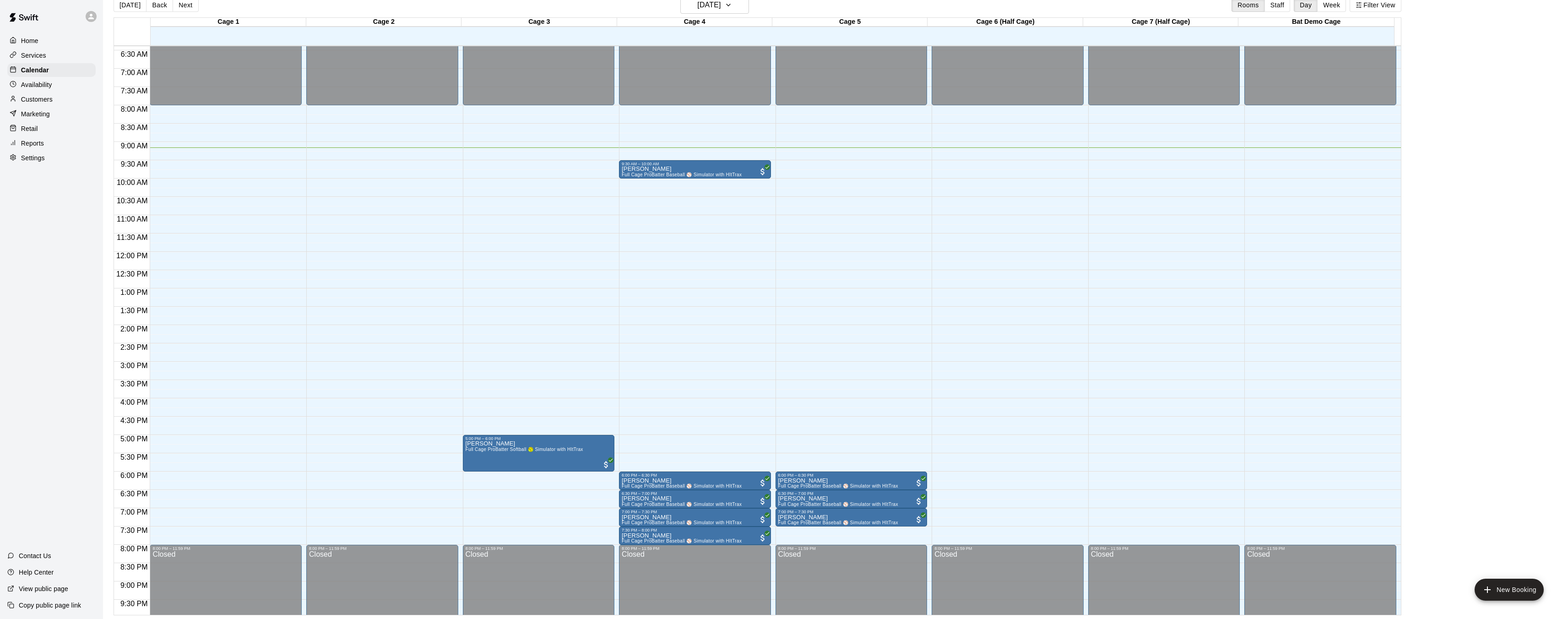
scroll to position [236, 0]
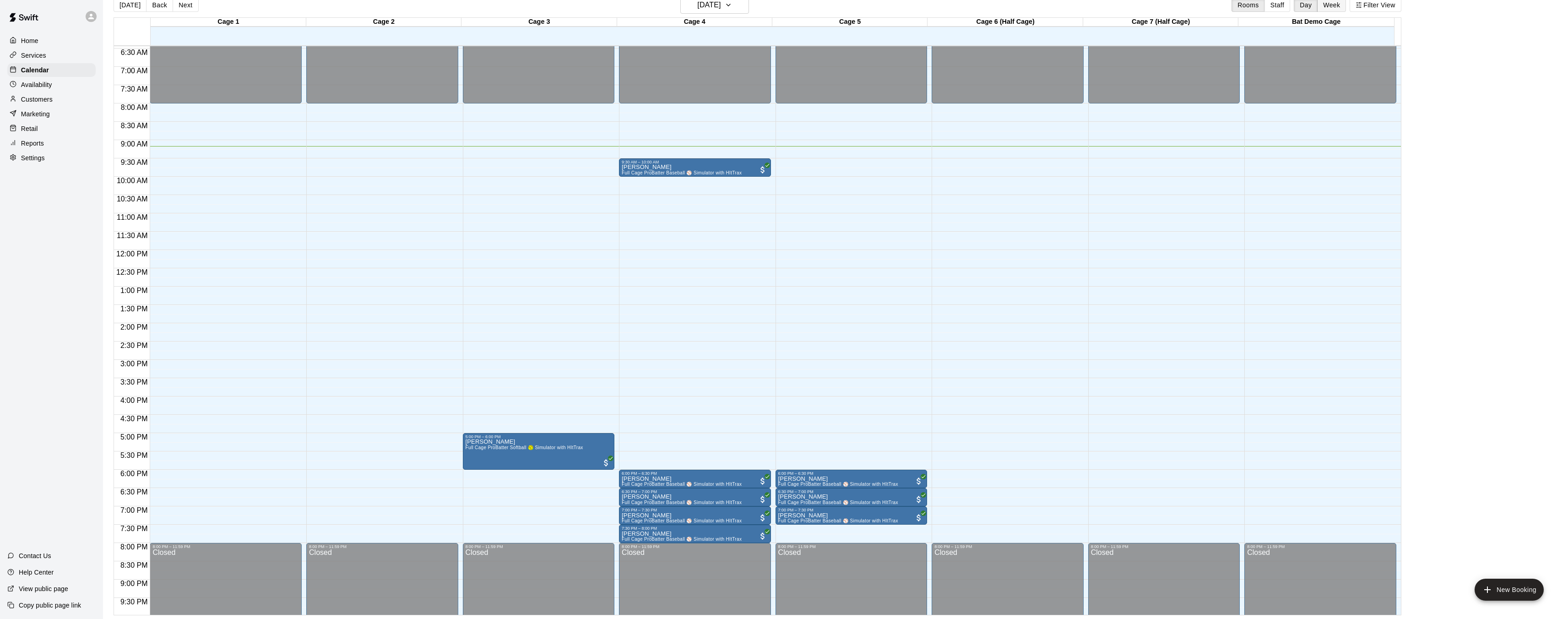
click at [1330, 6] on button "Week" at bounding box center [1331, 5] width 29 height 13
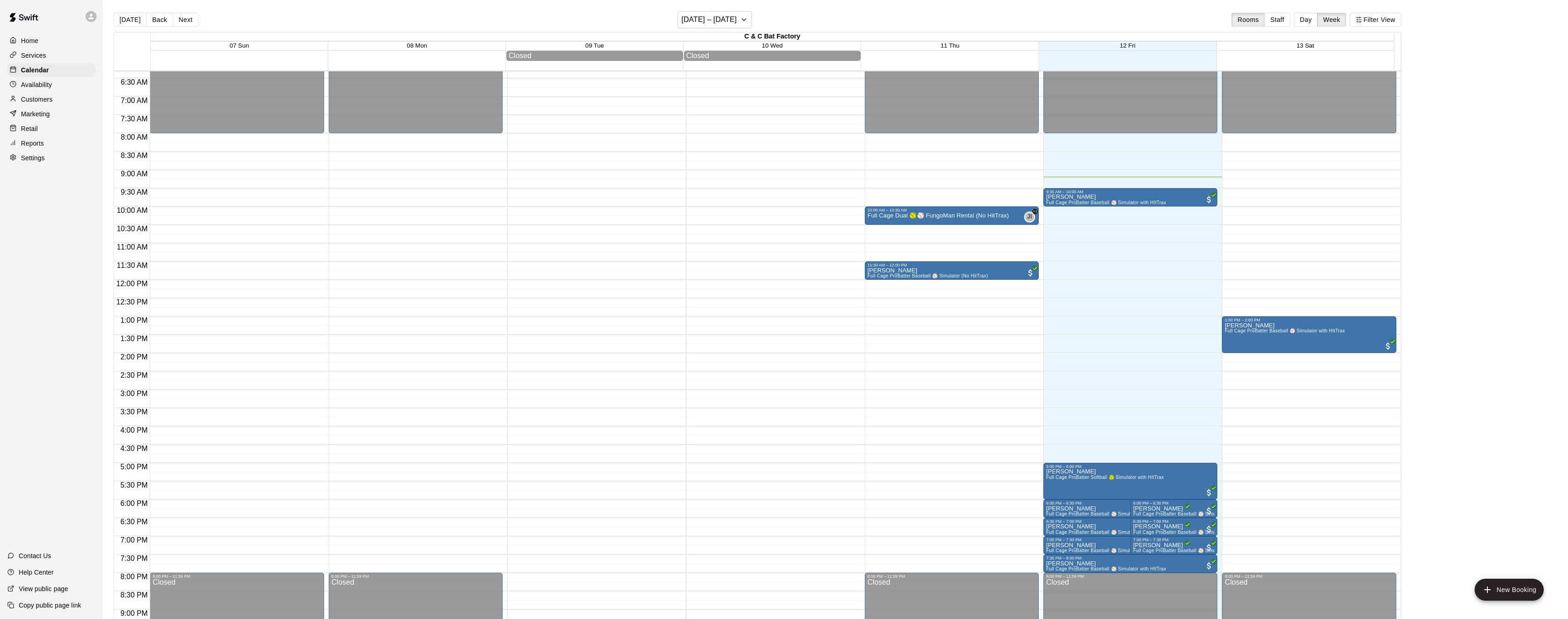
scroll to position [239, 0]
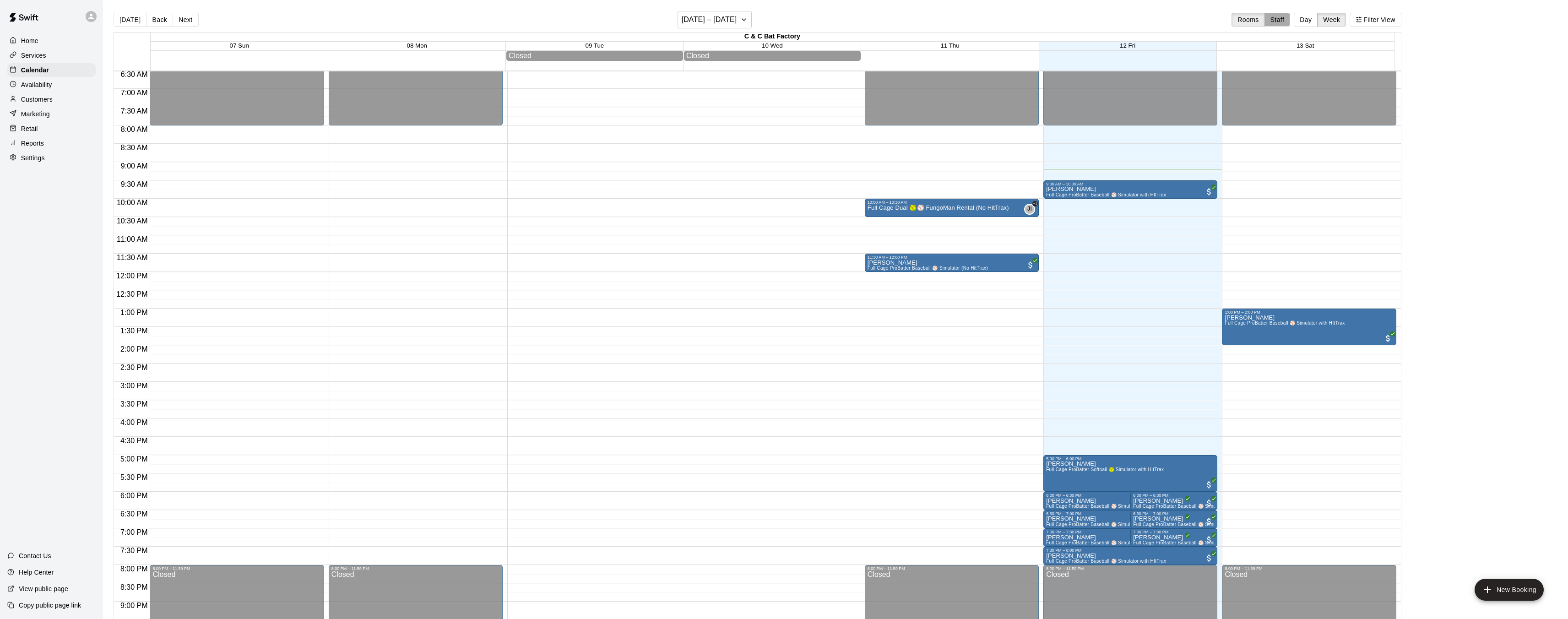
click at [1282, 20] on button "Staff" at bounding box center [1277, 20] width 26 height 13
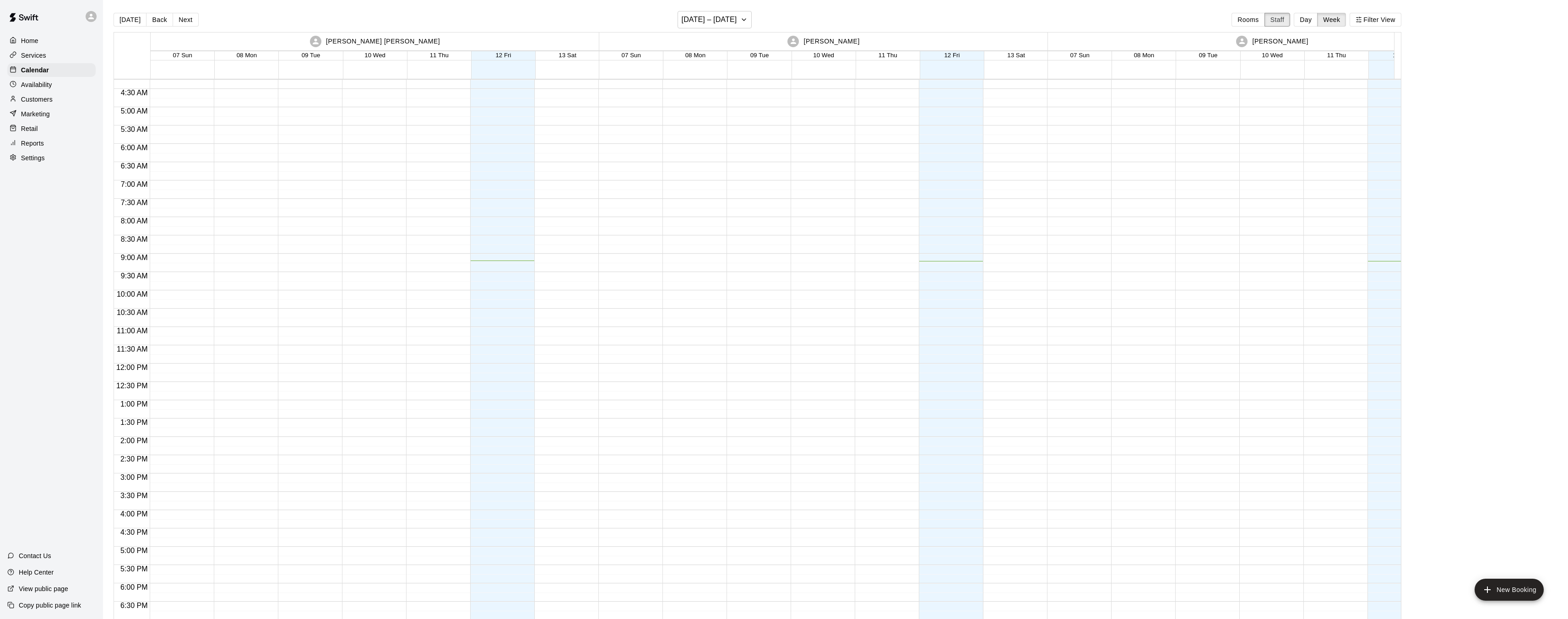
scroll to position [212, 0]
click at [1257, 21] on button "Rooms" at bounding box center [1248, 20] width 33 height 13
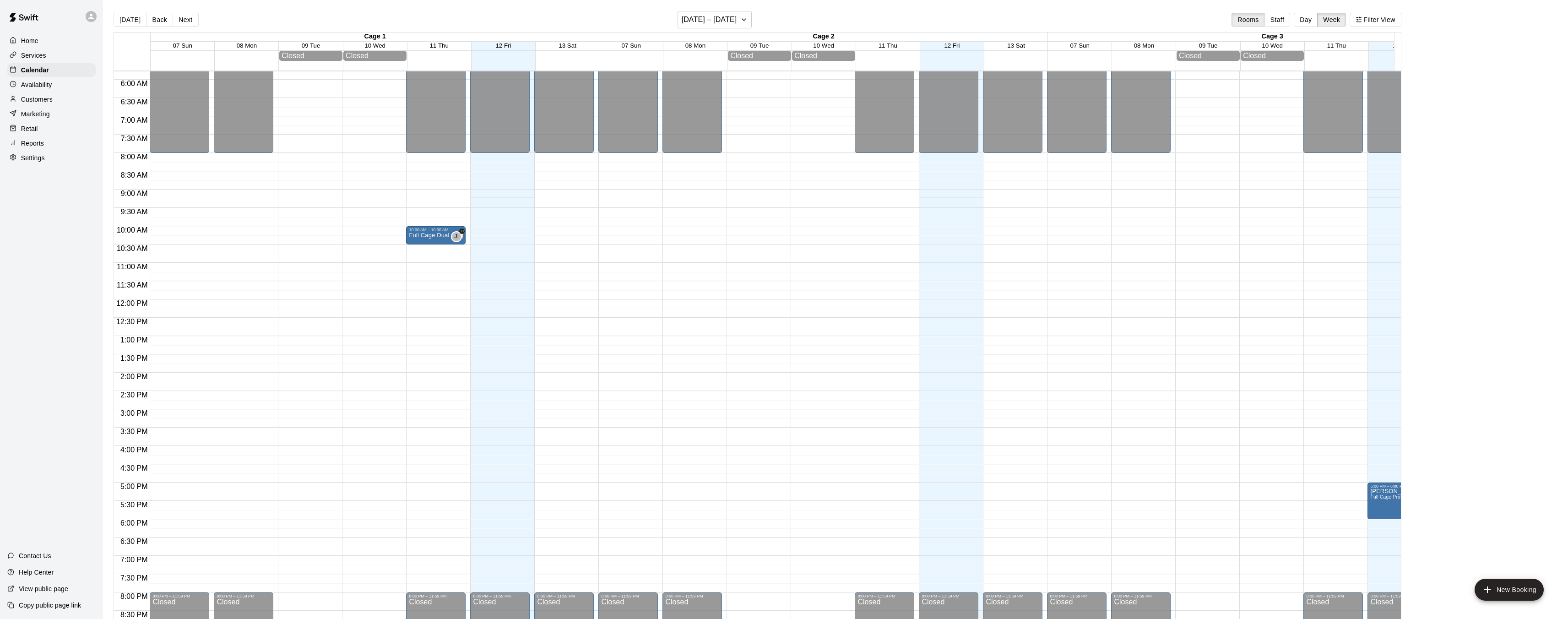
click at [1316, 20] on button "Day" at bounding box center [1305, 20] width 24 height 13
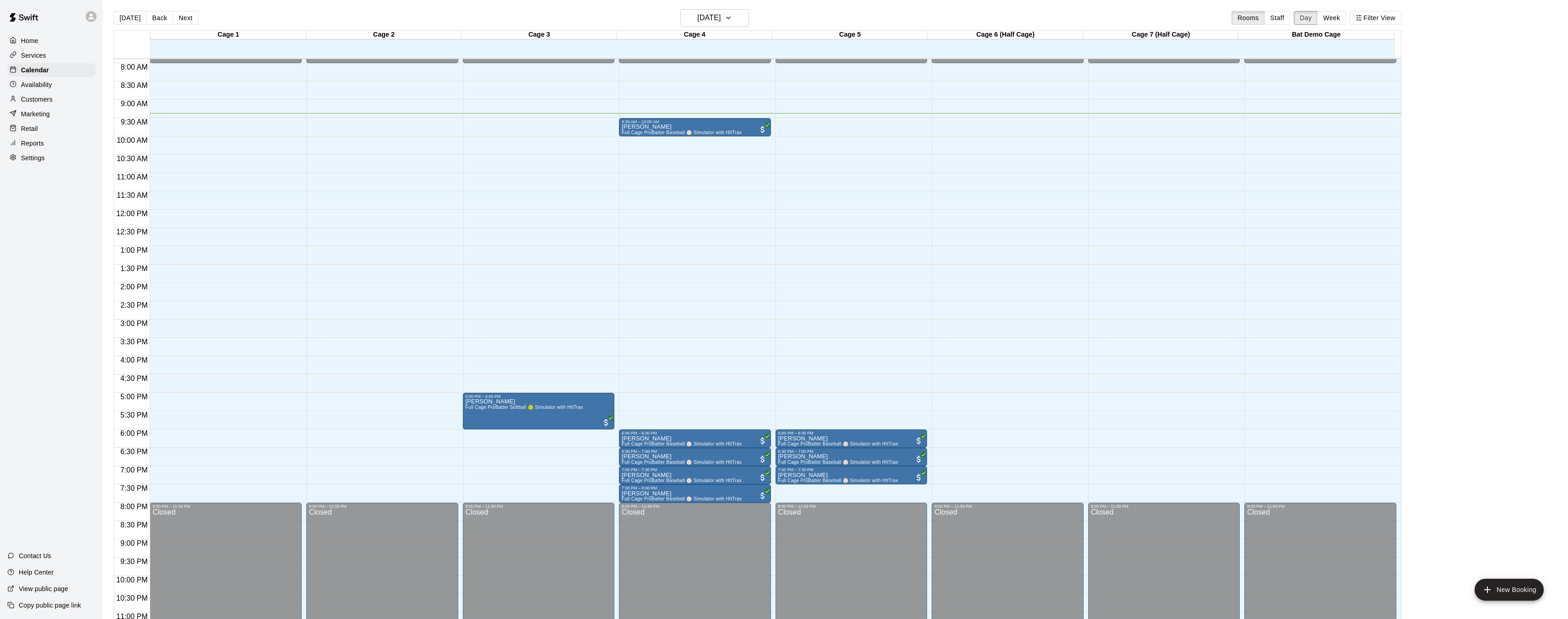
scroll to position [299, 0]
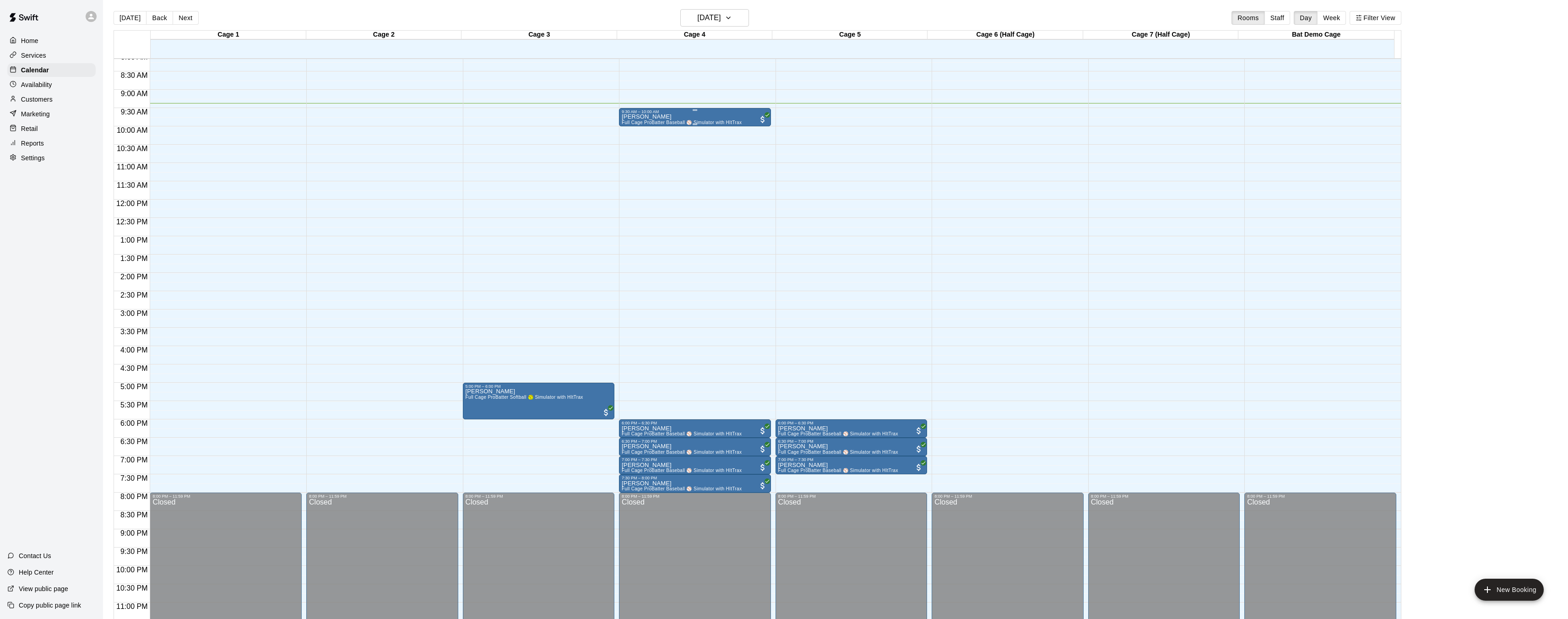
click at [649, 117] on p "[PERSON_NAME]" at bounding box center [682, 117] width 120 height 0
click at [663, 118] on div at bounding box center [787, 310] width 1575 height 619
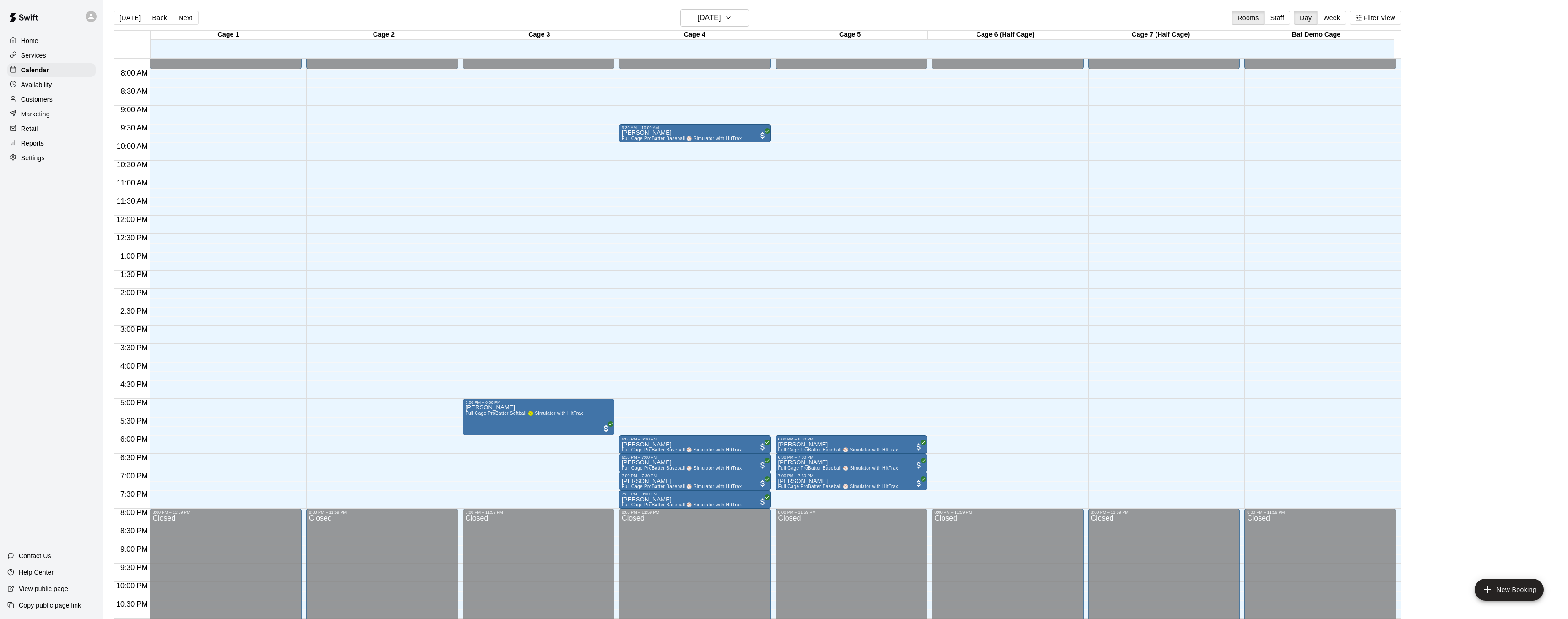
scroll to position [285, 0]
